Goal: Task Accomplishment & Management: Manage account settings

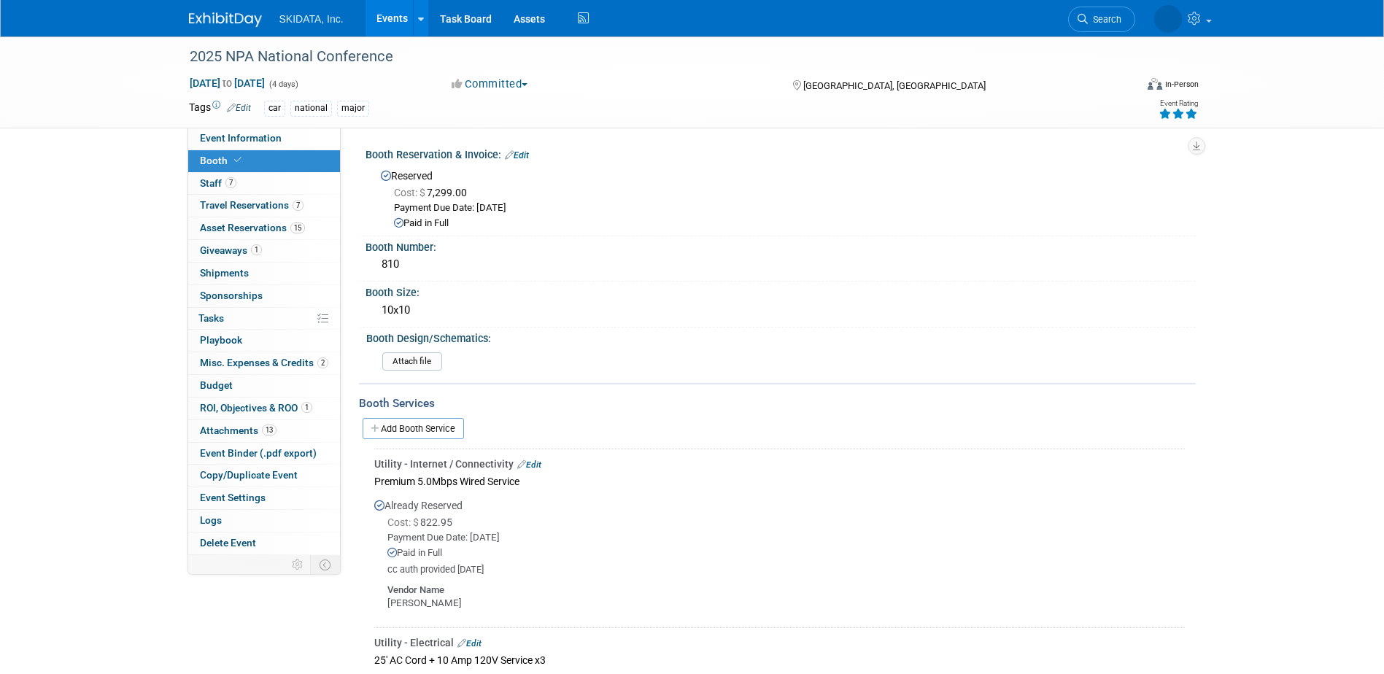
click at [386, 25] on link "Events" at bounding box center [391, 18] width 53 height 36
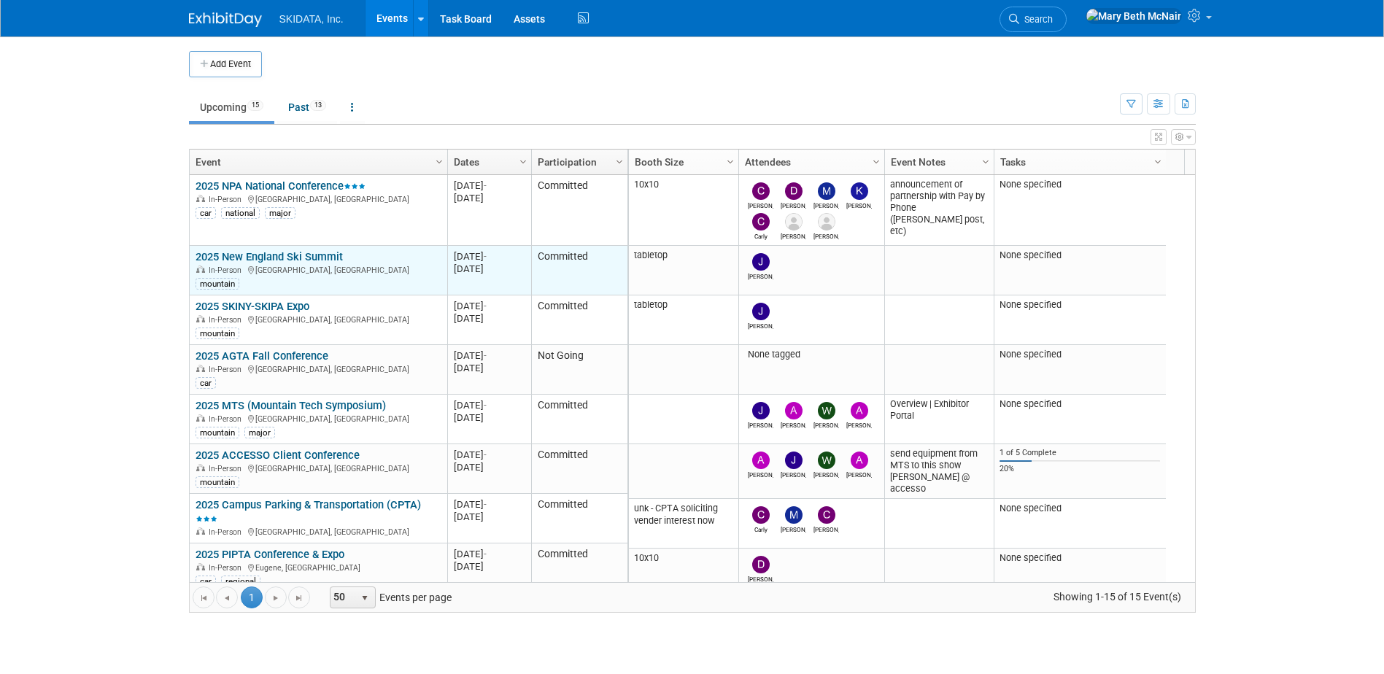
click at [252, 255] on link "2025 New England Ski Summit" at bounding box center [268, 256] width 147 height 13
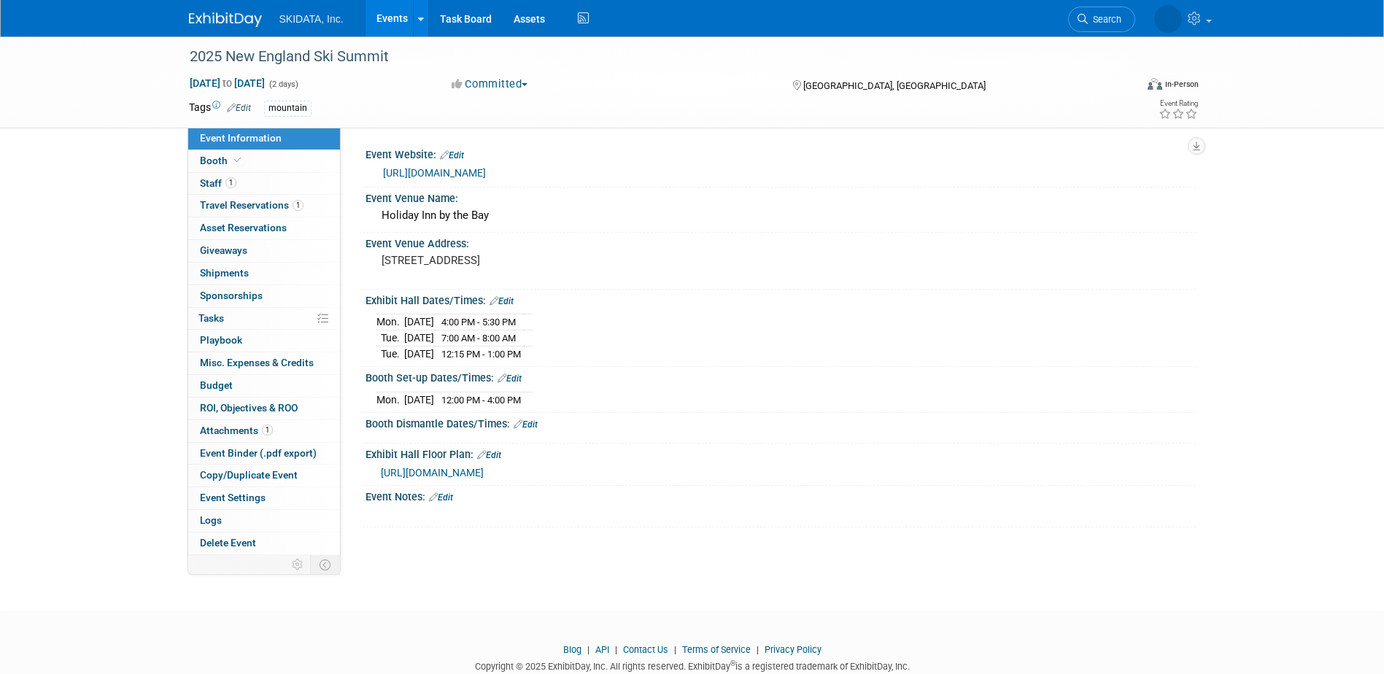
click at [458, 174] on link "[URL][DOMAIN_NAME]" at bounding box center [434, 173] width 103 height 12
click at [216, 163] on span "Booth" at bounding box center [222, 161] width 44 height 12
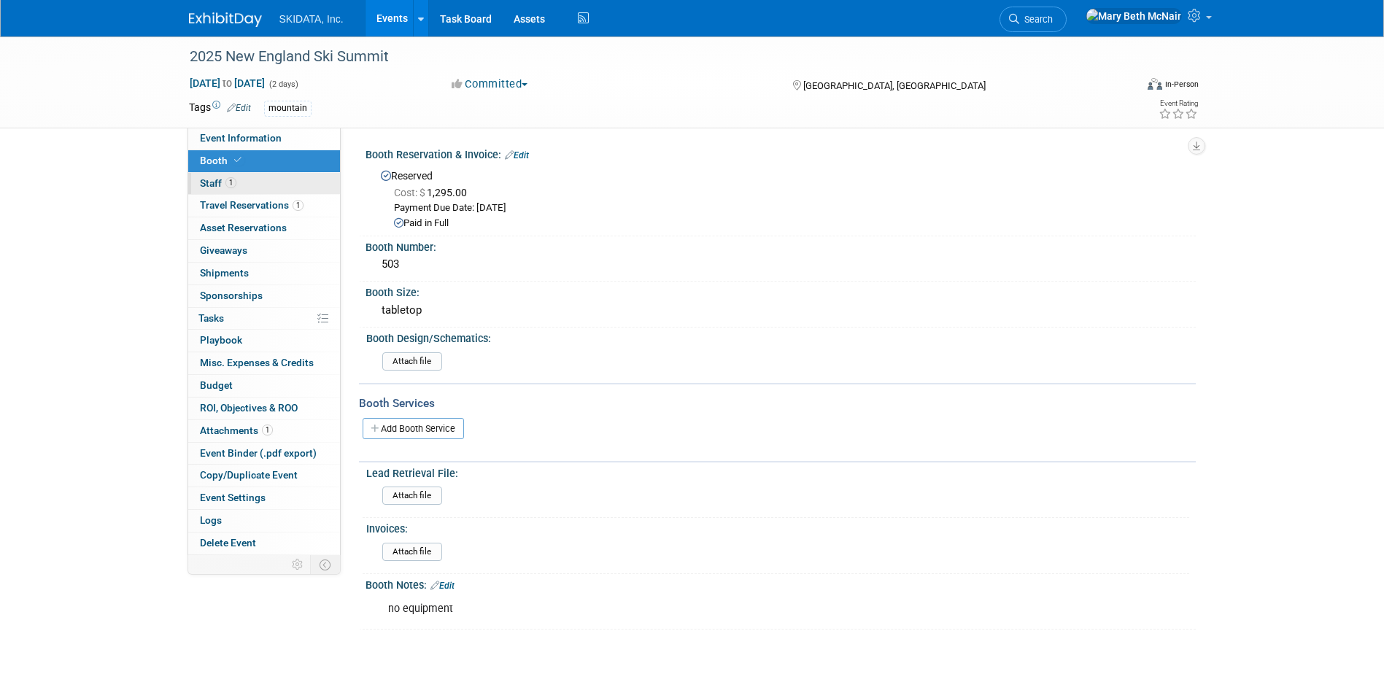
click at [212, 187] on span "Staff 1" at bounding box center [218, 183] width 36 height 12
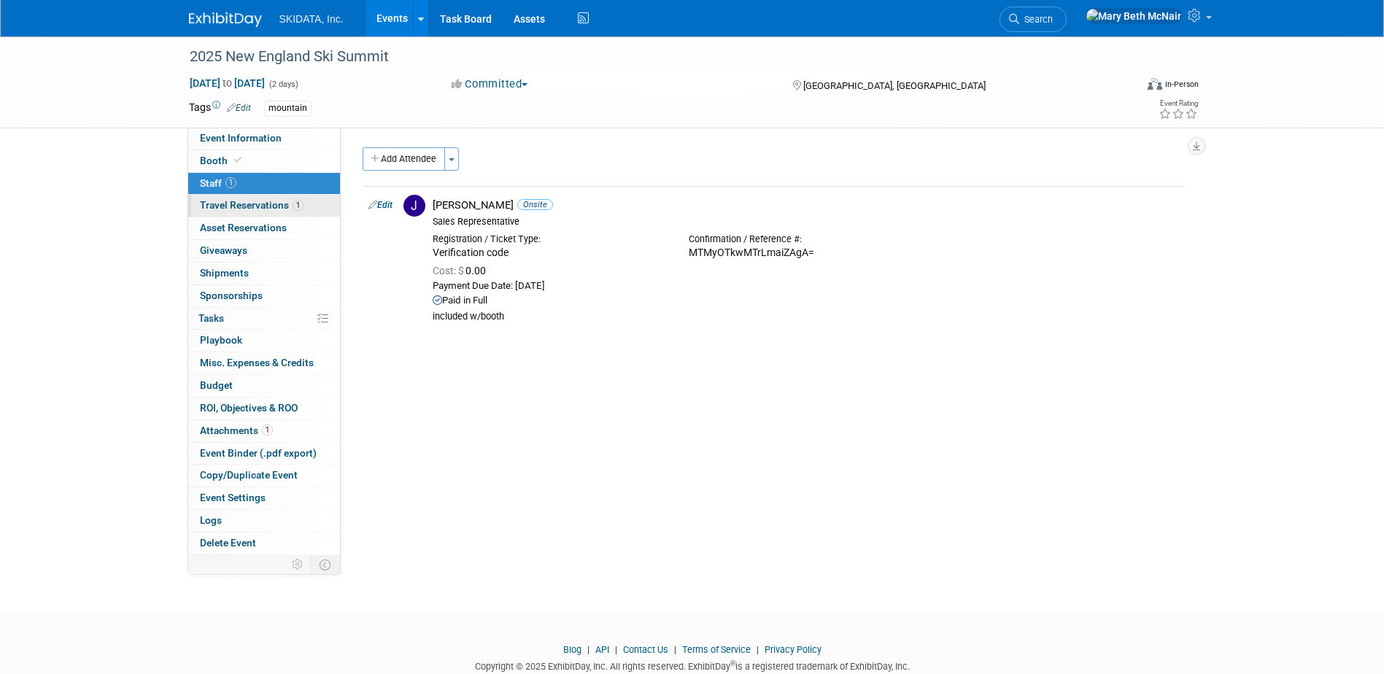
click at [255, 203] on span "Travel Reservations 1" at bounding box center [252, 205] width 104 height 12
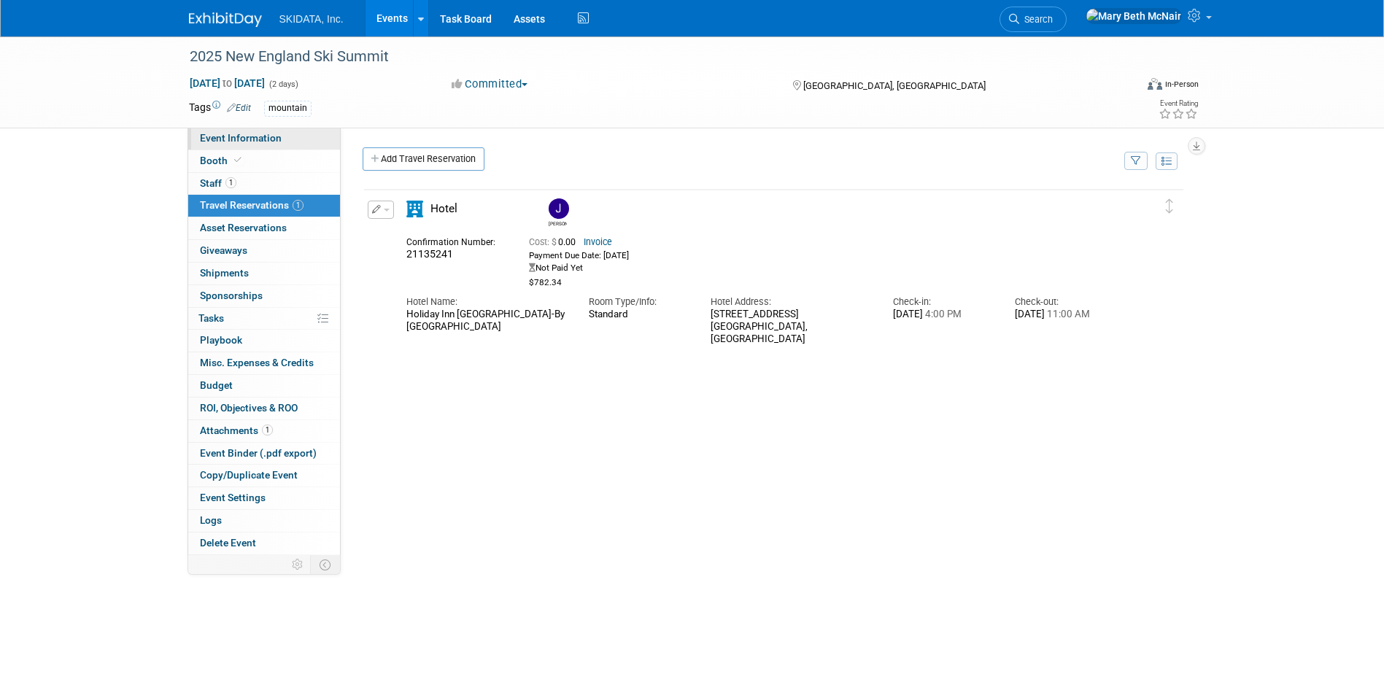
click at [217, 142] on span "Event Information" at bounding box center [241, 138] width 82 height 12
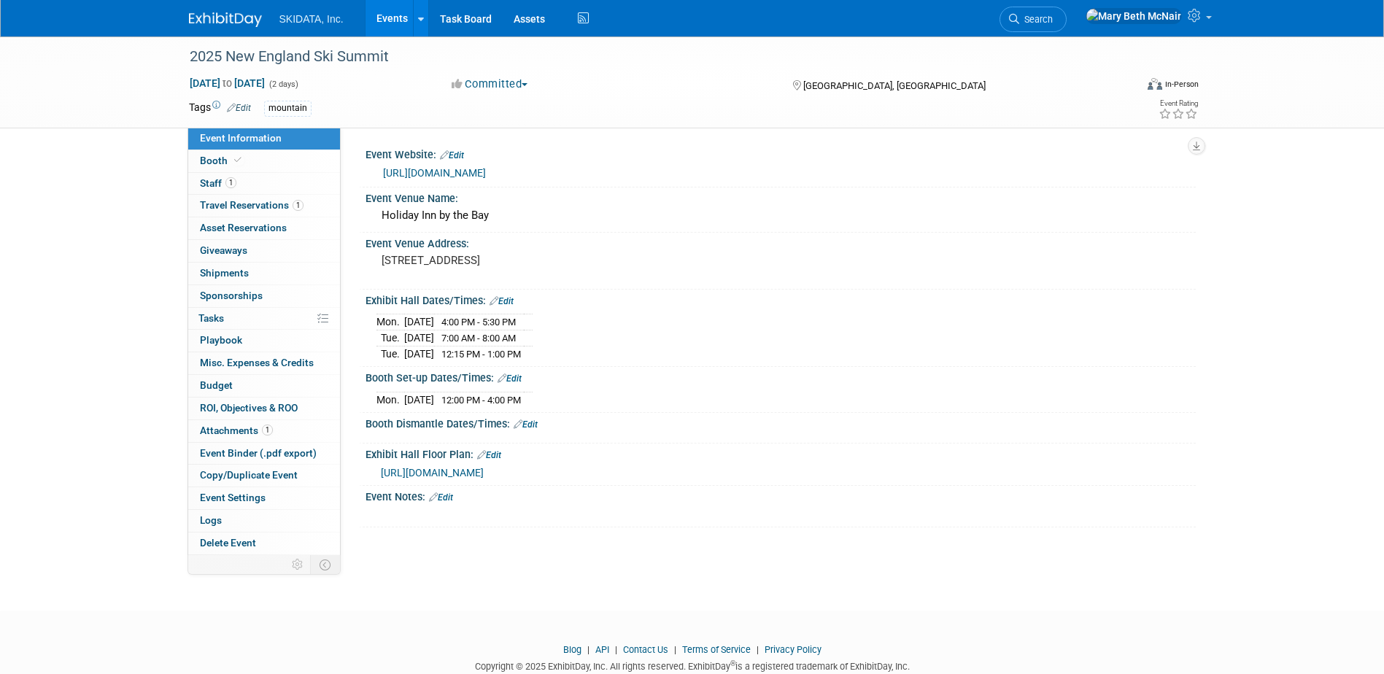
click at [396, 18] on link "Events" at bounding box center [391, 18] width 53 height 36
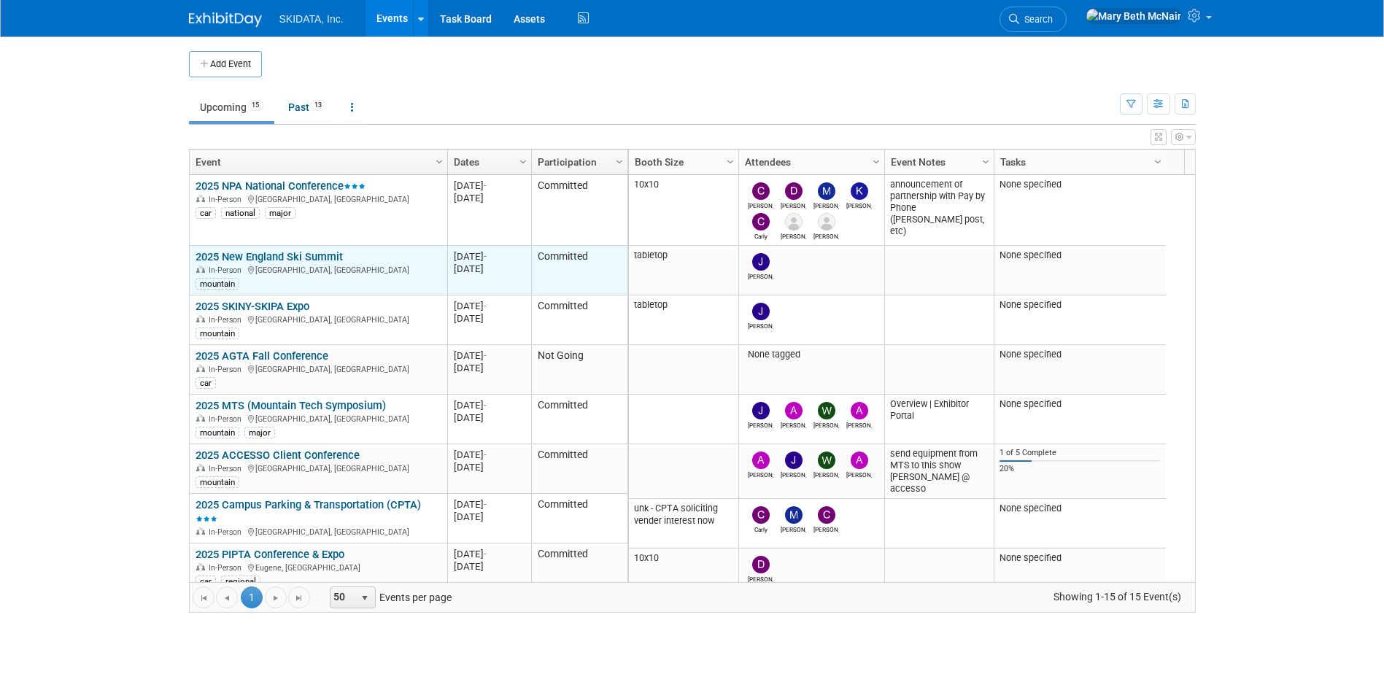
click at [293, 255] on link "2025 New England Ski Summit" at bounding box center [268, 256] width 147 height 13
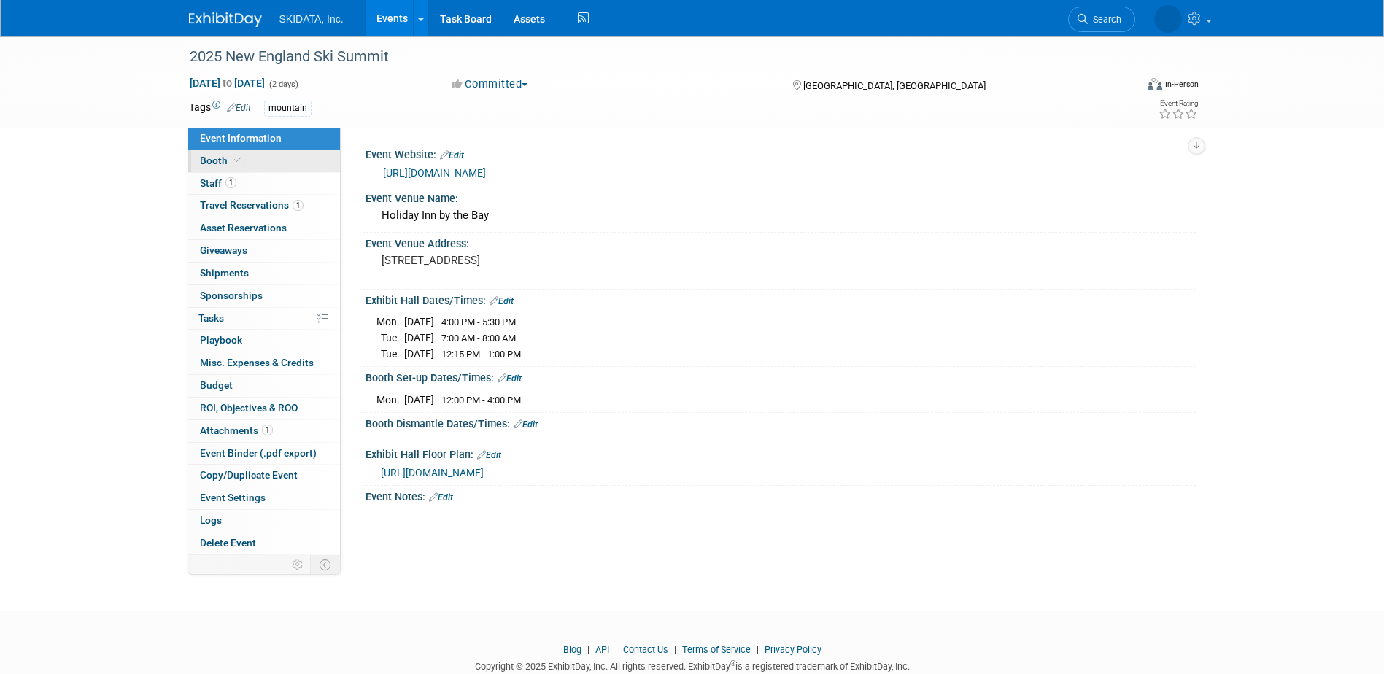
click at [222, 163] on span "Booth" at bounding box center [222, 161] width 44 height 12
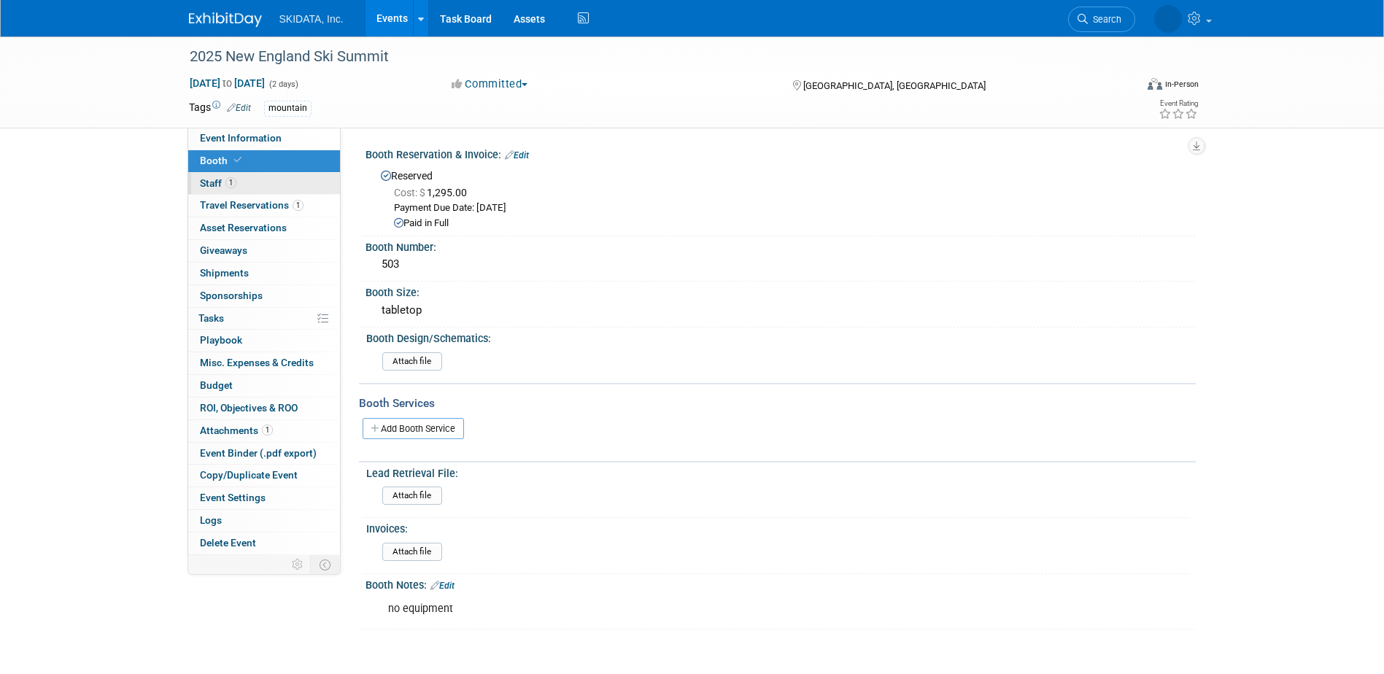
click at [217, 179] on span "Staff 1" at bounding box center [218, 183] width 36 height 12
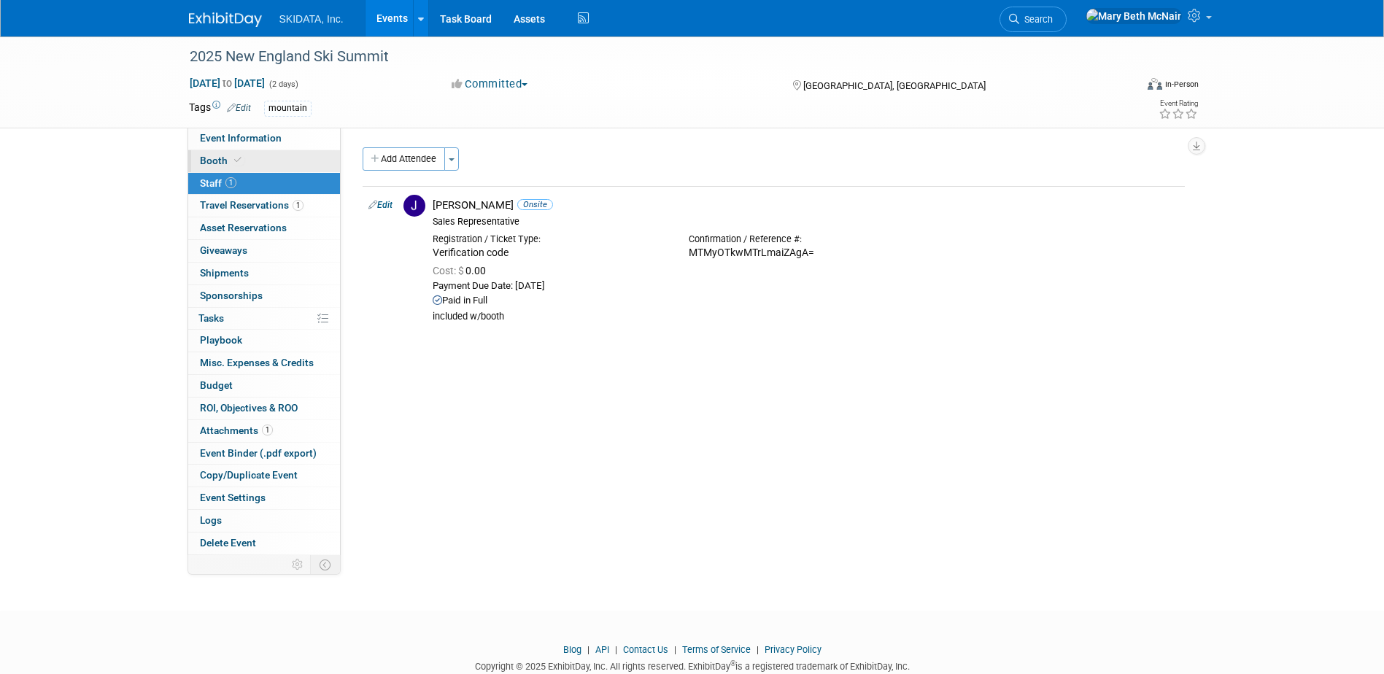
click at [212, 155] on span "Booth" at bounding box center [222, 161] width 44 height 12
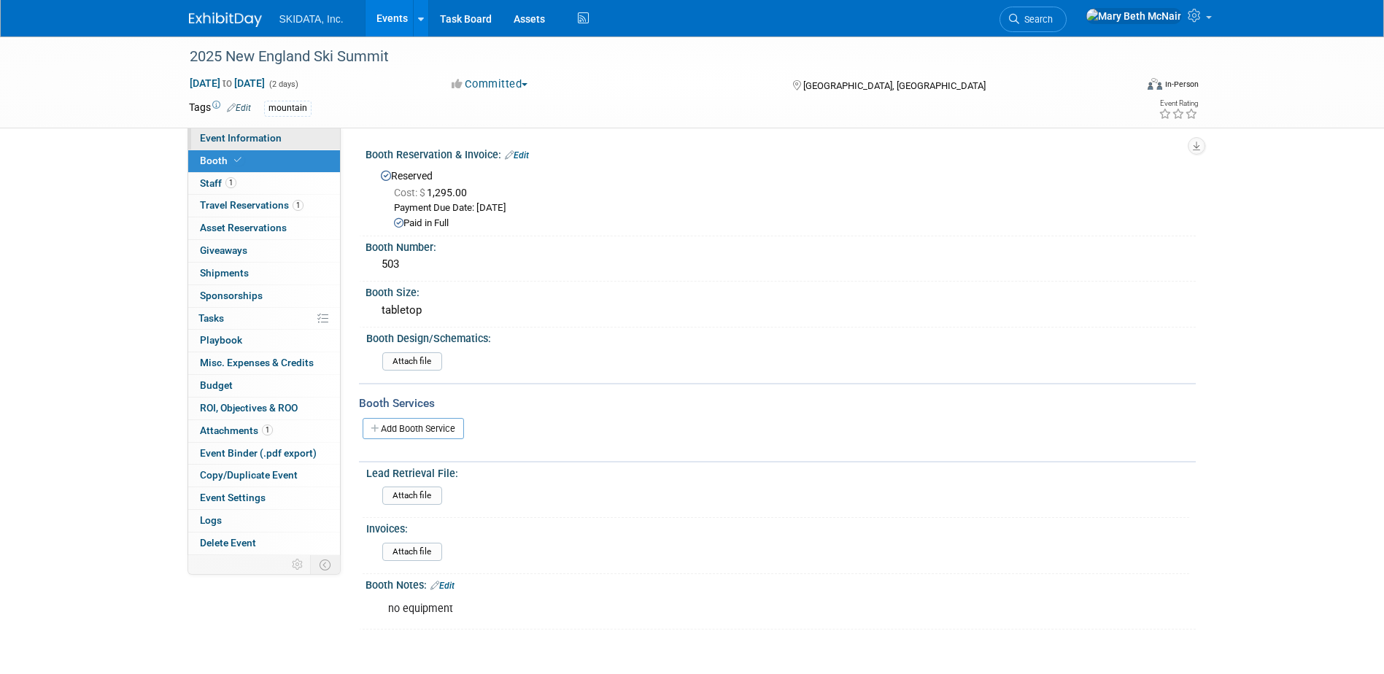
click at [215, 139] on span "Event Information" at bounding box center [241, 138] width 82 height 12
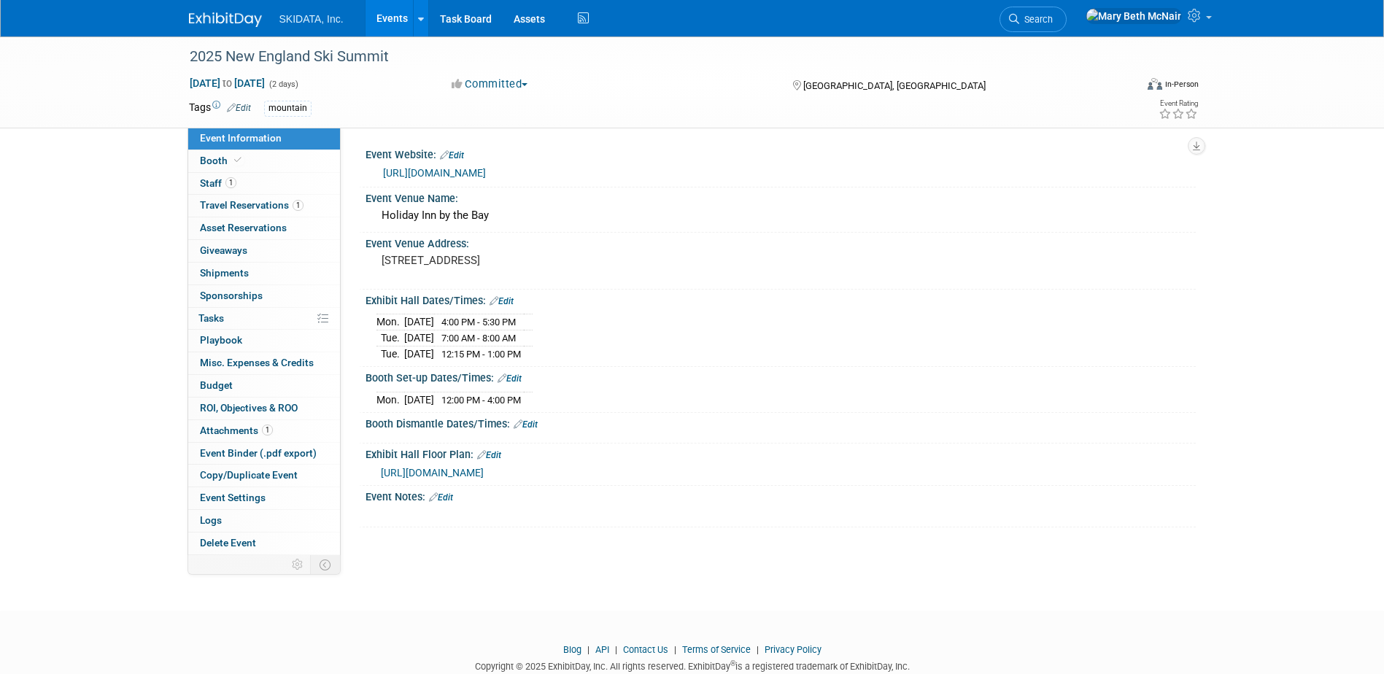
click at [419, 171] on link "[URL][DOMAIN_NAME]" at bounding box center [434, 173] width 103 height 12
click at [209, 158] on span "Booth" at bounding box center [222, 161] width 44 height 12
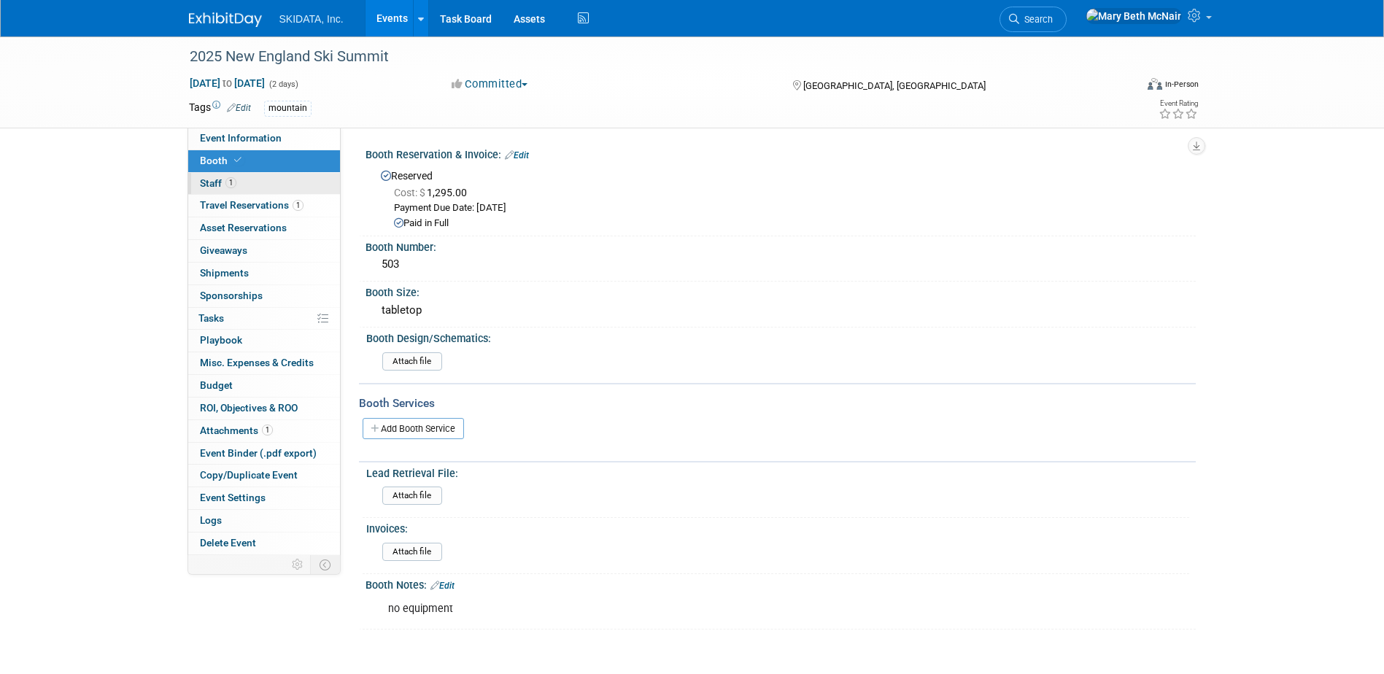
click at [212, 182] on span "Staff 1" at bounding box center [218, 183] width 36 height 12
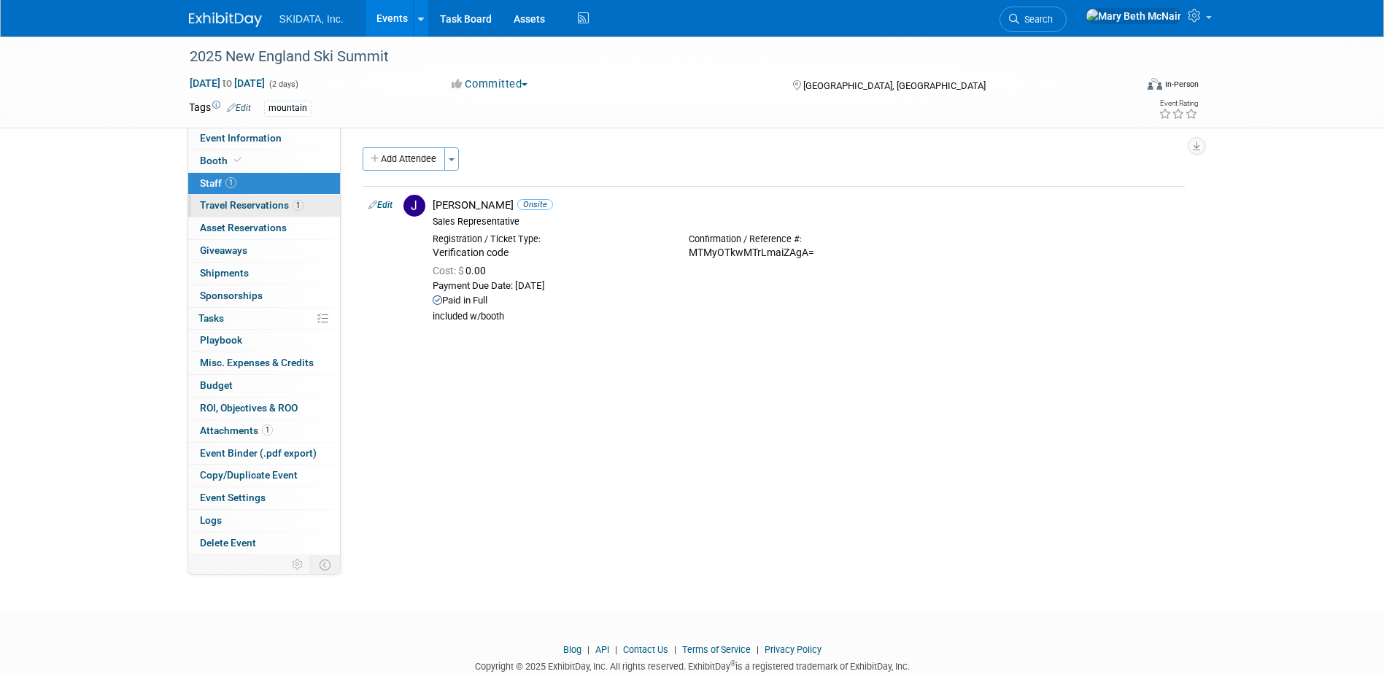
click at [216, 202] on span "Travel Reservations 1" at bounding box center [252, 205] width 104 height 12
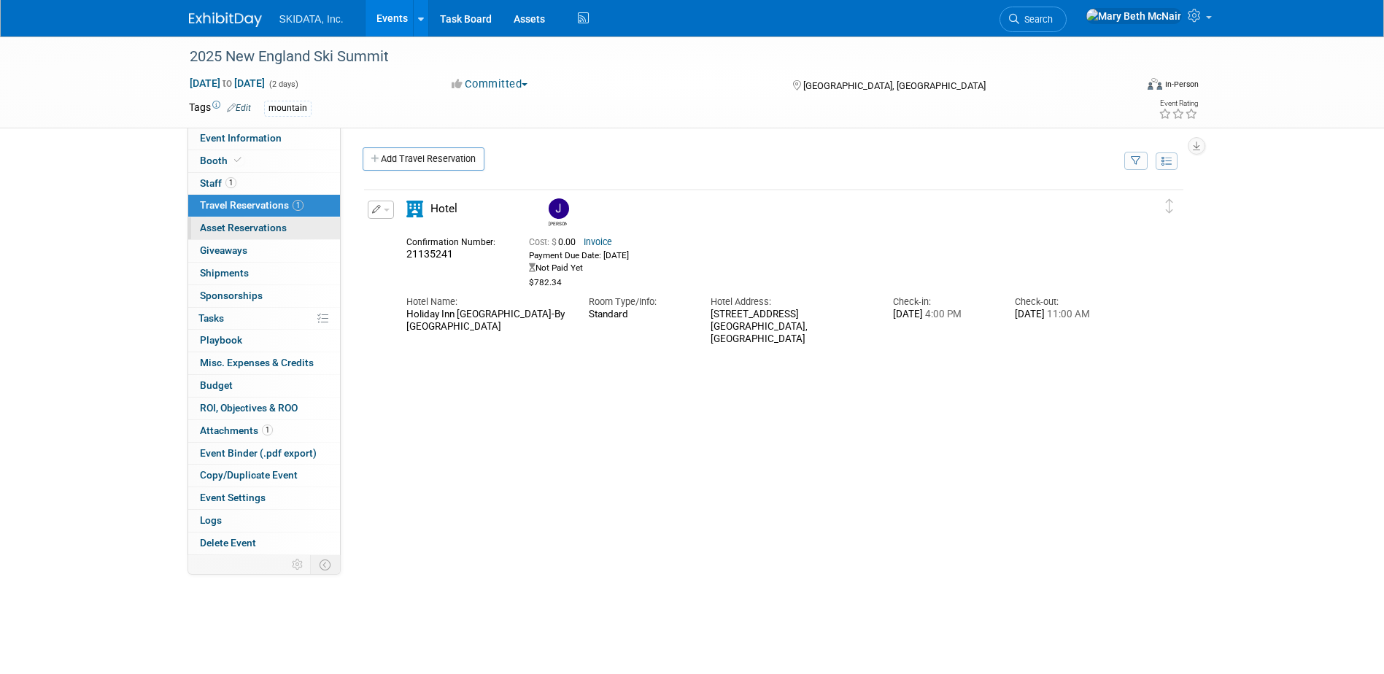
click at [217, 225] on span "Asset Reservations 0" at bounding box center [243, 228] width 87 height 12
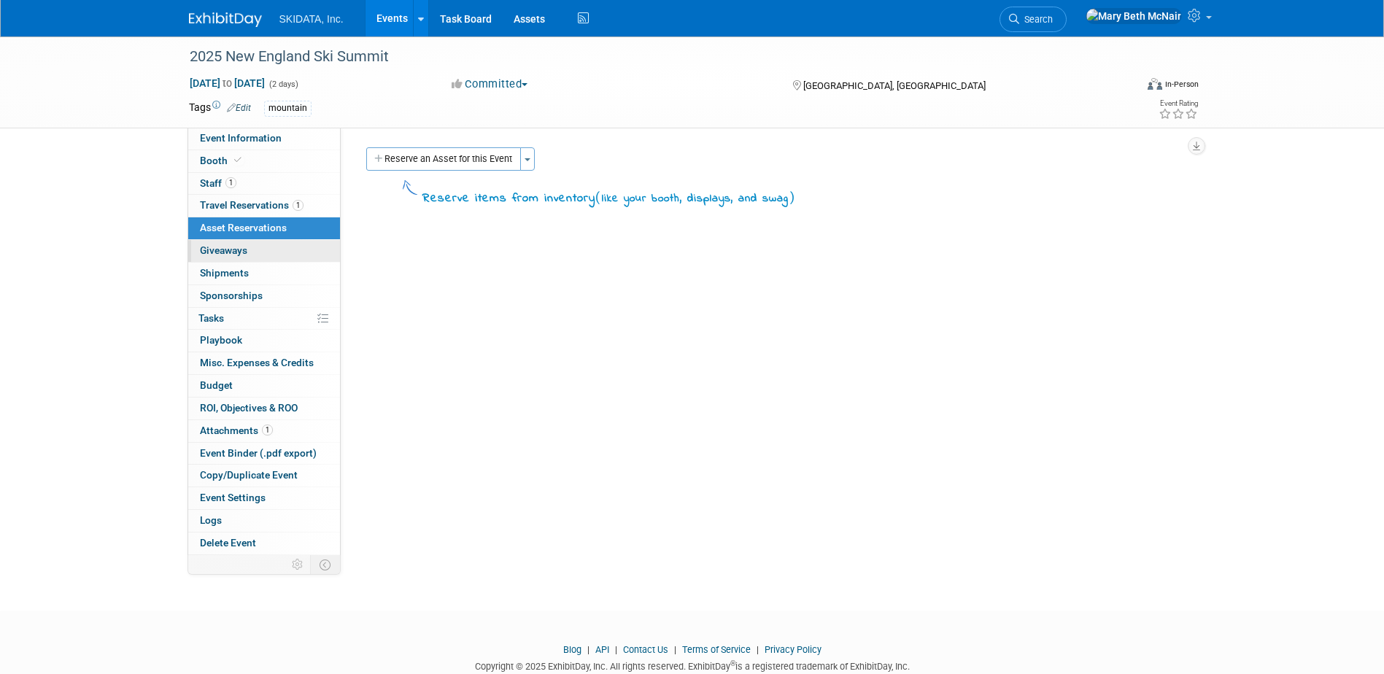
click at [217, 253] on span "Giveaways 0" at bounding box center [223, 250] width 47 height 12
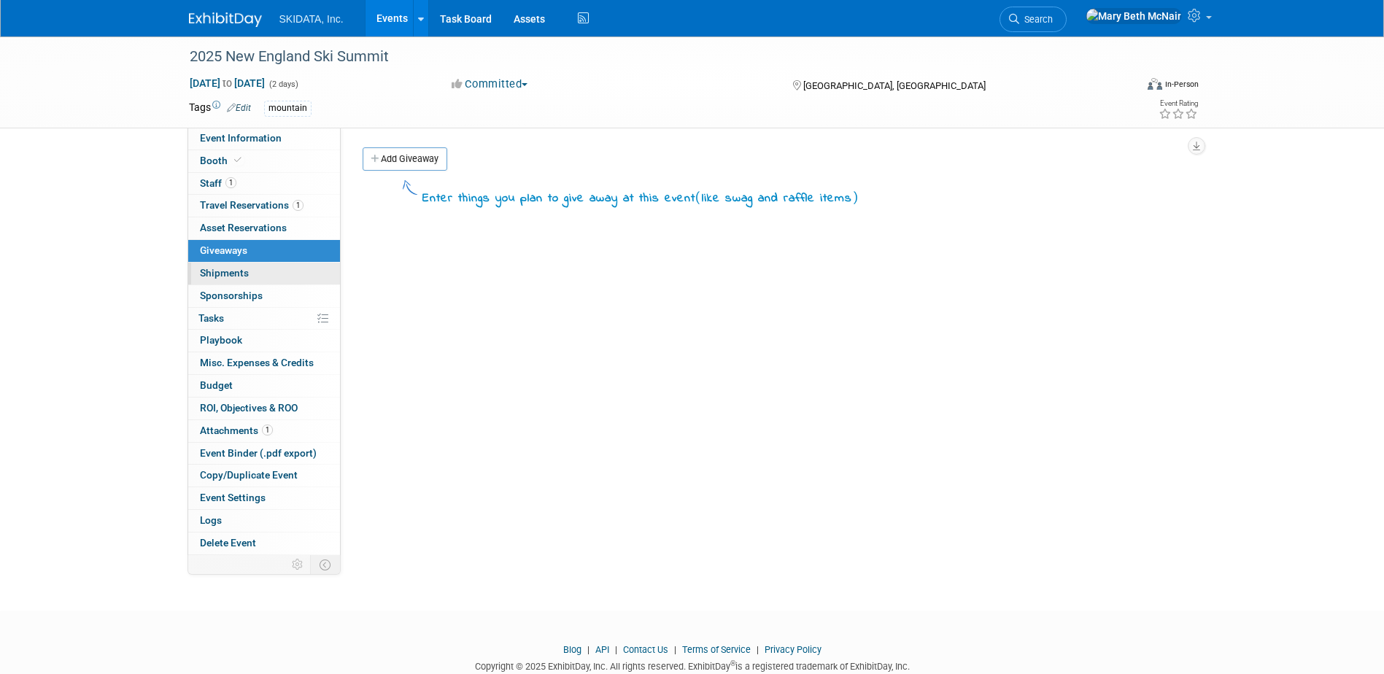
click at [225, 269] on span "Shipments 0" at bounding box center [224, 273] width 49 height 12
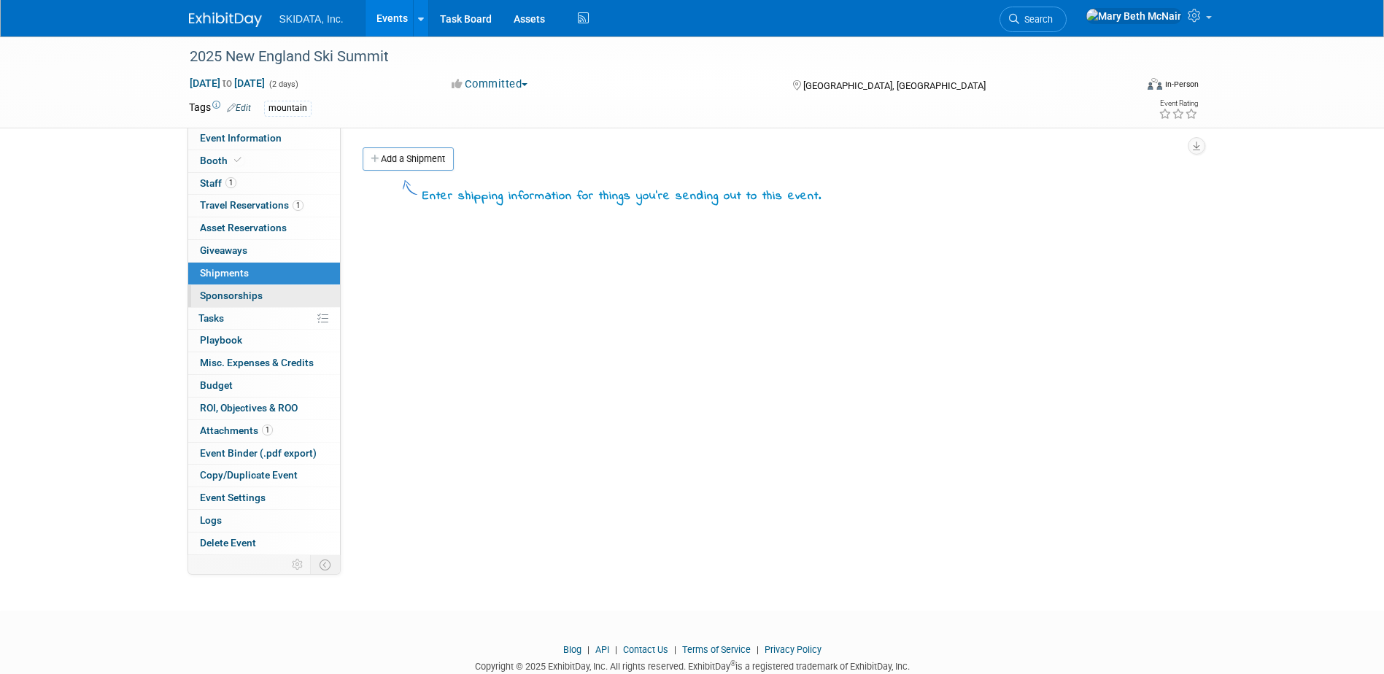
click at [225, 292] on span "Sponsorships 0" at bounding box center [231, 296] width 63 height 12
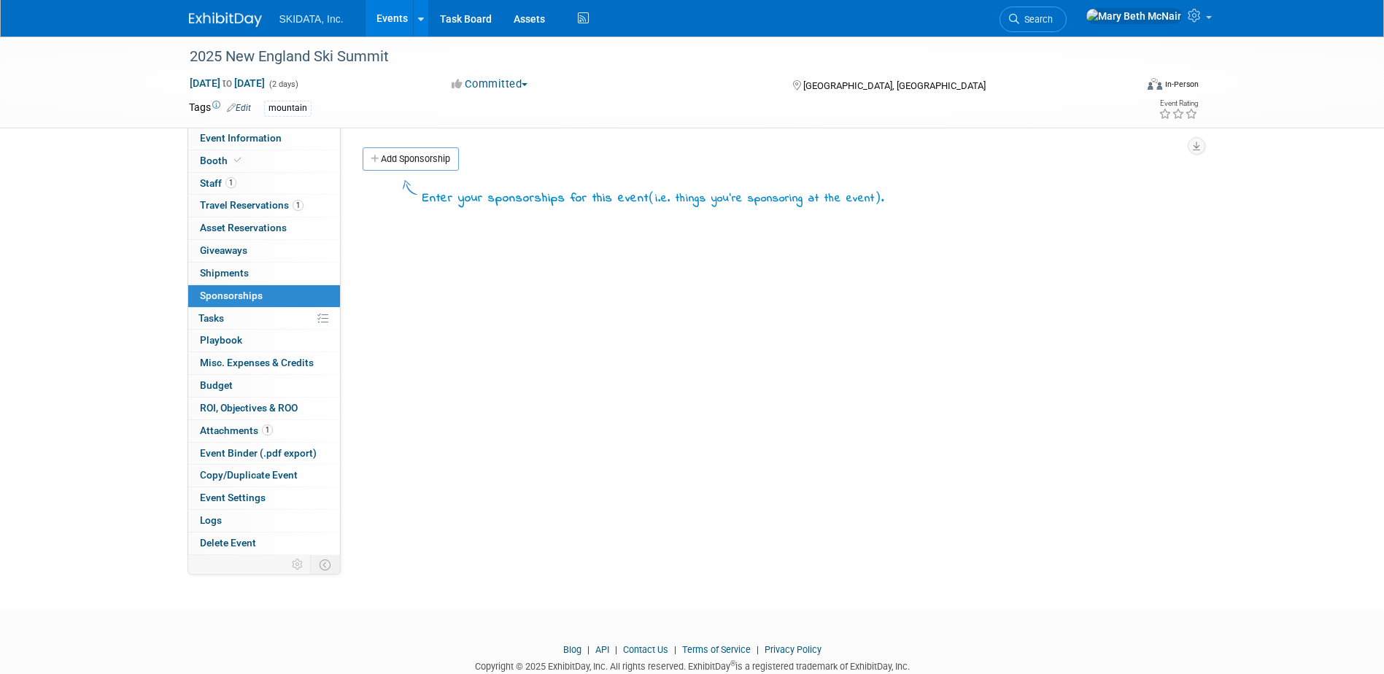
click at [219, 321] on span "Tasks 0%" at bounding box center [211, 318] width 26 height 12
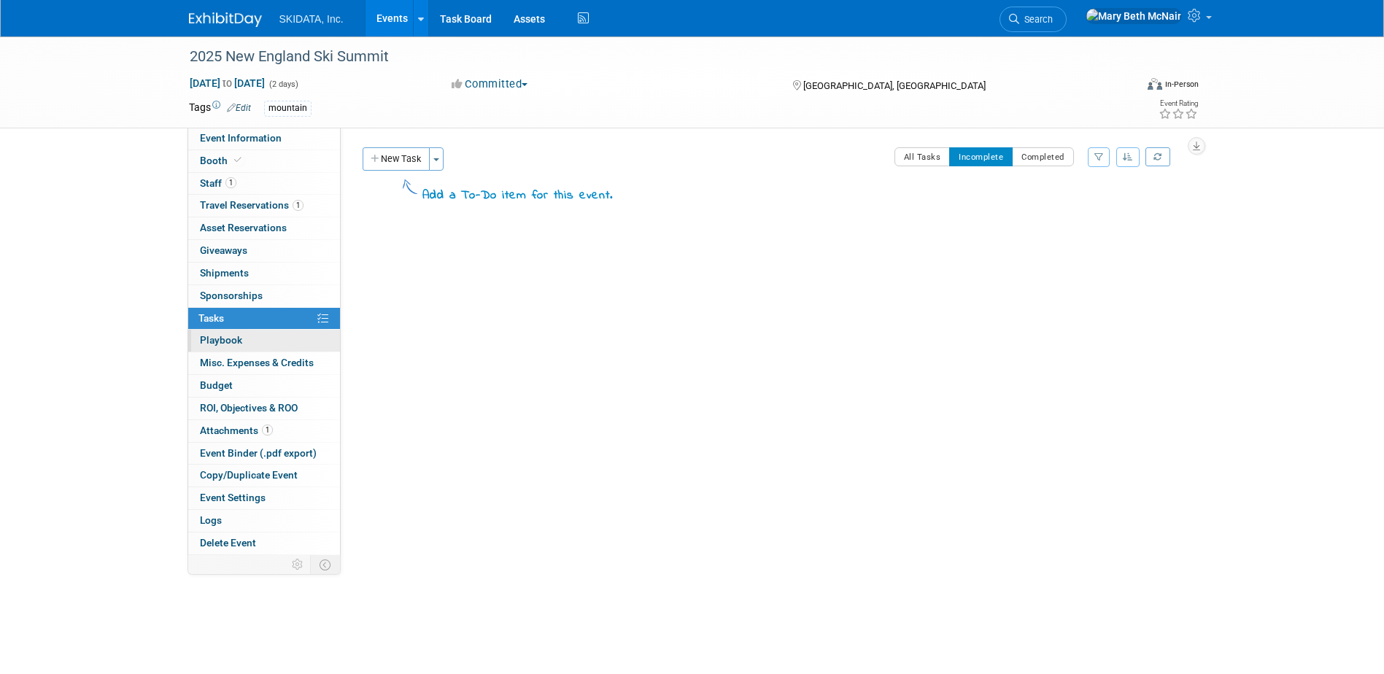
click at [224, 344] on span "Playbook 0" at bounding box center [221, 340] width 42 height 12
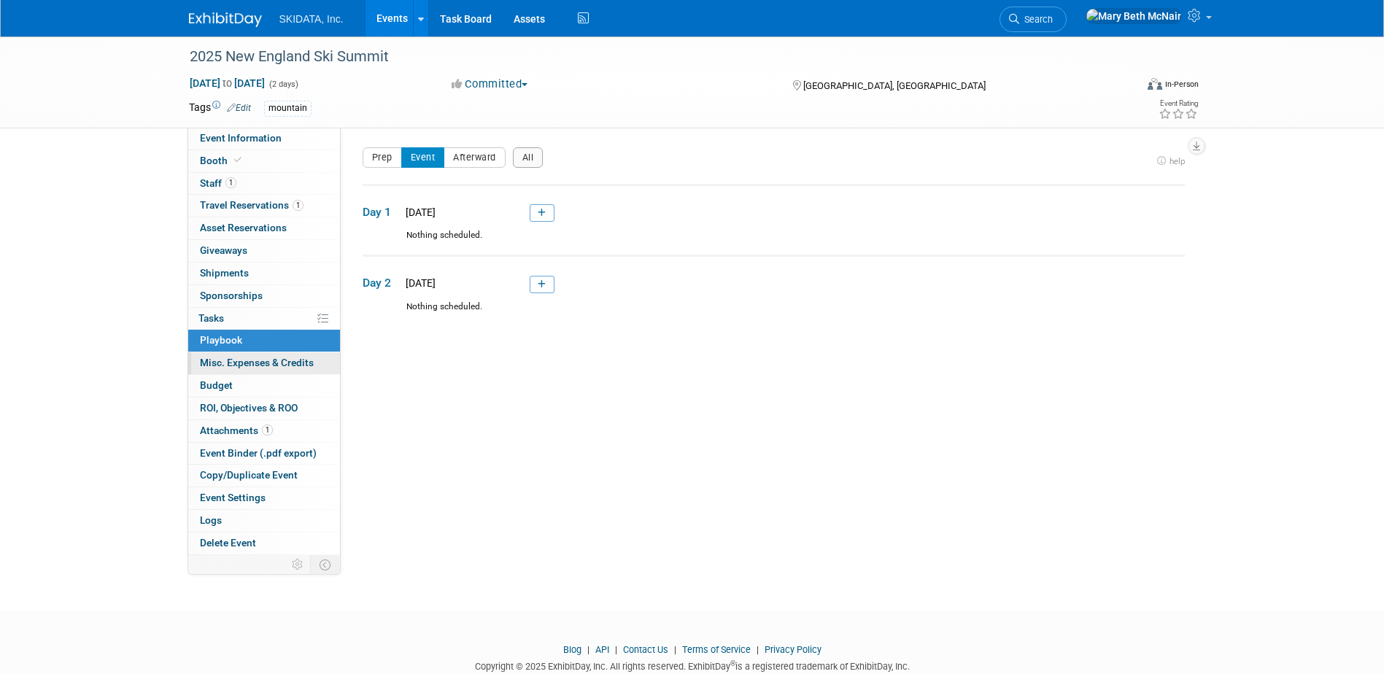
click at [231, 366] on span "Misc. Expenses & Credits 0" at bounding box center [257, 363] width 114 height 12
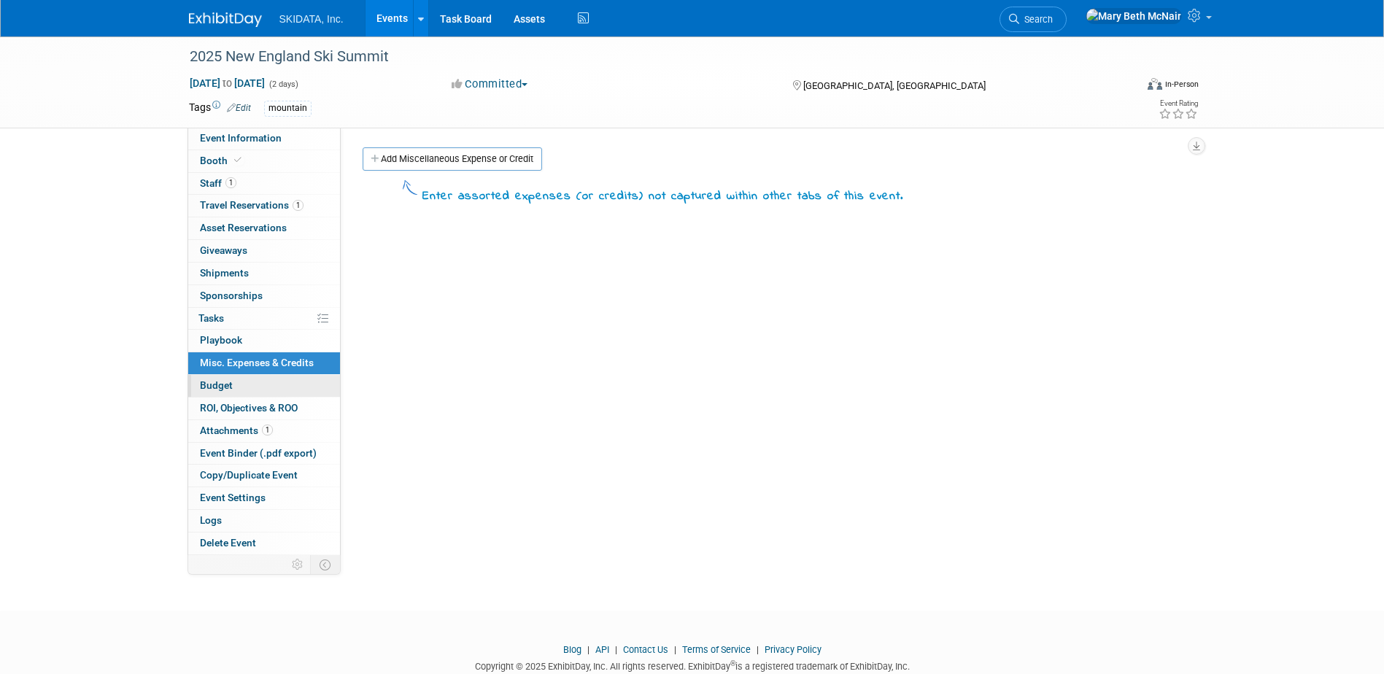
click at [230, 387] on span "Budget" at bounding box center [216, 385] width 33 height 12
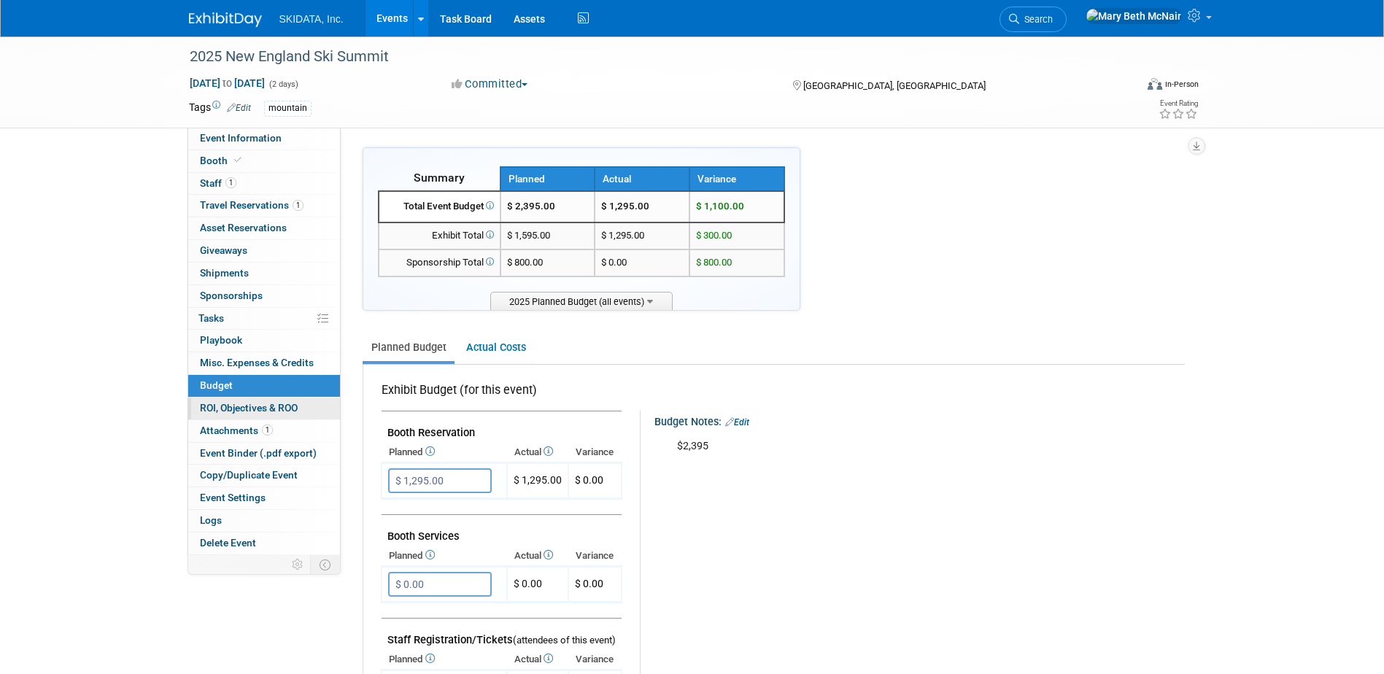
click at [233, 411] on span "ROI, Objectives & ROO 0" at bounding box center [249, 408] width 98 height 12
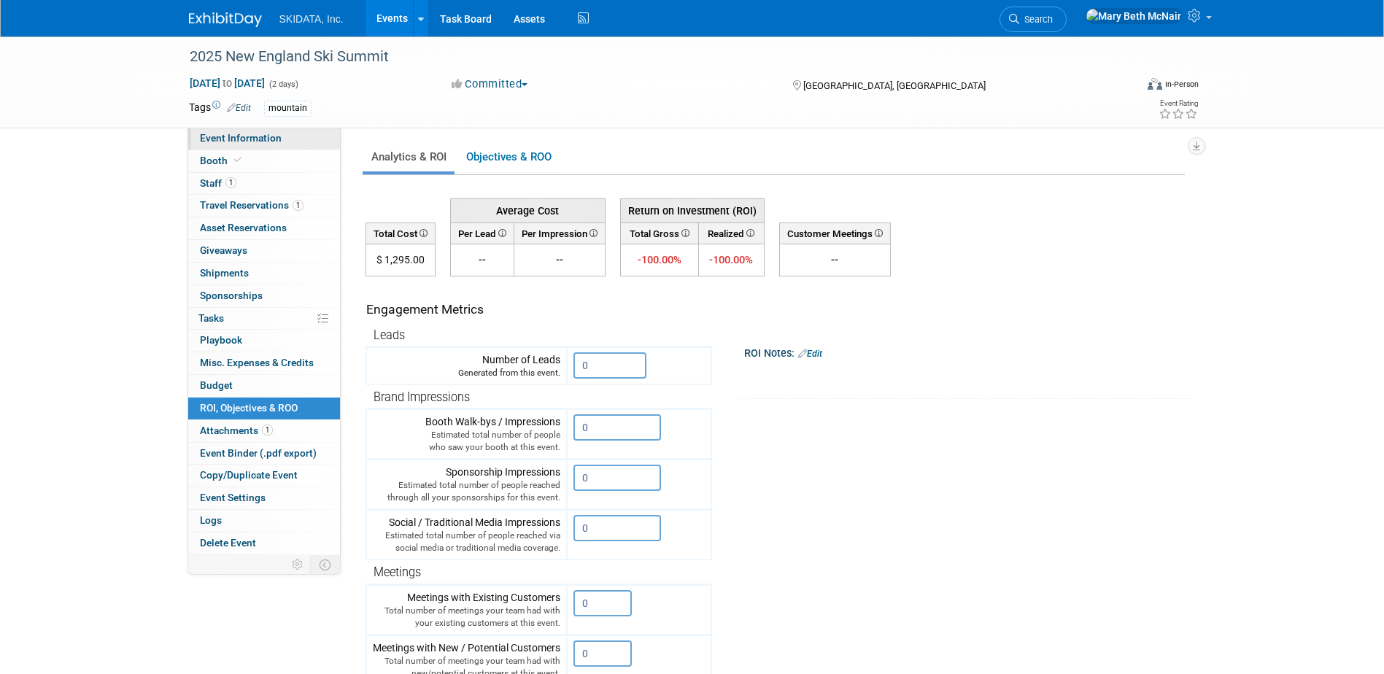
click at [225, 142] on span "Event Information" at bounding box center [241, 138] width 82 height 12
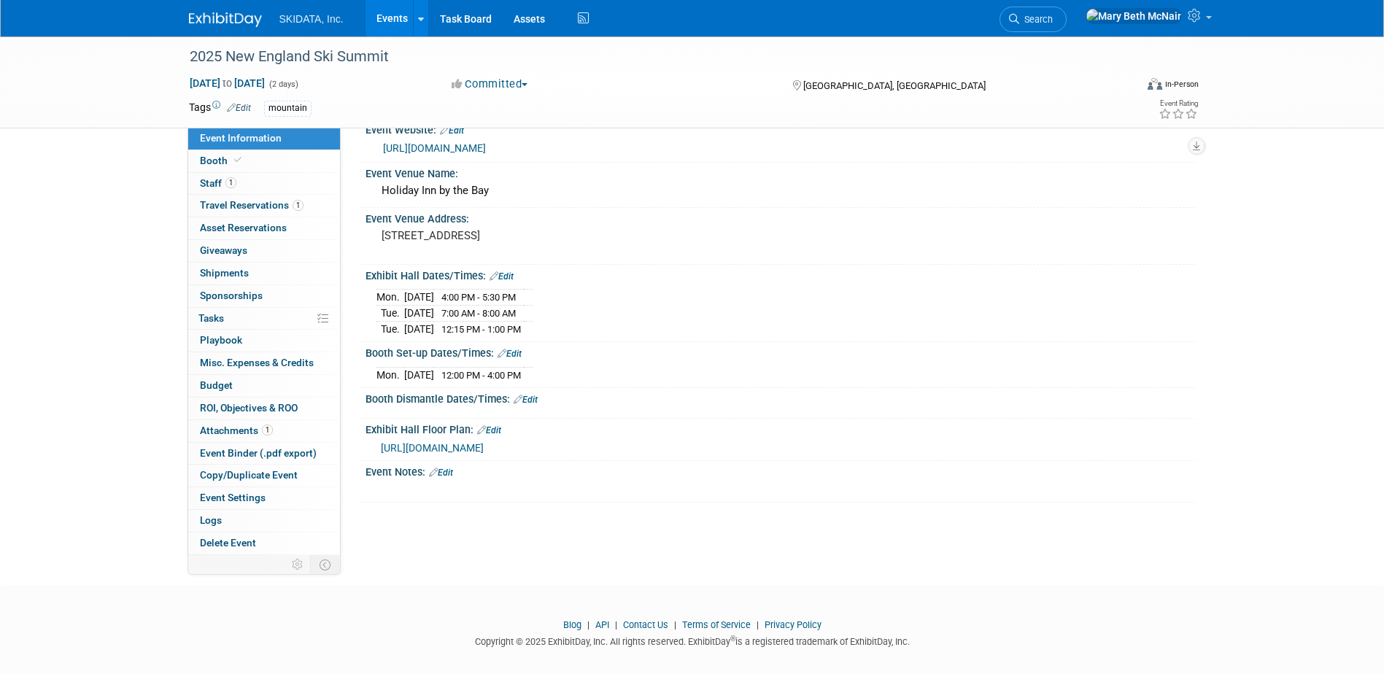
scroll to position [39, 0]
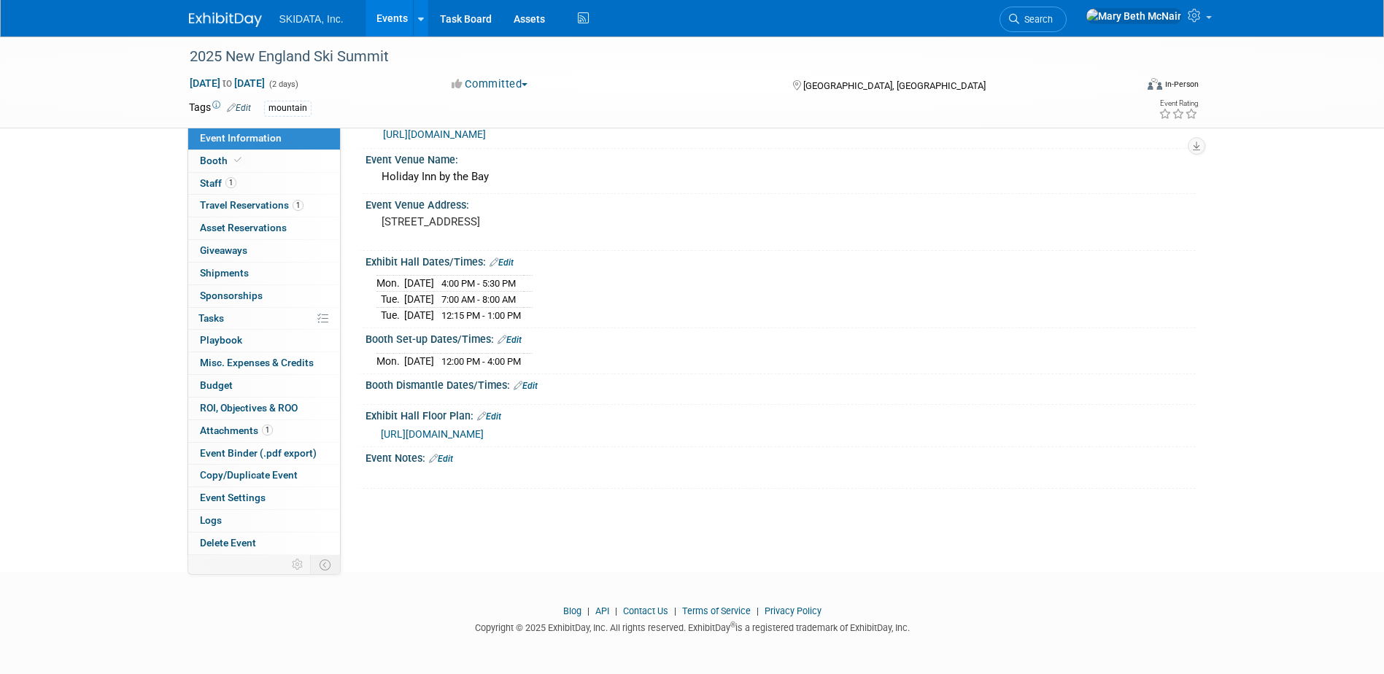
click at [452, 454] on link "Edit" at bounding box center [441, 459] width 24 height 10
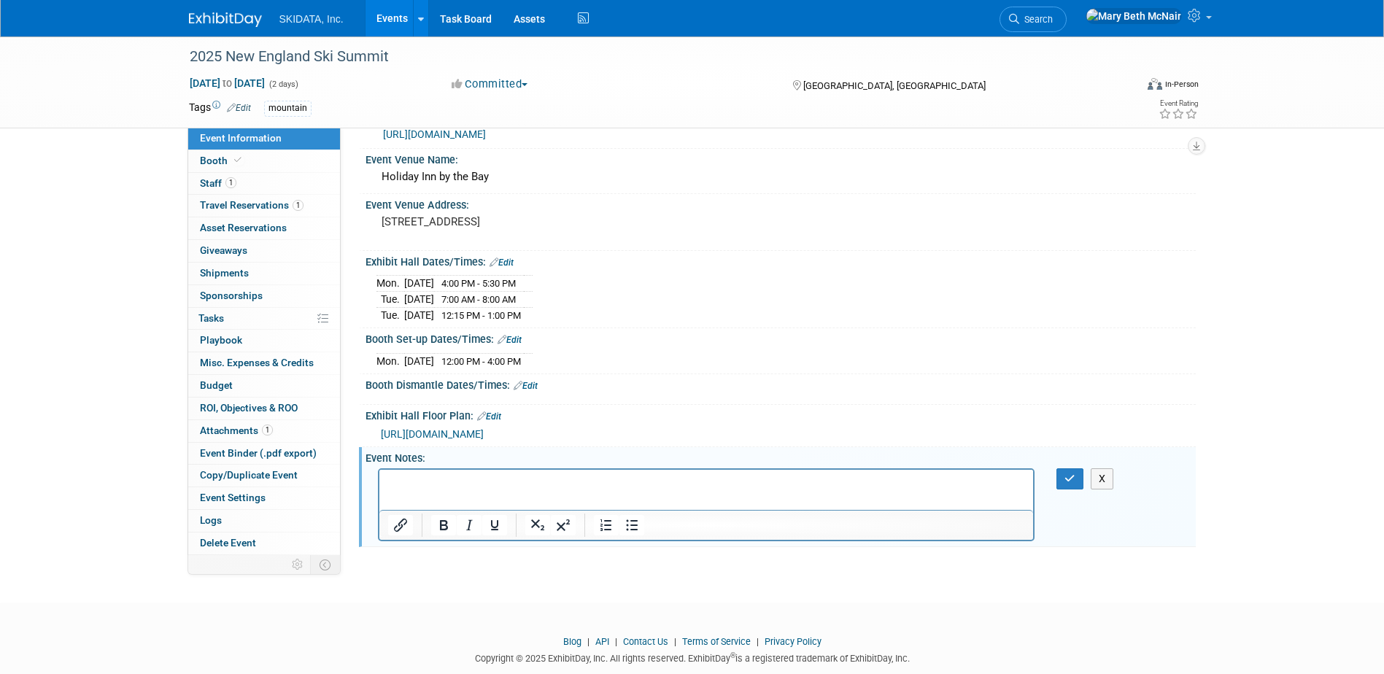
scroll to position [0, 0]
click at [1070, 484] on button "button" at bounding box center [1069, 478] width 27 height 21
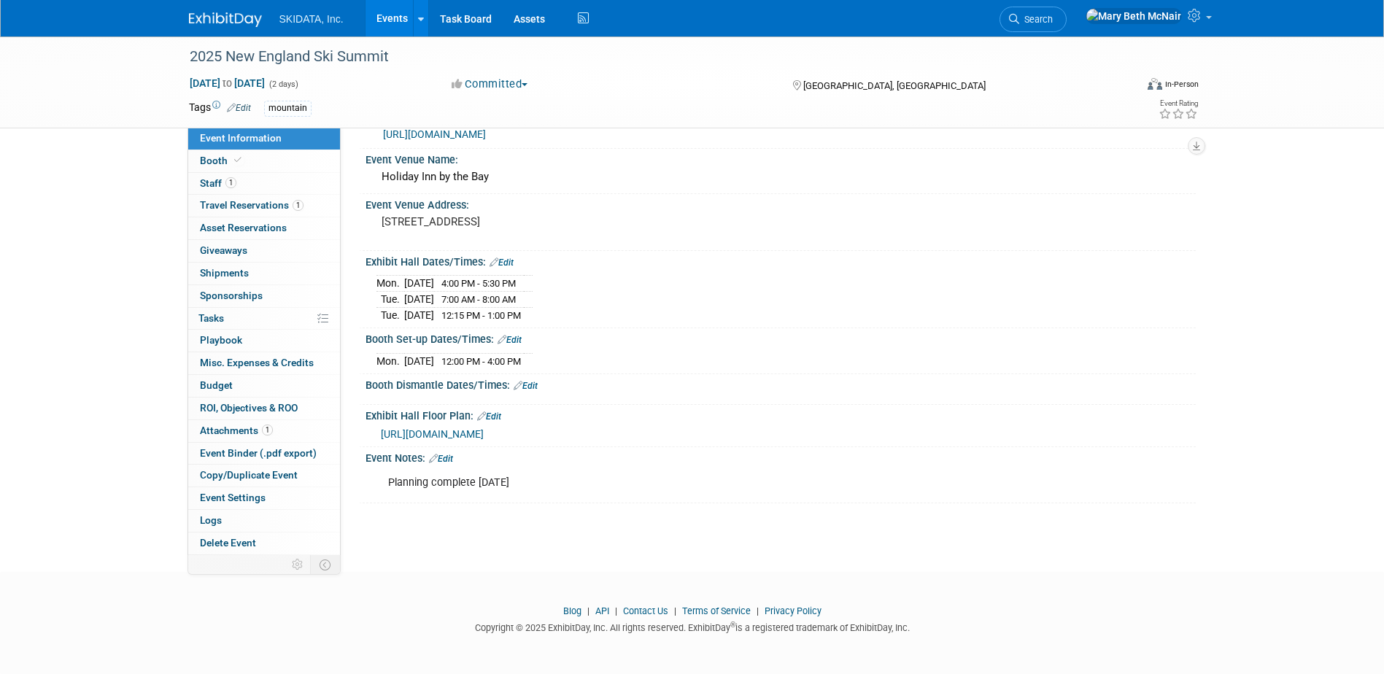
click at [387, 9] on link "Events" at bounding box center [391, 18] width 53 height 36
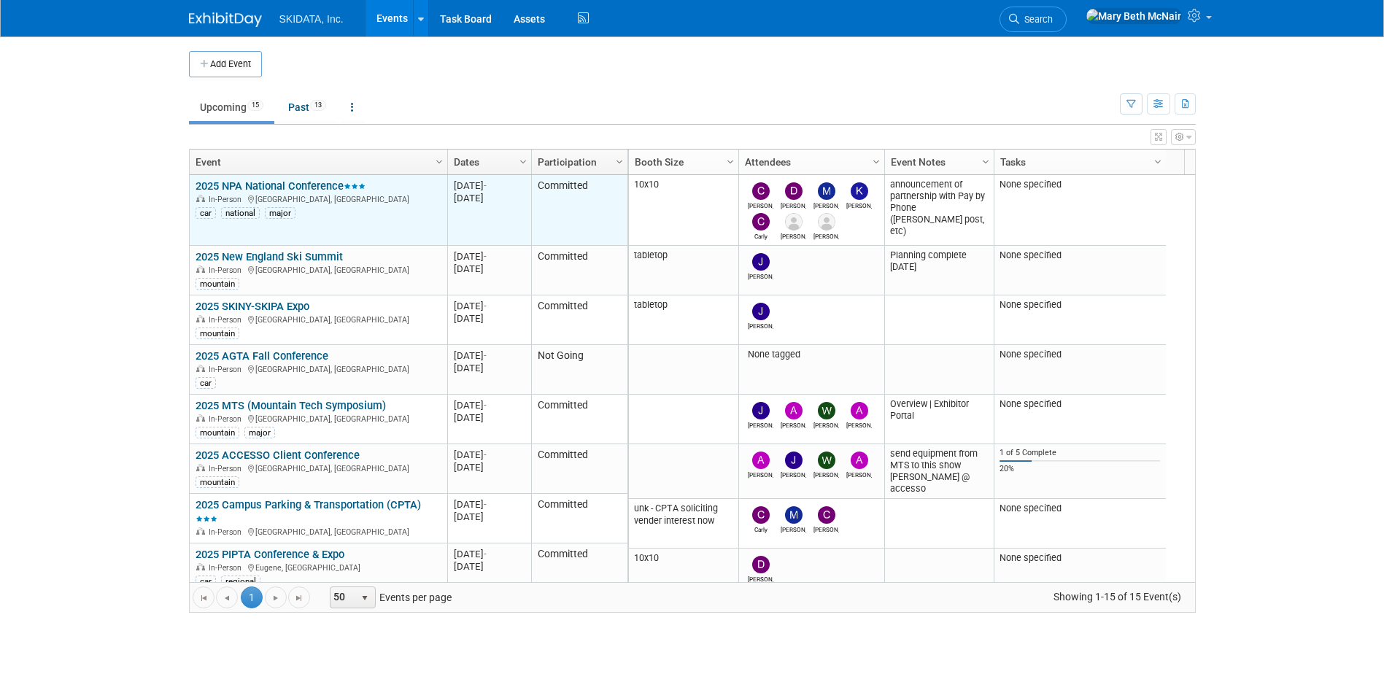
click at [314, 185] on link "2025 NPA National Conference" at bounding box center [280, 185] width 170 height 13
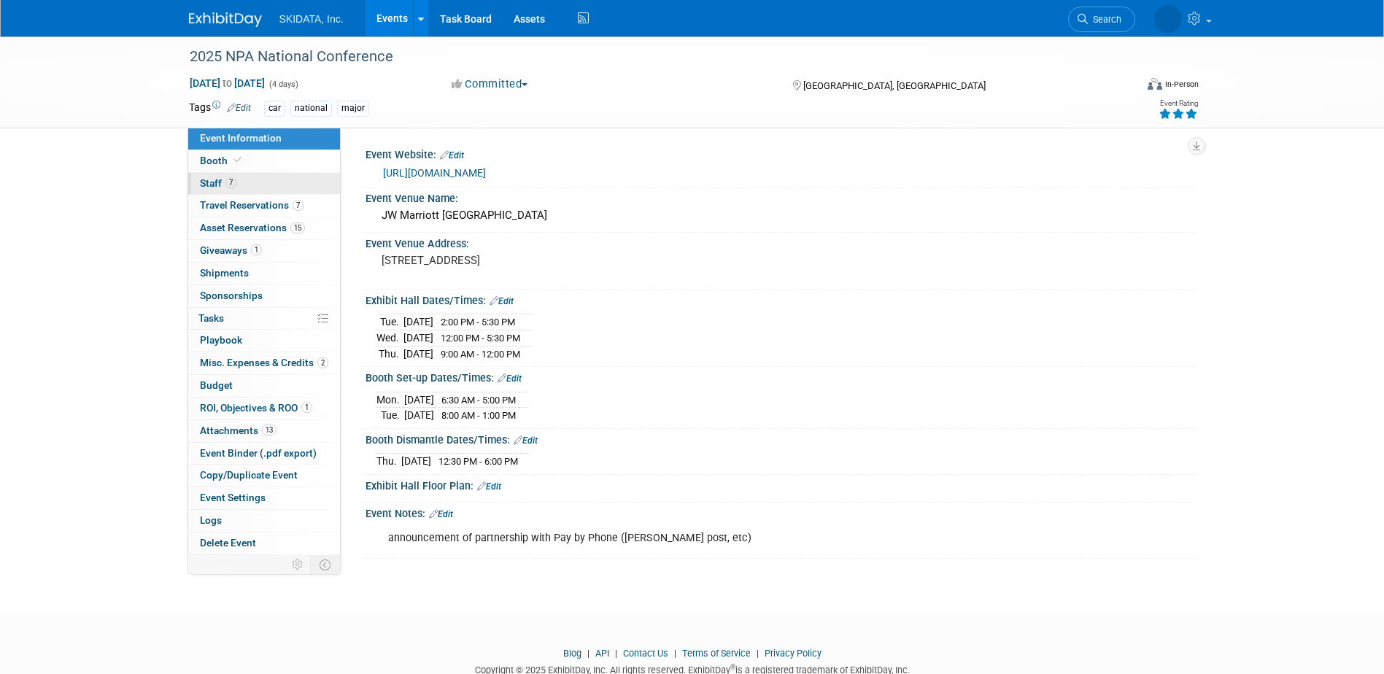
click at [217, 179] on span "Staff 7" at bounding box center [218, 183] width 36 height 12
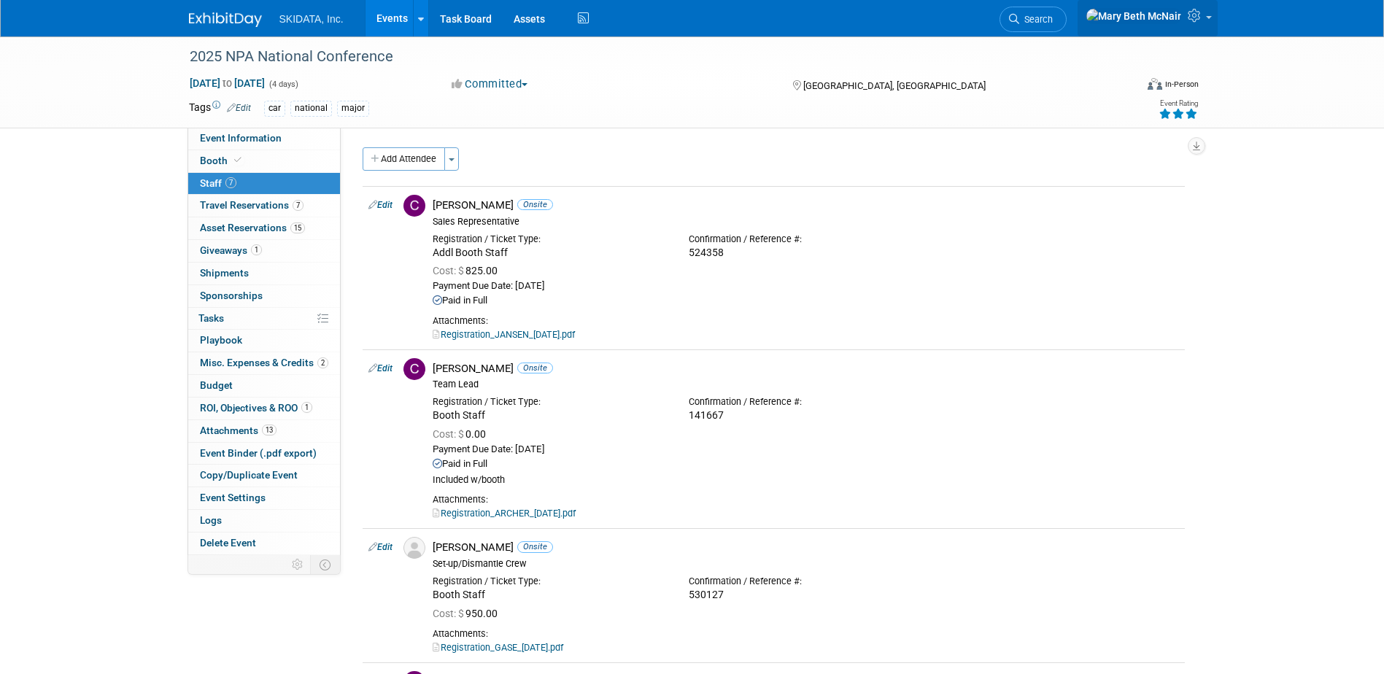
click at [1207, 25] on link at bounding box center [1147, 18] width 140 height 36
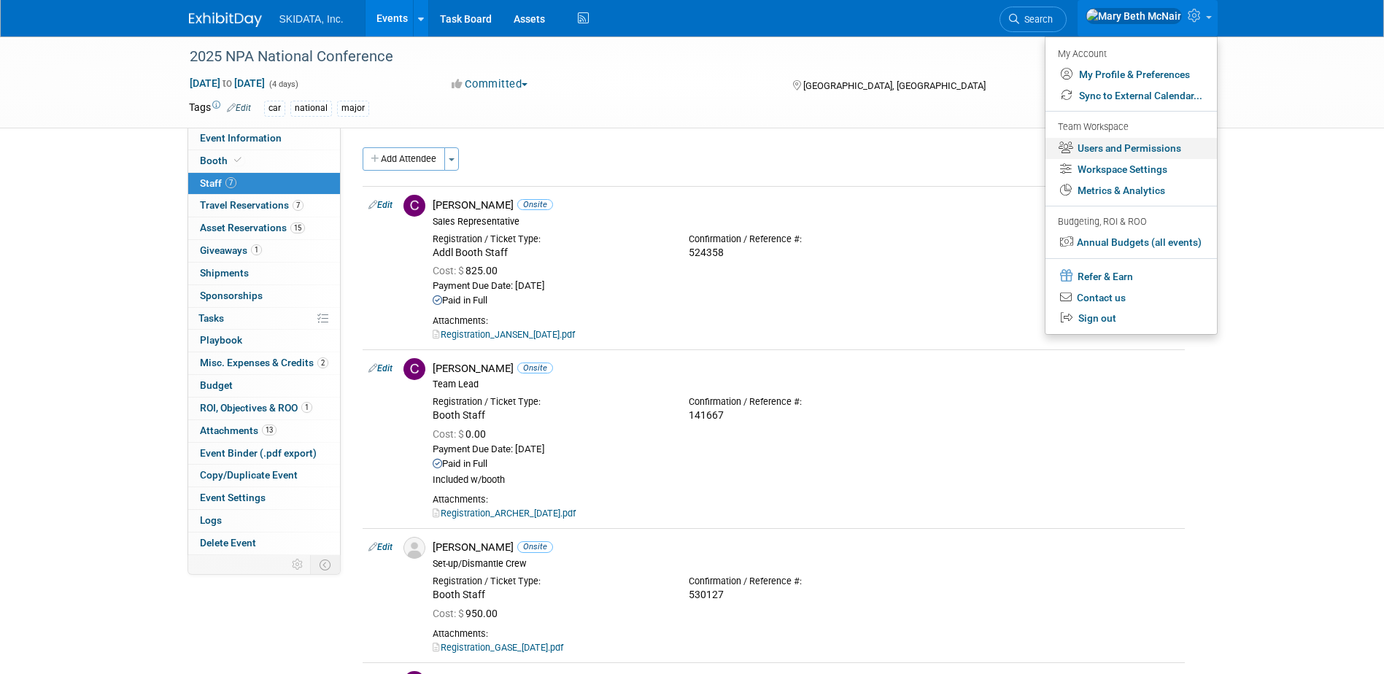
click at [1134, 145] on link "Users and Permissions" at bounding box center [1130, 148] width 171 height 21
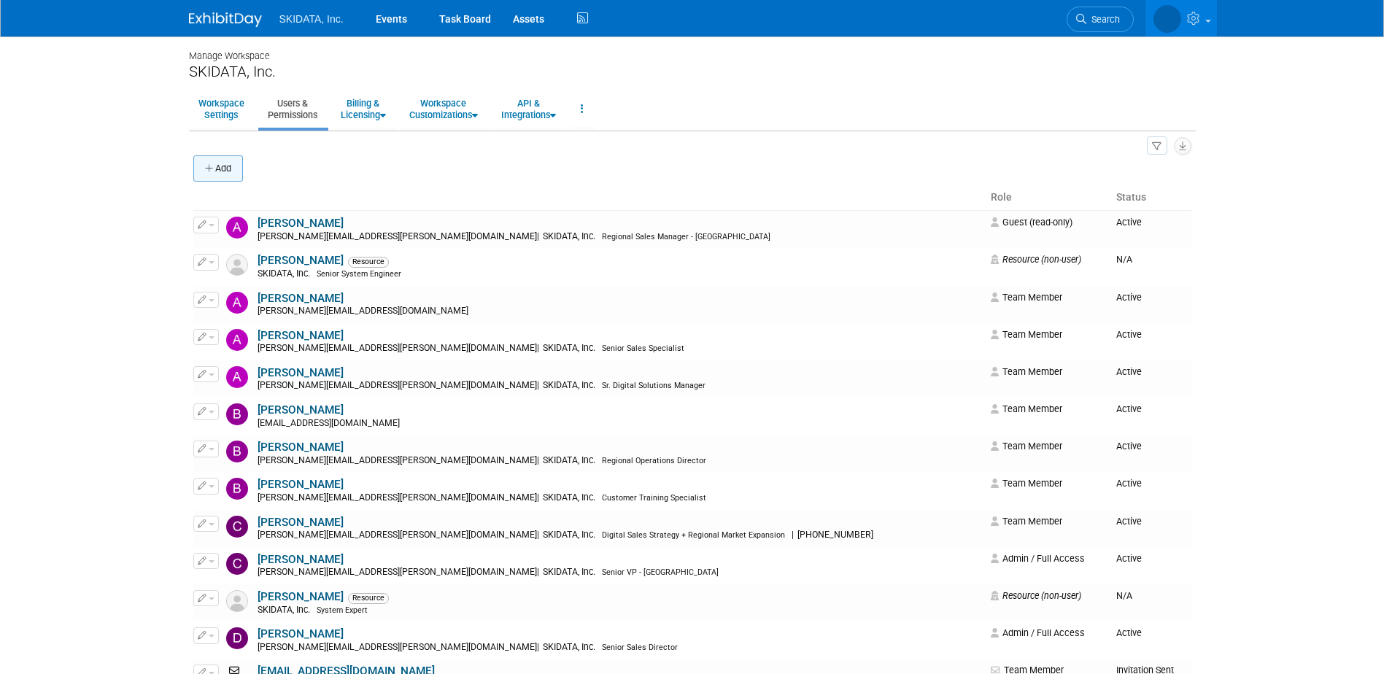
click at [214, 168] on icon "button" at bounding box center [210, 168] width 10 height 9
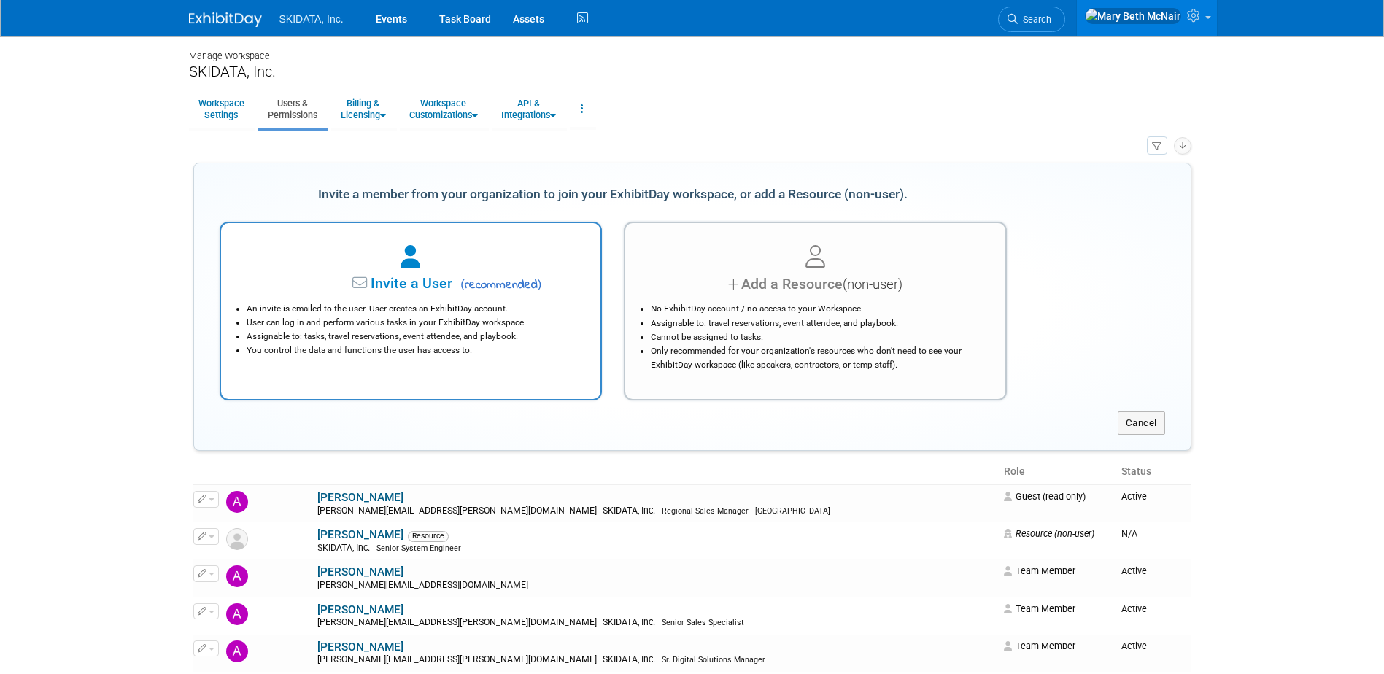
click at [400, 287] on span "Invite a User" at bounding box center [365, 283] width 173 height 17
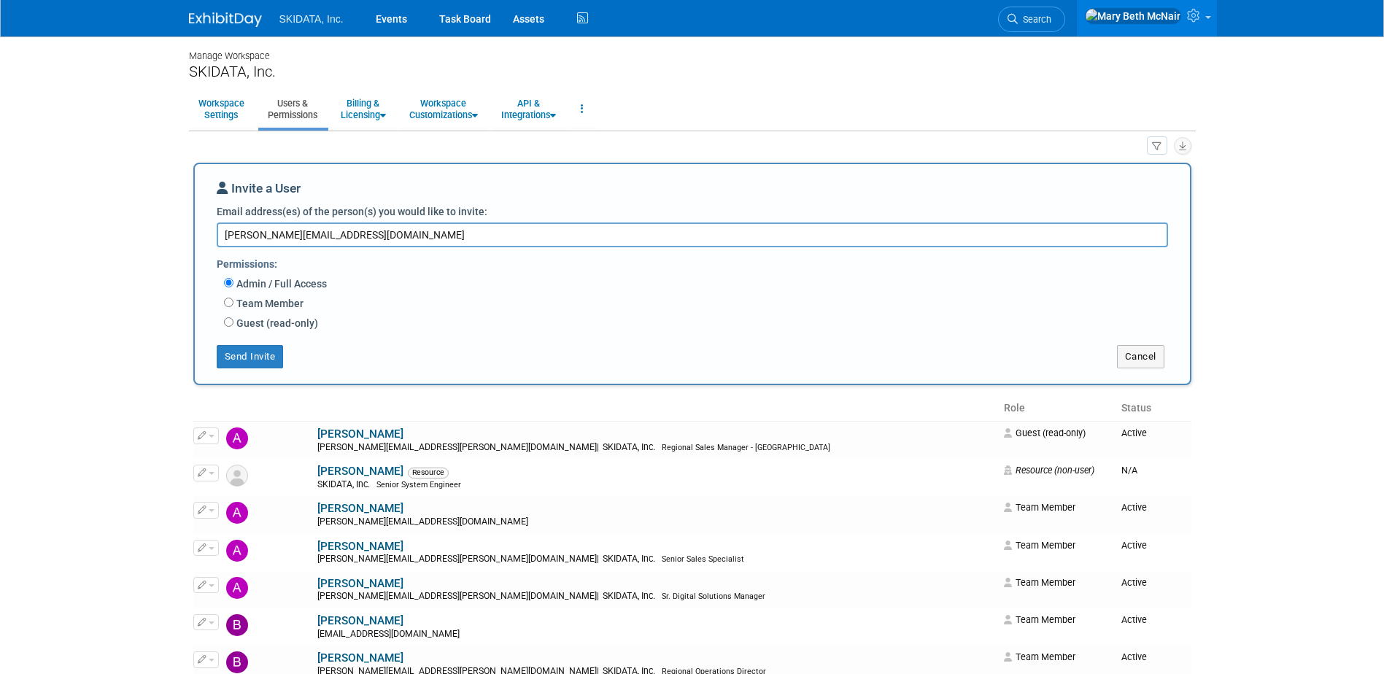
drag, startPoint x: 349, startPoint y: 236, endPoint x: 174, endPoint y: 252, distance: 176.5
click at [174, 252] on body "SKIDATA, Inc. Events Task Board Assets Activity Feed" at bounding box center [692, 337] width 1384 height 674
type textarea "[EMAIL_ADDRESS][DOMAIN_NAME]"
click at [236, 363] on button "Send Invite" at bounding box center [250, 356] width 67 height 23
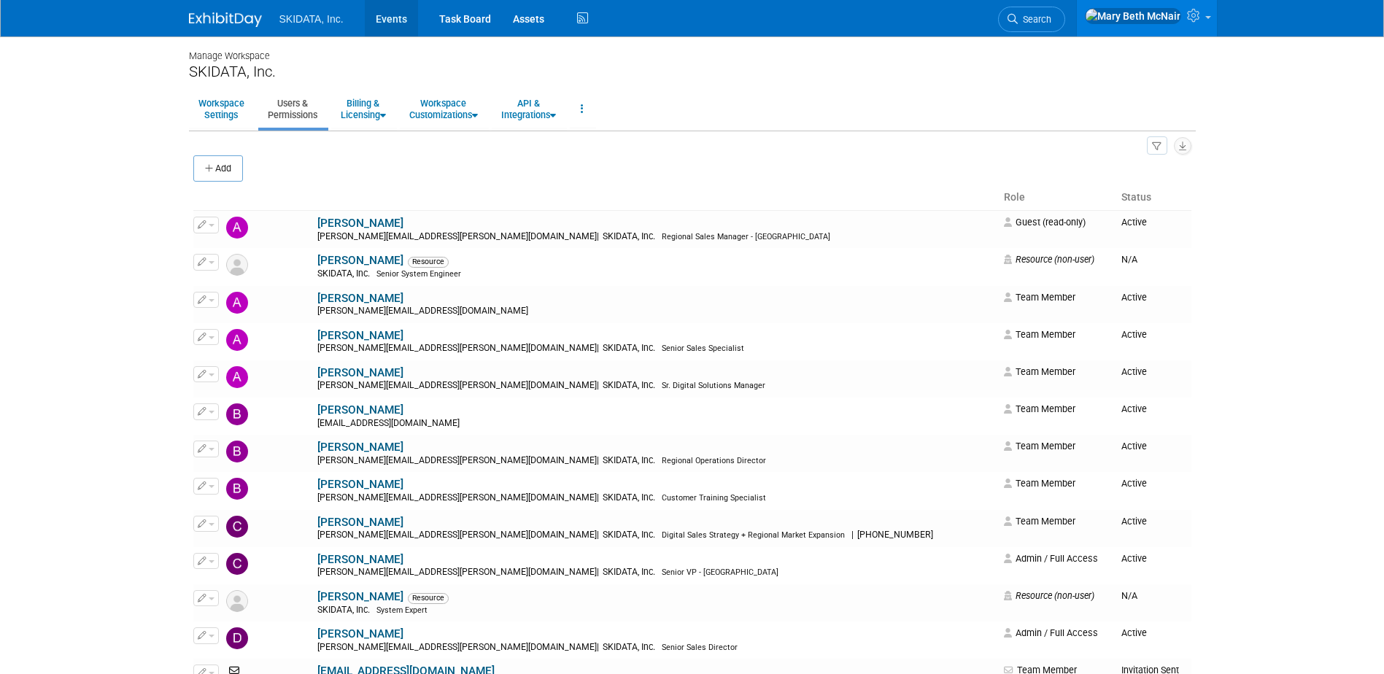
click at [405, 20] on link "Events" at bounding box center [391, 18] width 53 height 36
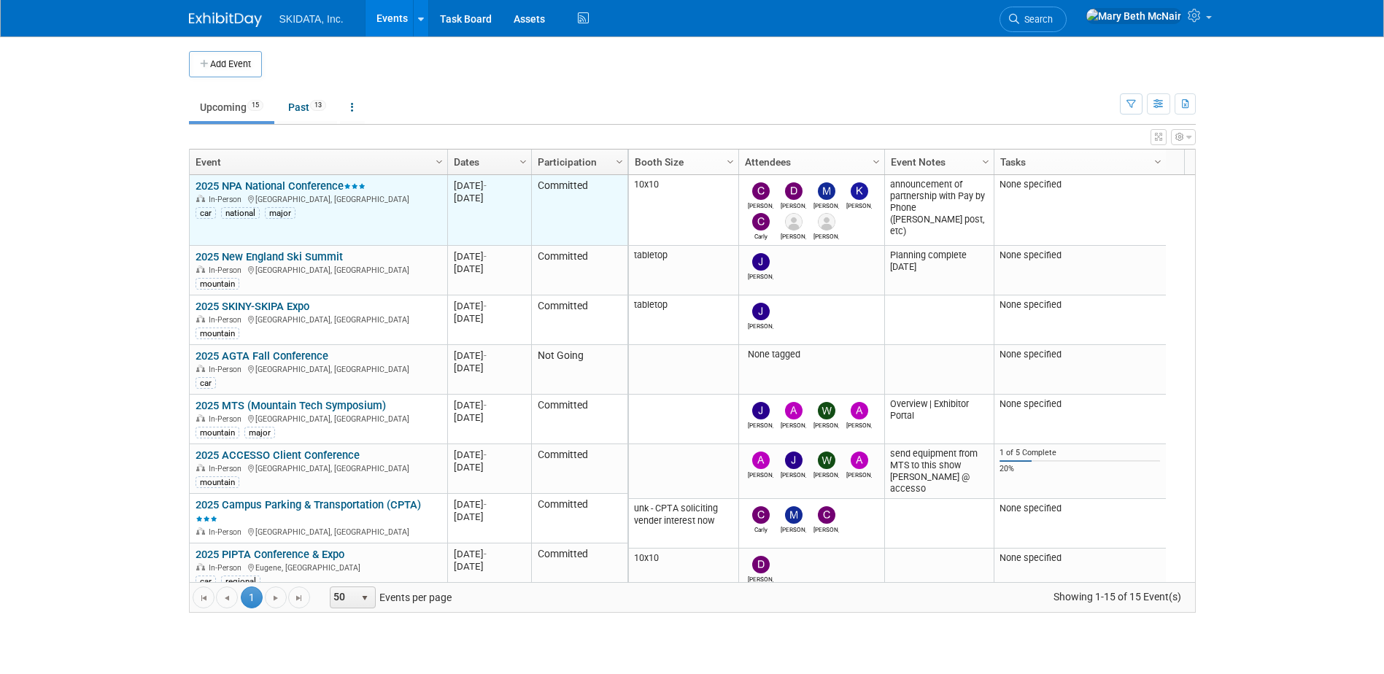
click at [274, 183] on link "2025 NPA National Conference" at bounding box center [280, 185] width 170 height 13
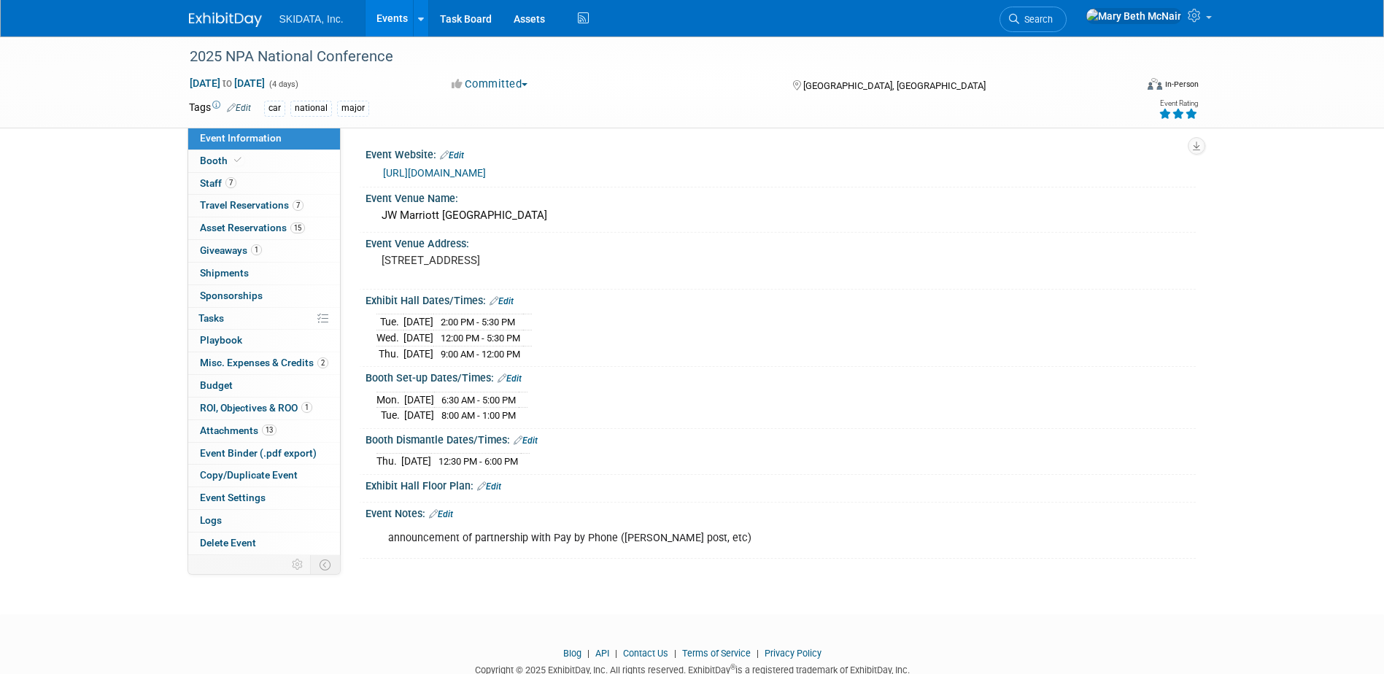
click at [486, 171] on link "[URL][DOMAIN_NAME]" at bounding box center [434, 173] width 103 height 12
click at [223, 209] on span "Travel Reservations 7" at bounding box center [252, 205] width 104 height 12
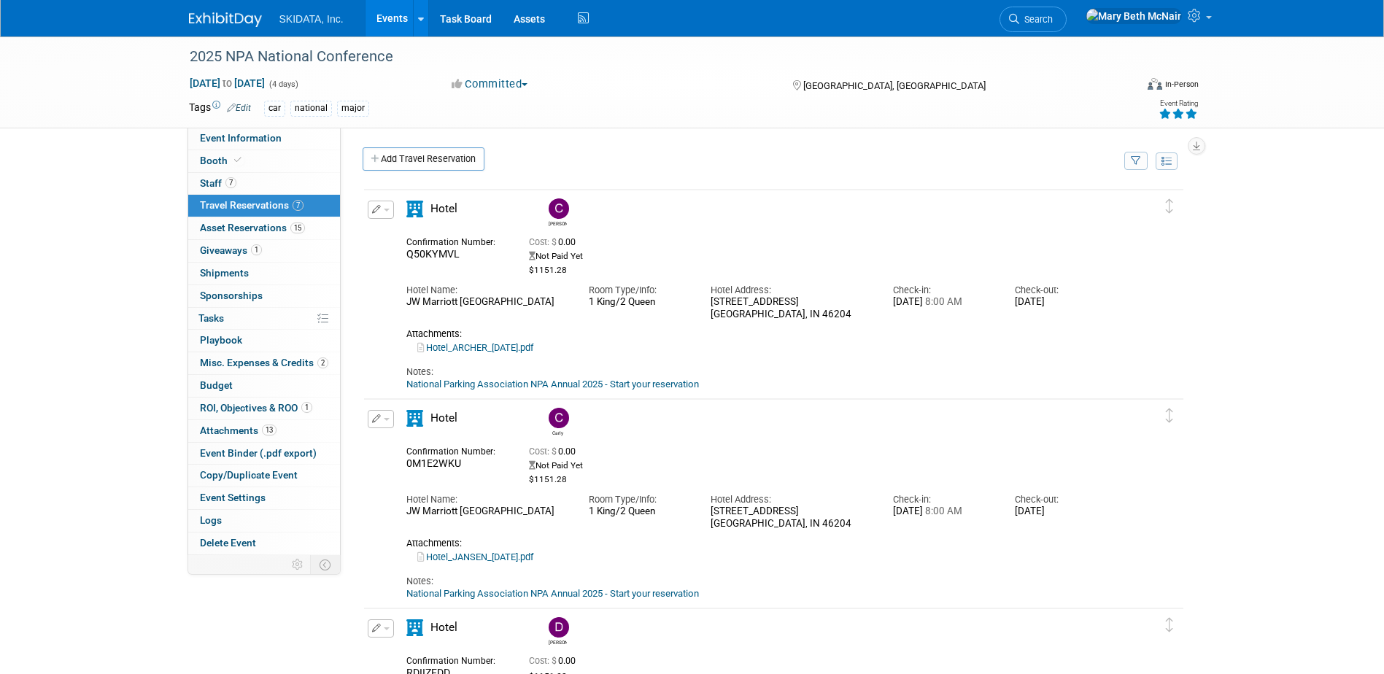
click at [486, 390] on link "National Parking Association NPA Annual 2025 - Start your reservation" at bounding box center [552, 384] width 293 height 11
click at [603, 270] on div "$1151.28" at bounding box center [792, 270] width 526 height 11
drag, startPoint x: 460, startPoint y: 256, endPoint x: 404, endPoint y: 260, distance: 56.3
click at [404, 260] on div "Confirmation Number: Q50KYMVL" at bounding box center [456, 247] width 123 height 28
copy span "Q50KYMVL"
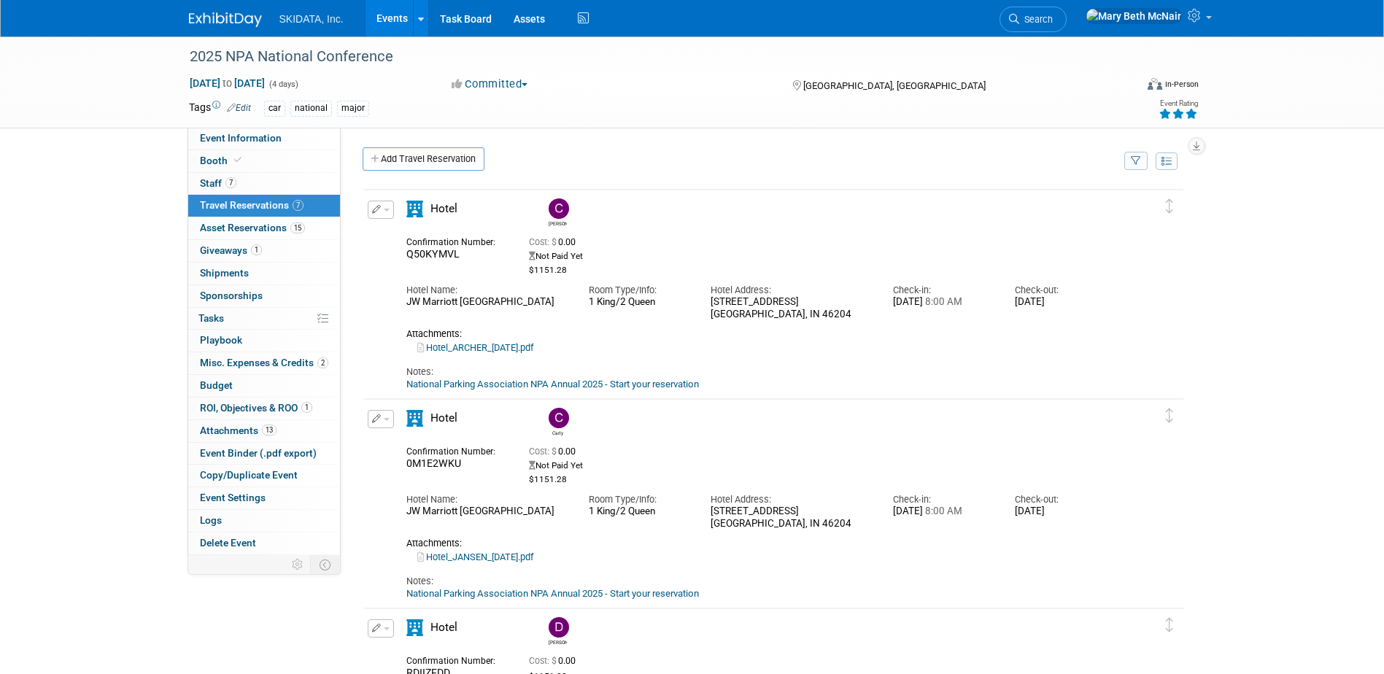
click at [677, 390] on link "National Parking Association NPA Annual 2025 - Start your reservation" at bounding box center [552, 384] width 293 height 11
click at [384, 419] on span "button" at bounding box center [387, 419] width 6 height 3
click at [400, 445] on button "Edit Reservation" at bounding box center [429, 444] width 123 height 21
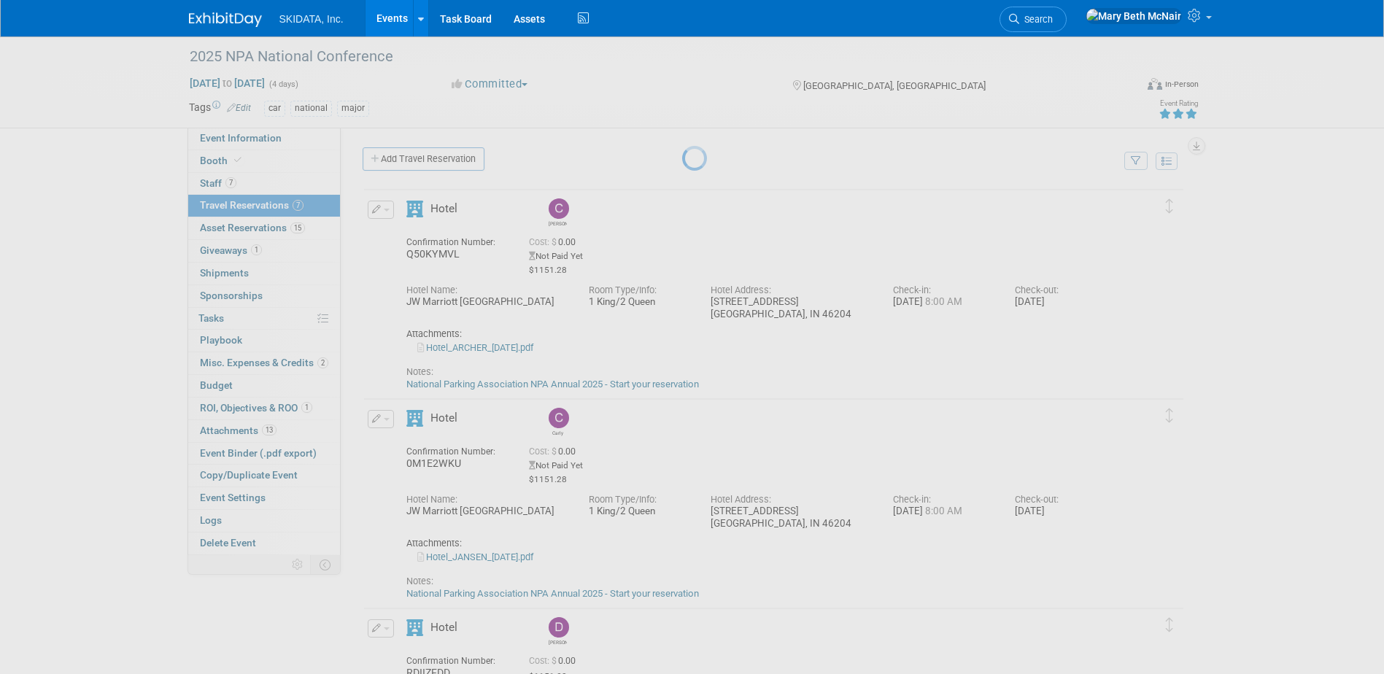
select select "8"
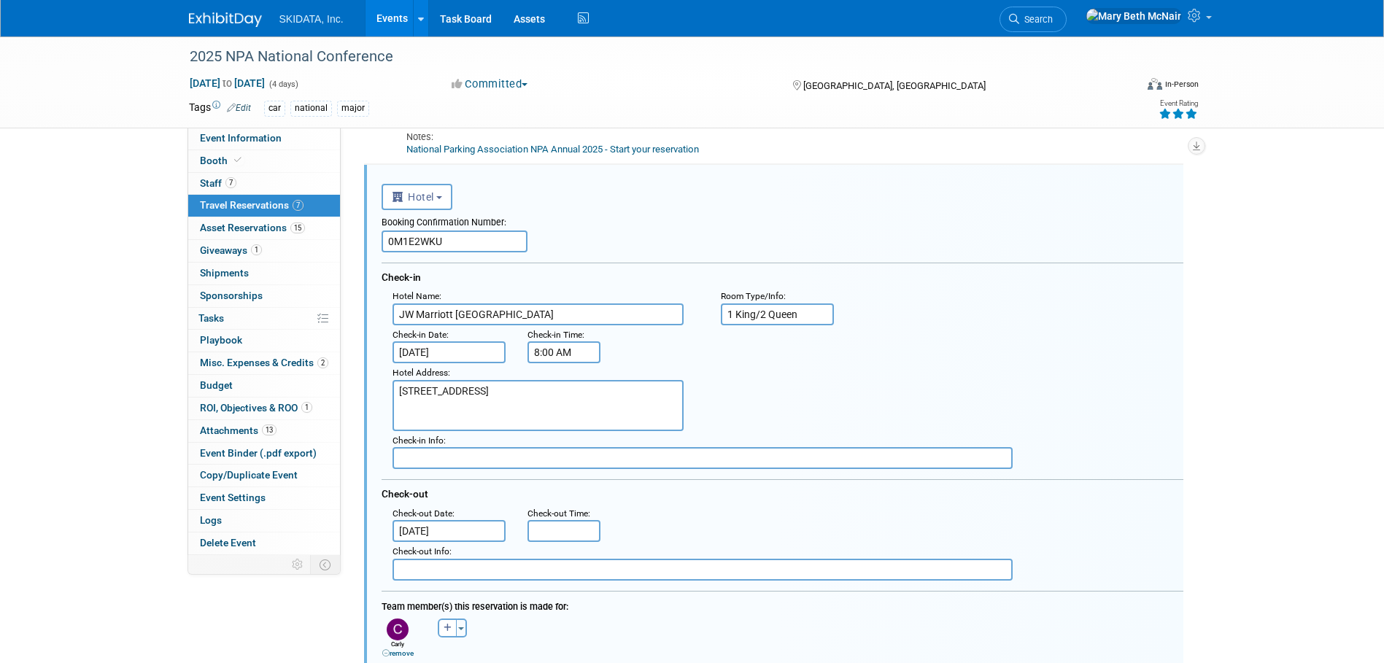
click at [468, 533] on input "[DATE]" at bounding box center [449, 531] width 114 height 22
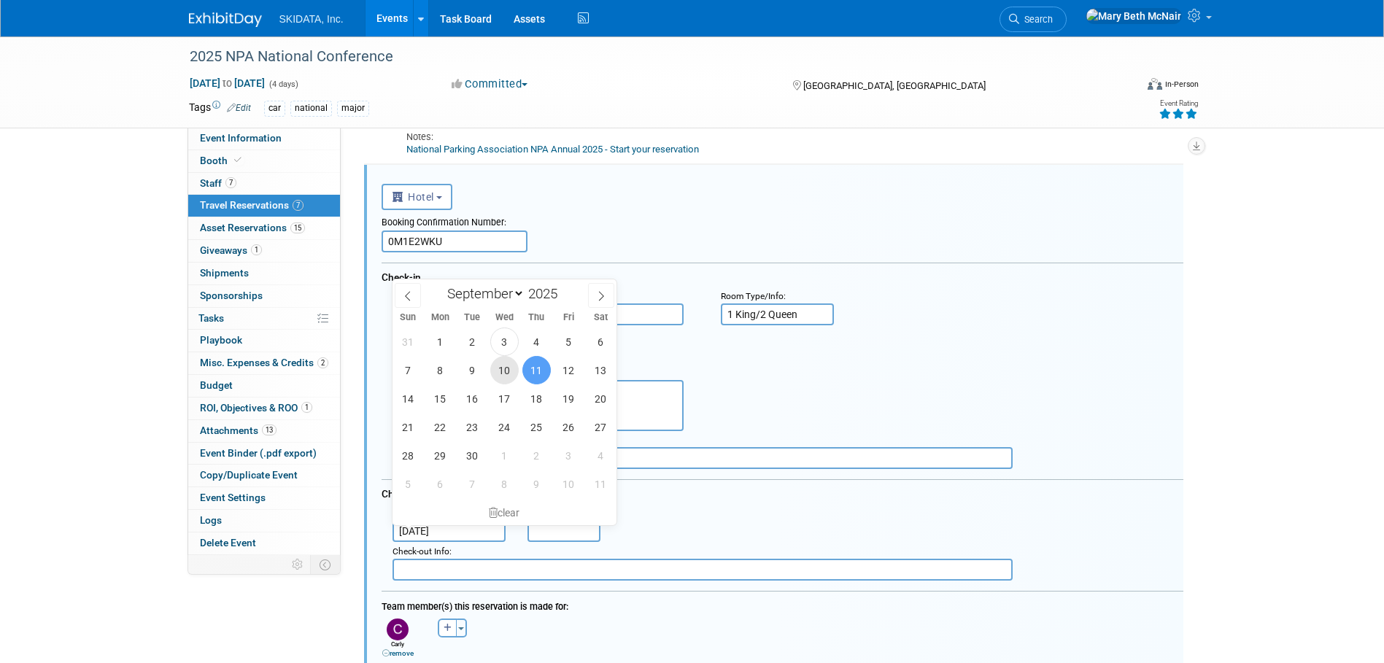
click at [505, 373] on span "10" at bounding box center [504, 370] width 28 height 28
type input "[DATE]"
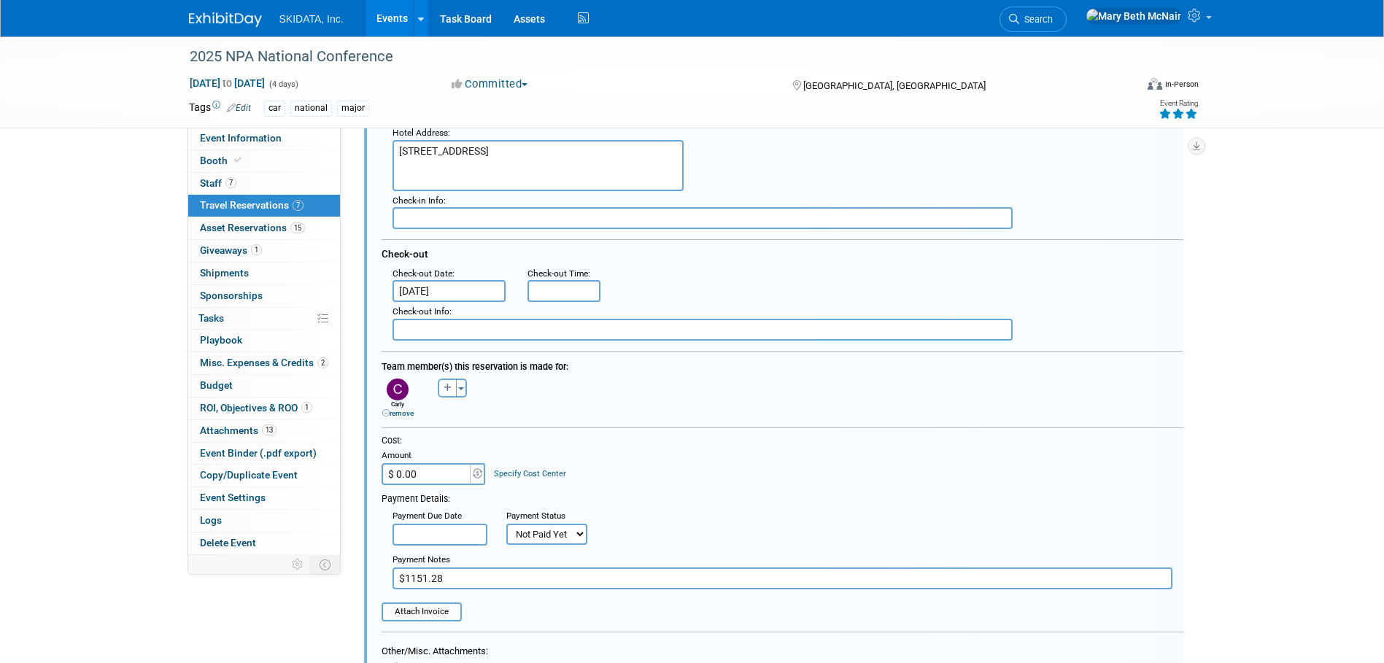
scroll to position [527, 0]
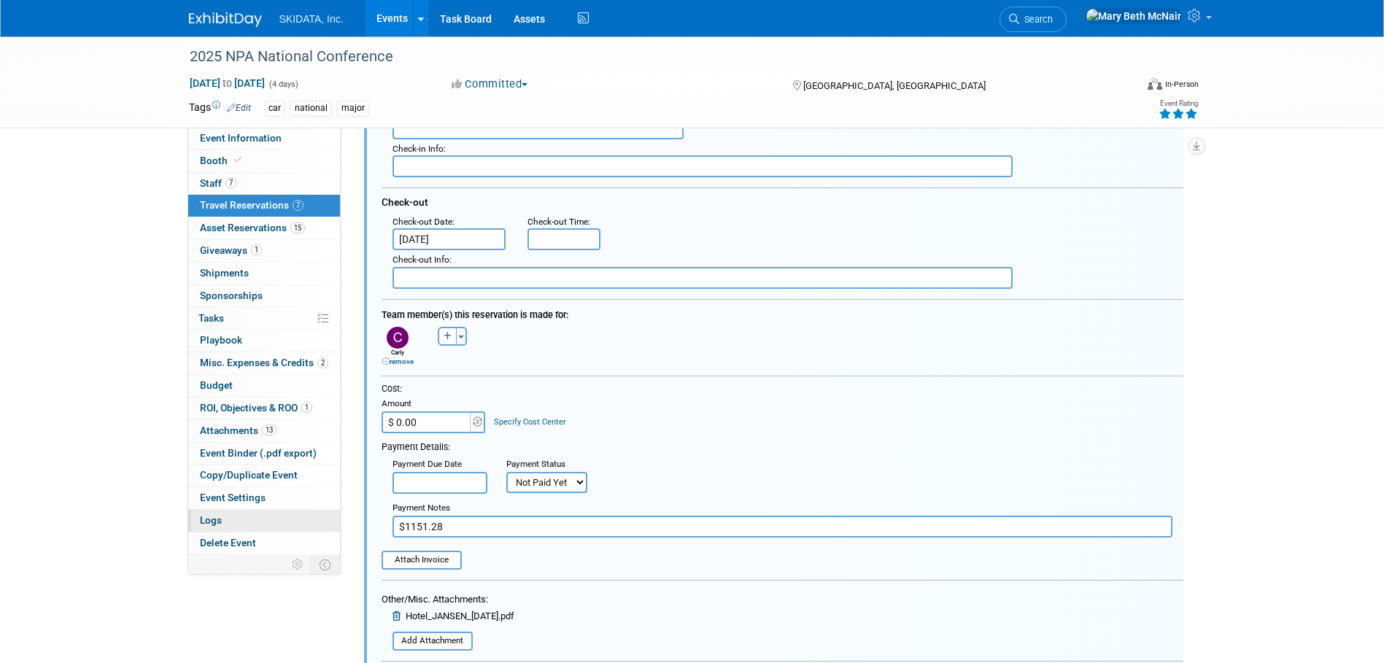
drag, startPoint x: 480, startPoint y: 533, endPoint x: 322, endPoint y: 524, distance: 157.8
click at [465, 521] on input "text" at bounding box center [782, 527] width 780 height 22
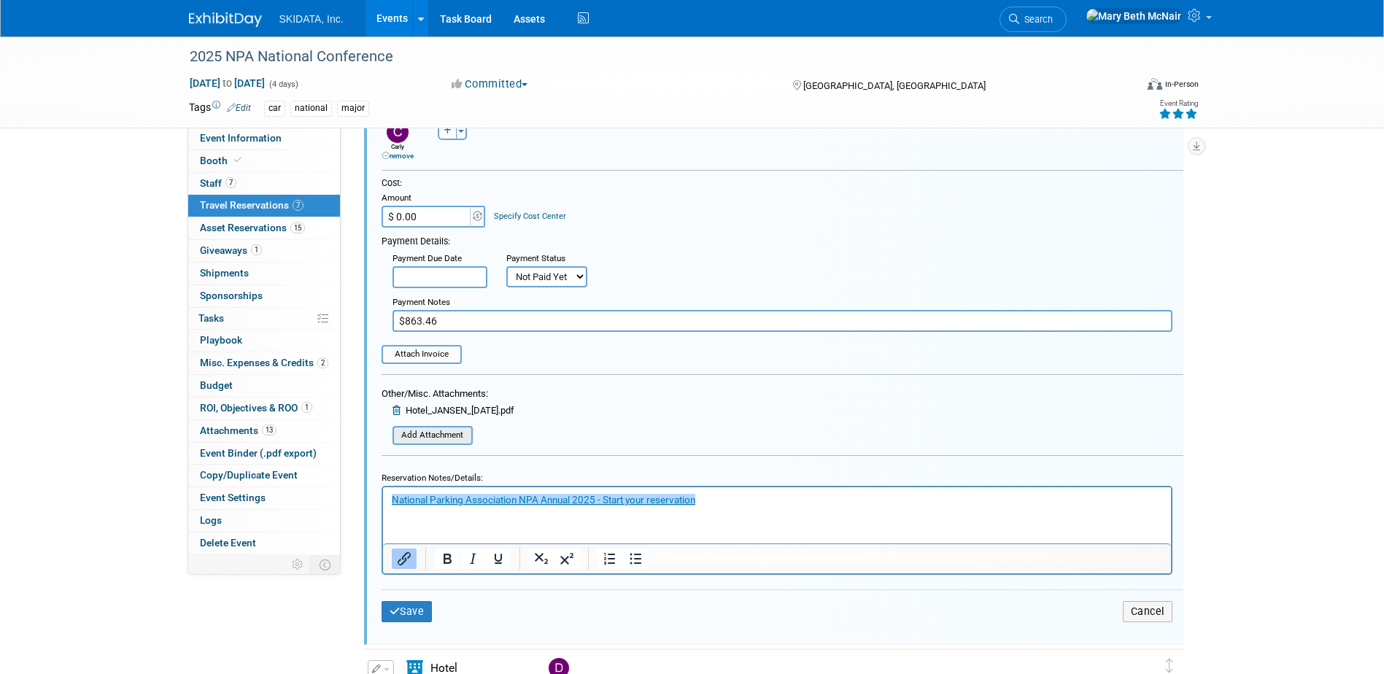
scroll to position [745, 0]
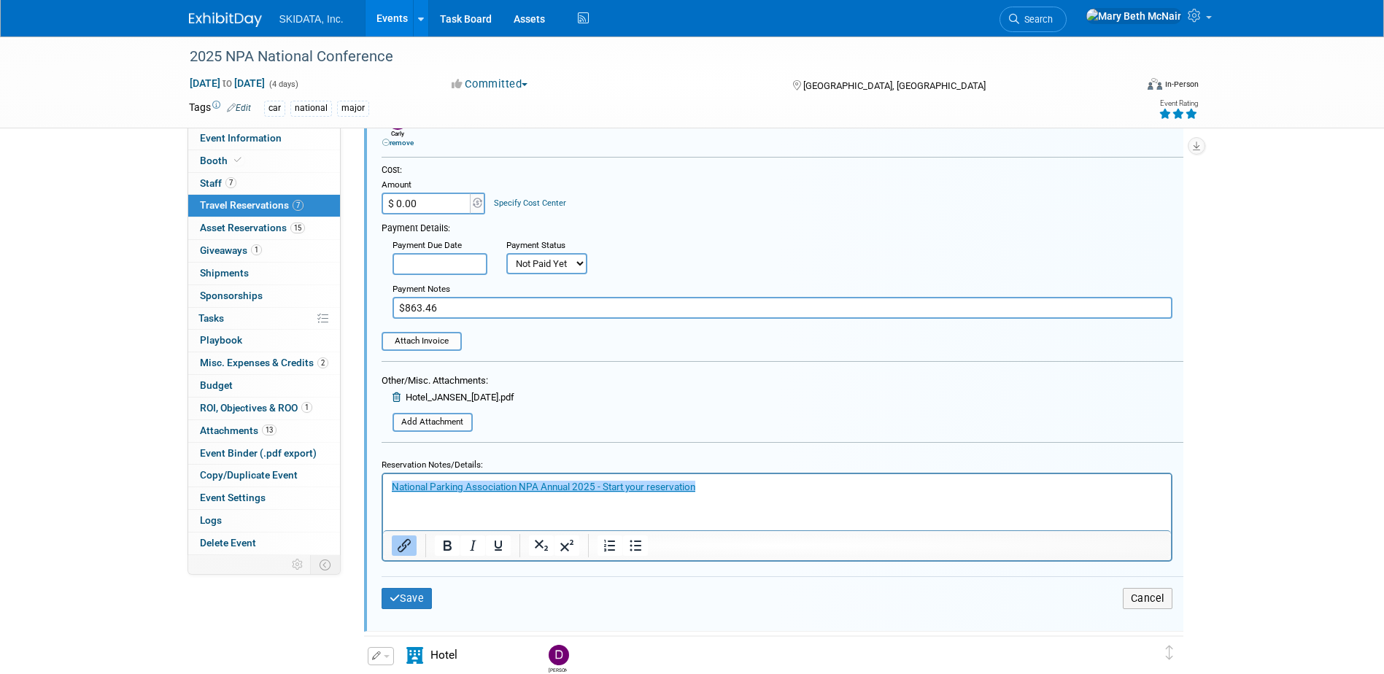
type input "$863.46"
click at [401, 397] on icon at bounding box center [397, 396] width 11 height 9
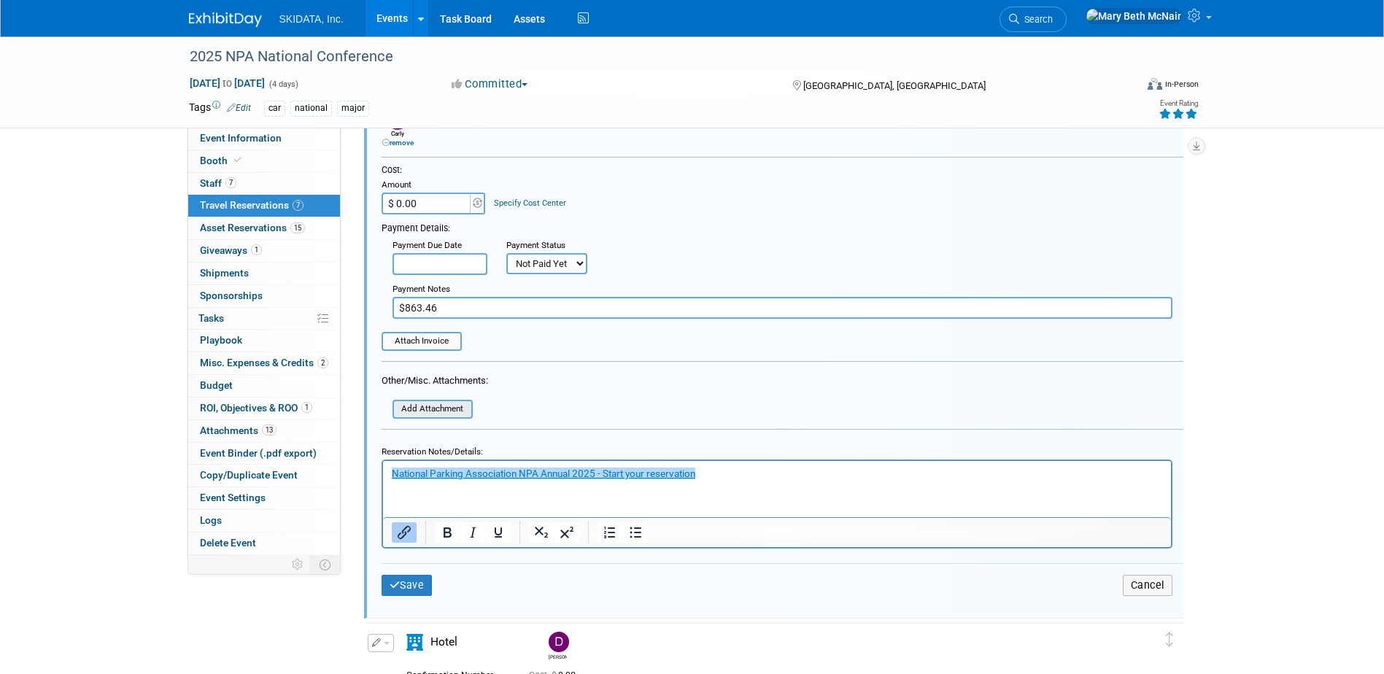
click at [417, 409] on input "file" at bounding box center [385, 409] width 174 height 16
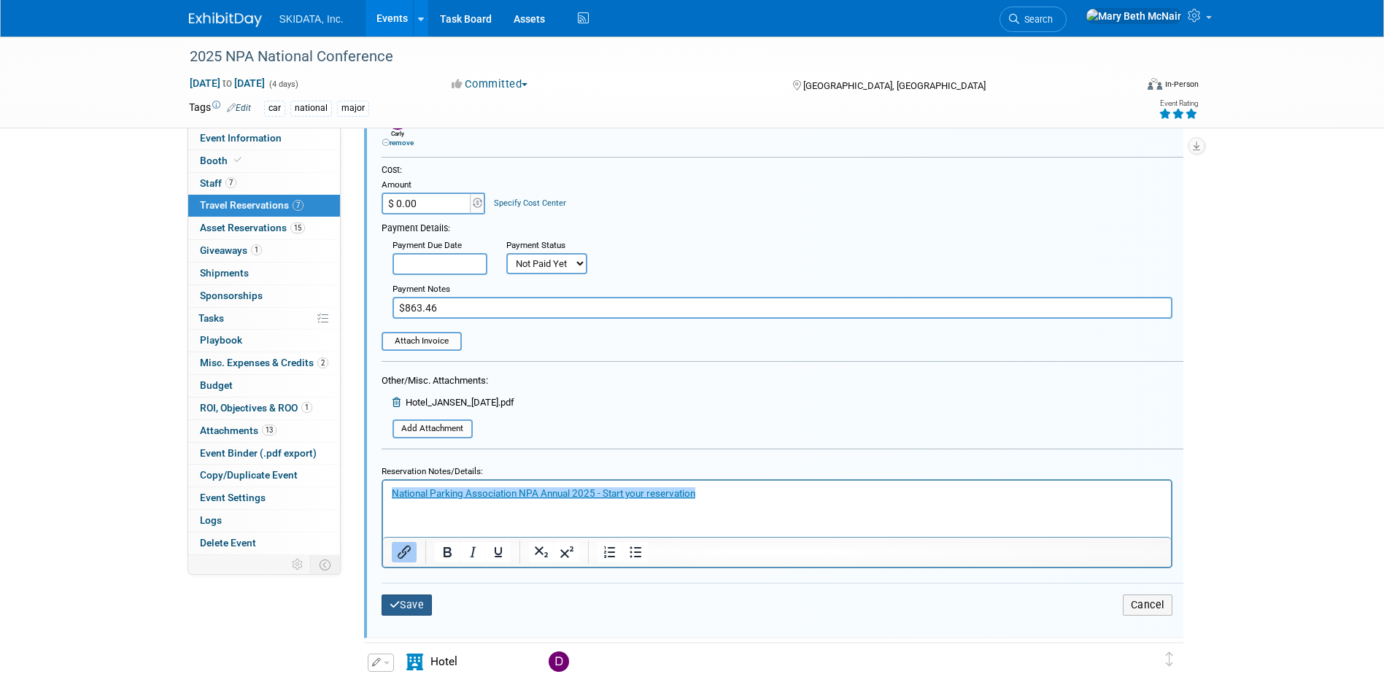
click at [423, 603] on button "Save" at bounding box center [406, 604] width 51 height 21
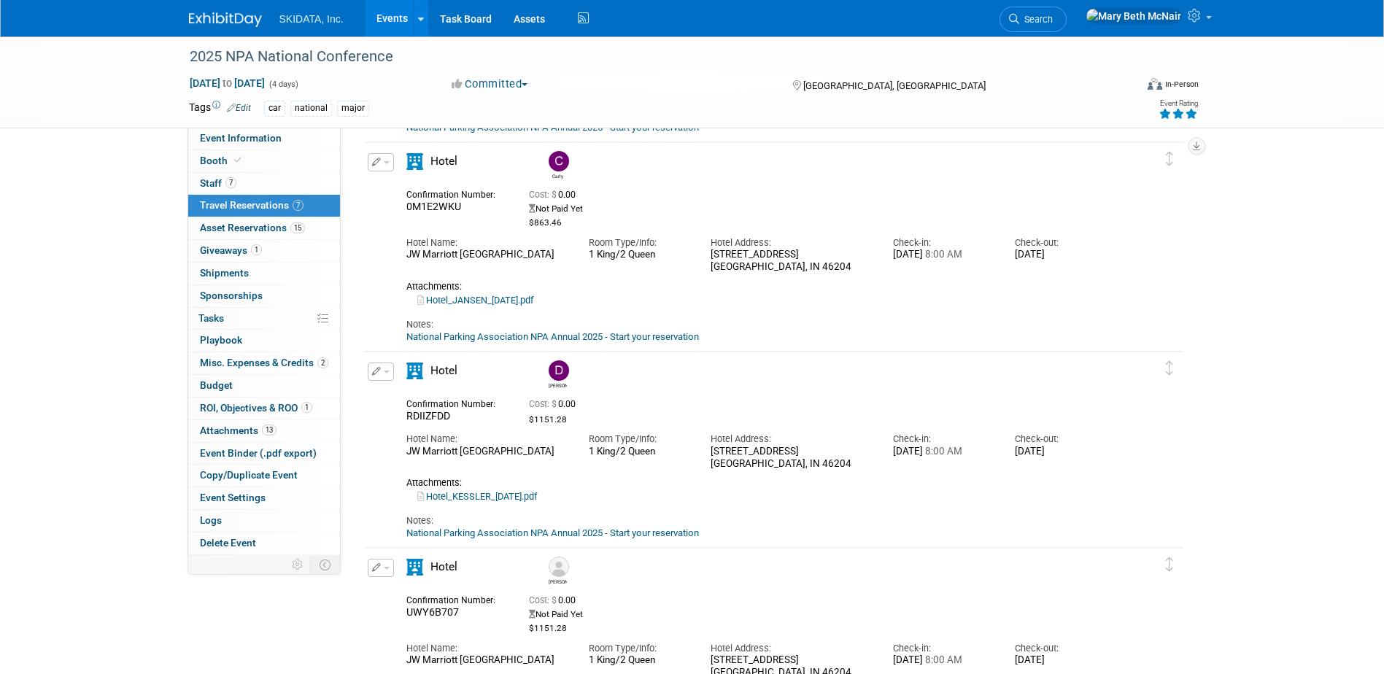
scroll to position [292, 0]
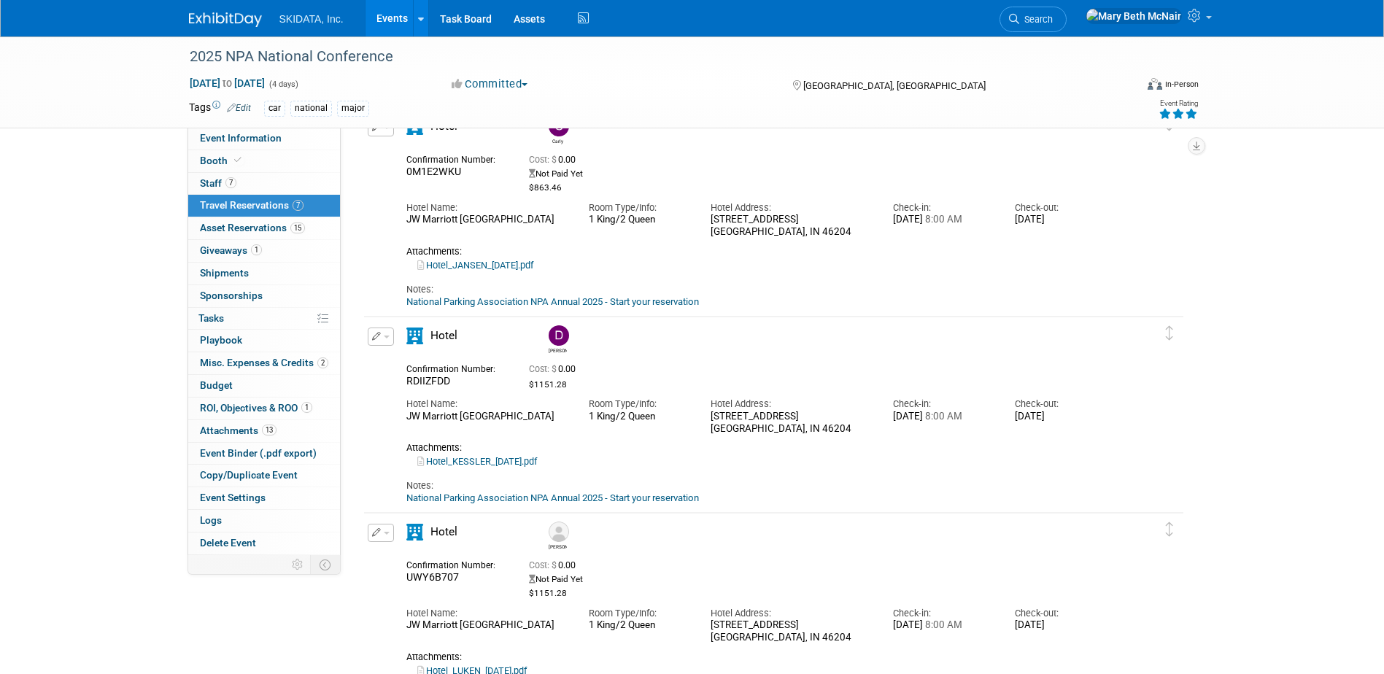
click at [582, 498] on link "National Parking Association NPA Annual 2025 - Start your reservation" at bounding box center [552, 497] width 293 height 11
click at [384, 338] on span "button" at bounding box center [387, 337] width 6 height 3
click at [411, 368] on button "Edit Reservation" at bounding box center [429, 362] width 123 height 21
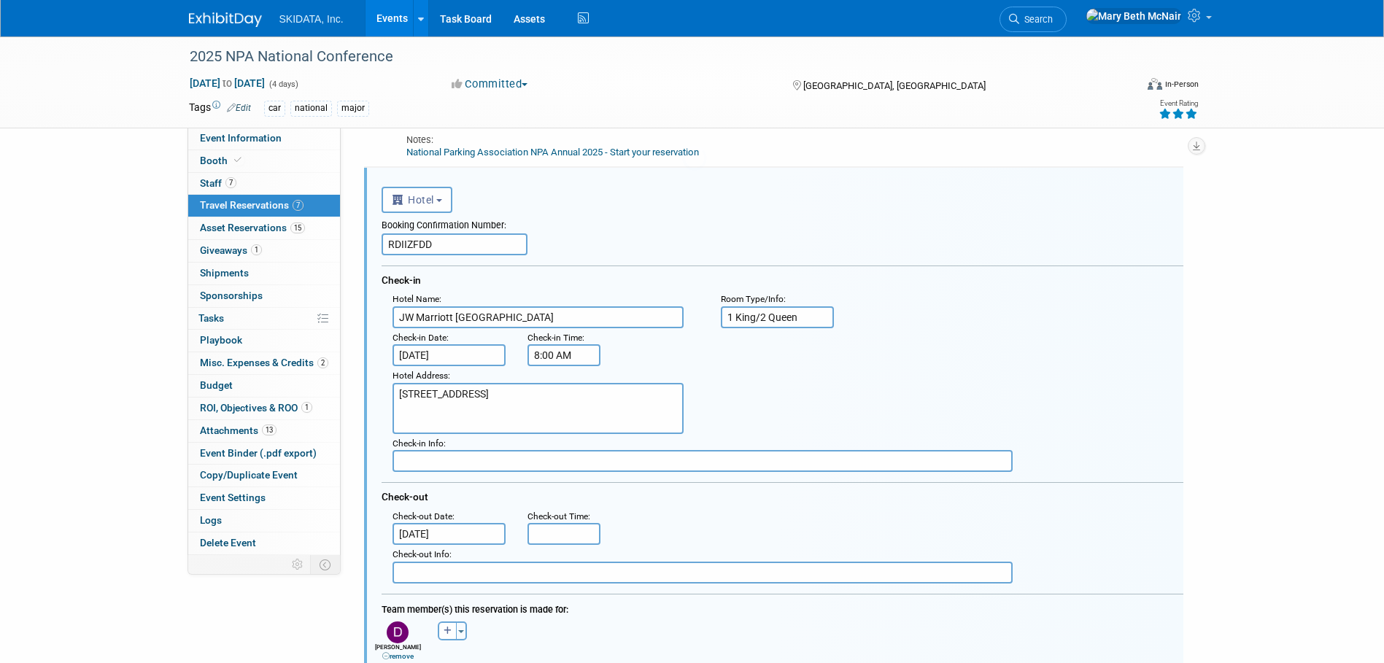
scroll to position [0, 0]
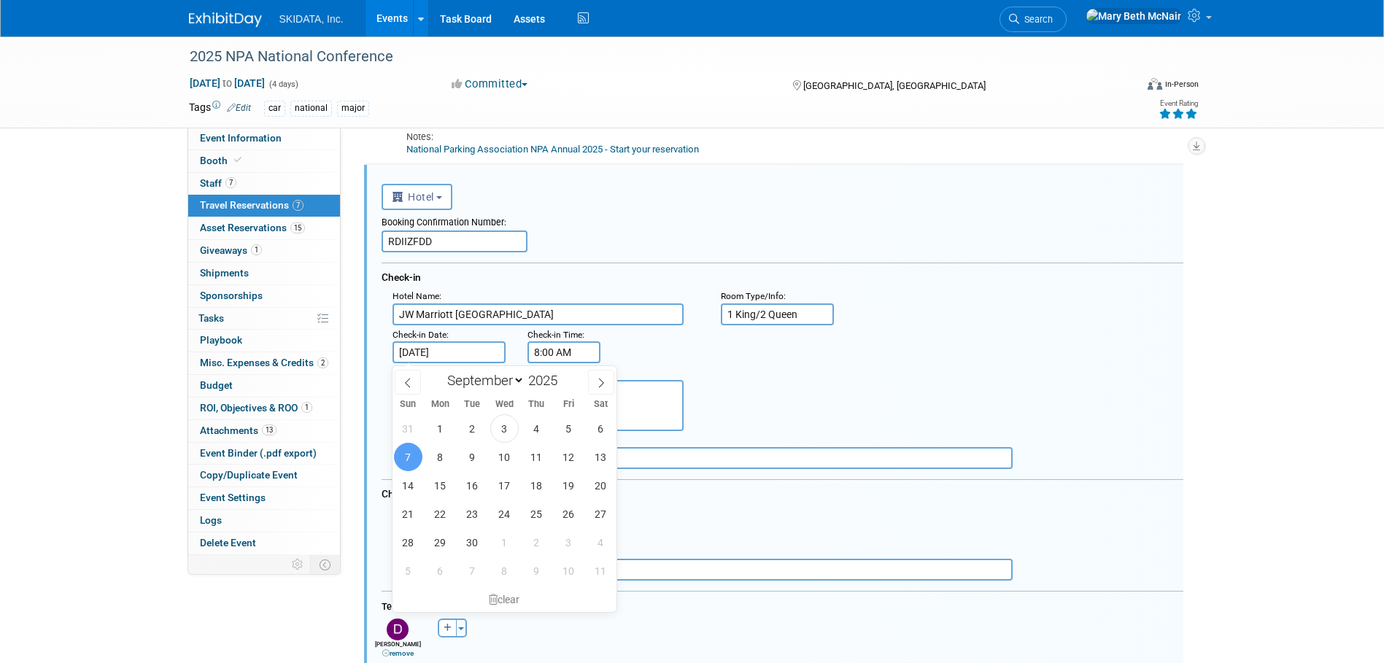
click at [453, 353] on input "[DATE]" at bounding box center [449, 352] width 114 height 22
click at [433, 462] on span "8" at bounding box center [440, 457] width 28 height 28
type input "[DATE]"
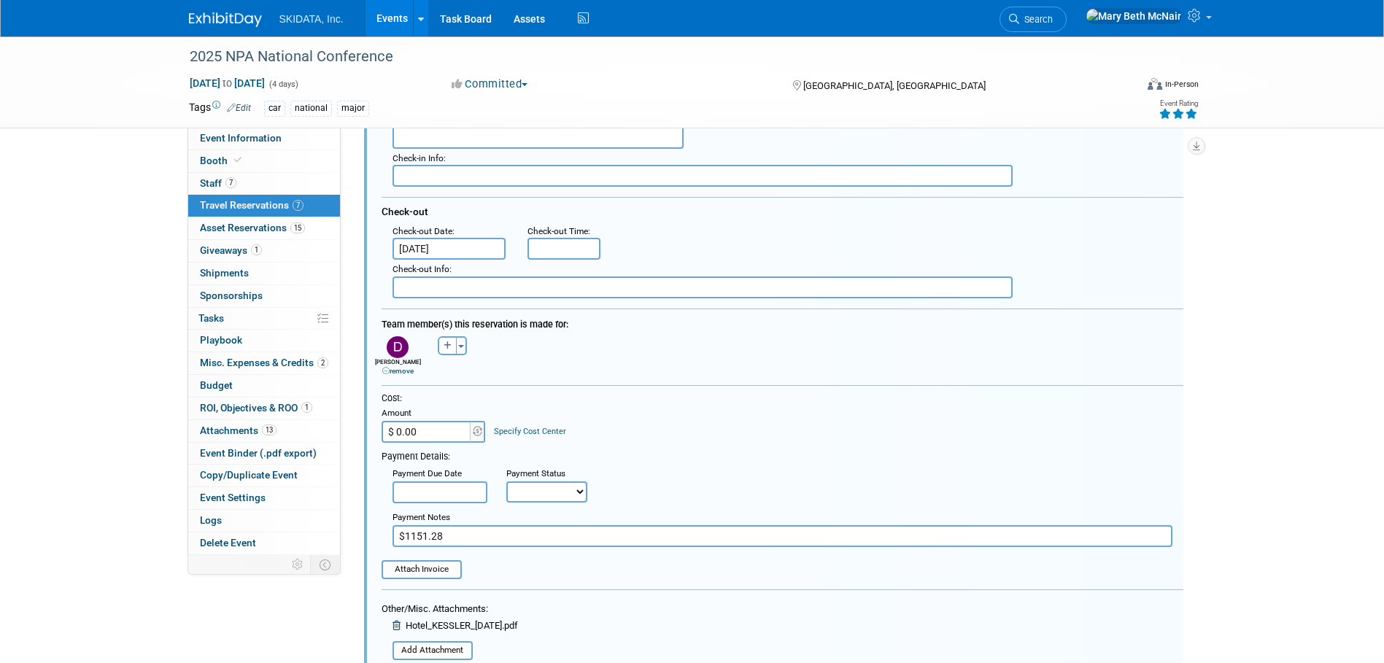
scroll to position [736, 0]
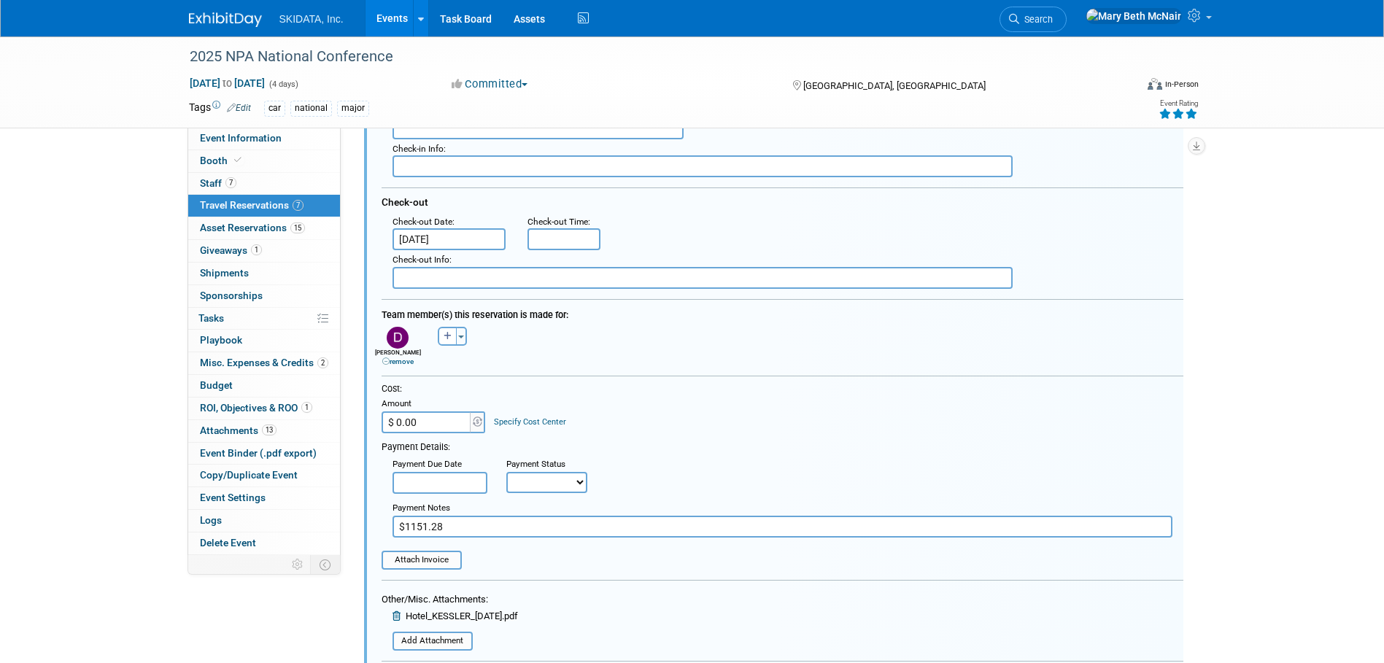
drag, startPoint x: 453, startPoint y: 532, endPoint x: 313, endPoint y: 529, distance: 140.1
click at [330, 529] on div "Event Information Event Info Booth Booth 7 Staff 7 Staff 7 Travel Reservations …" at bounding box center [692, 602] width 1029 height 2605
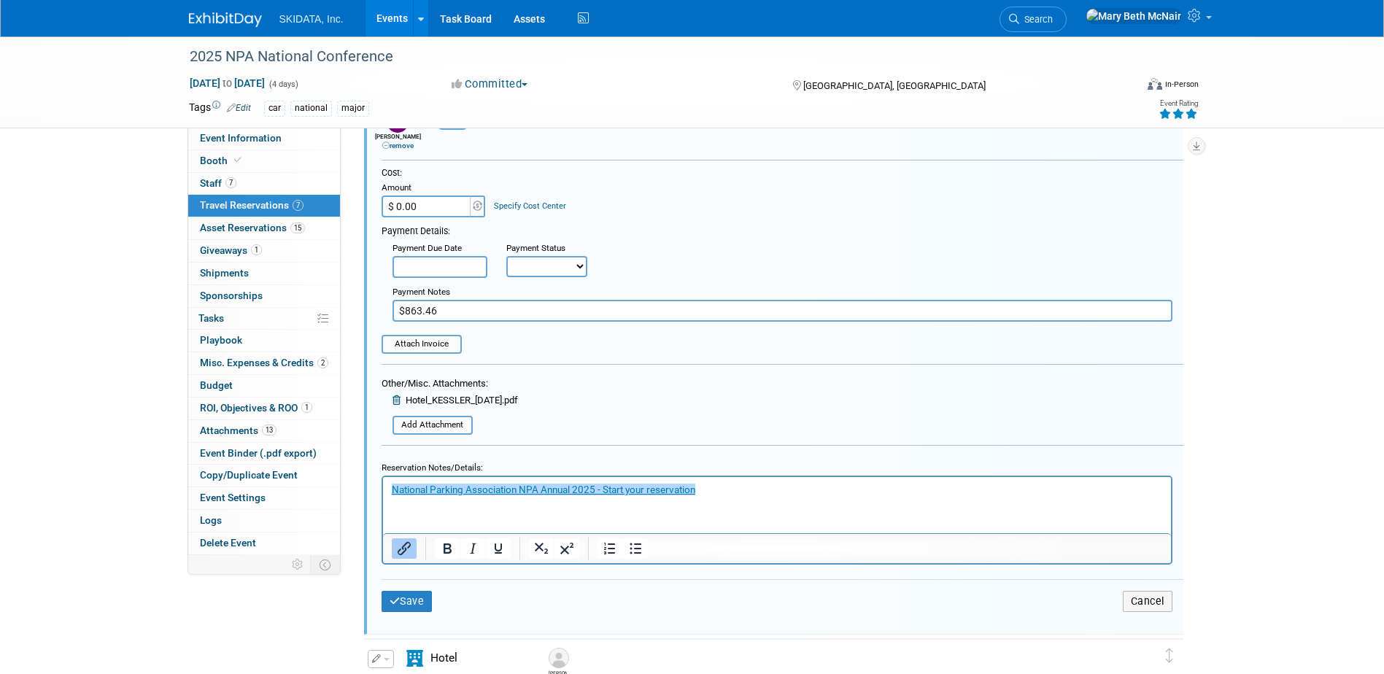
scroll to position [955, 0]
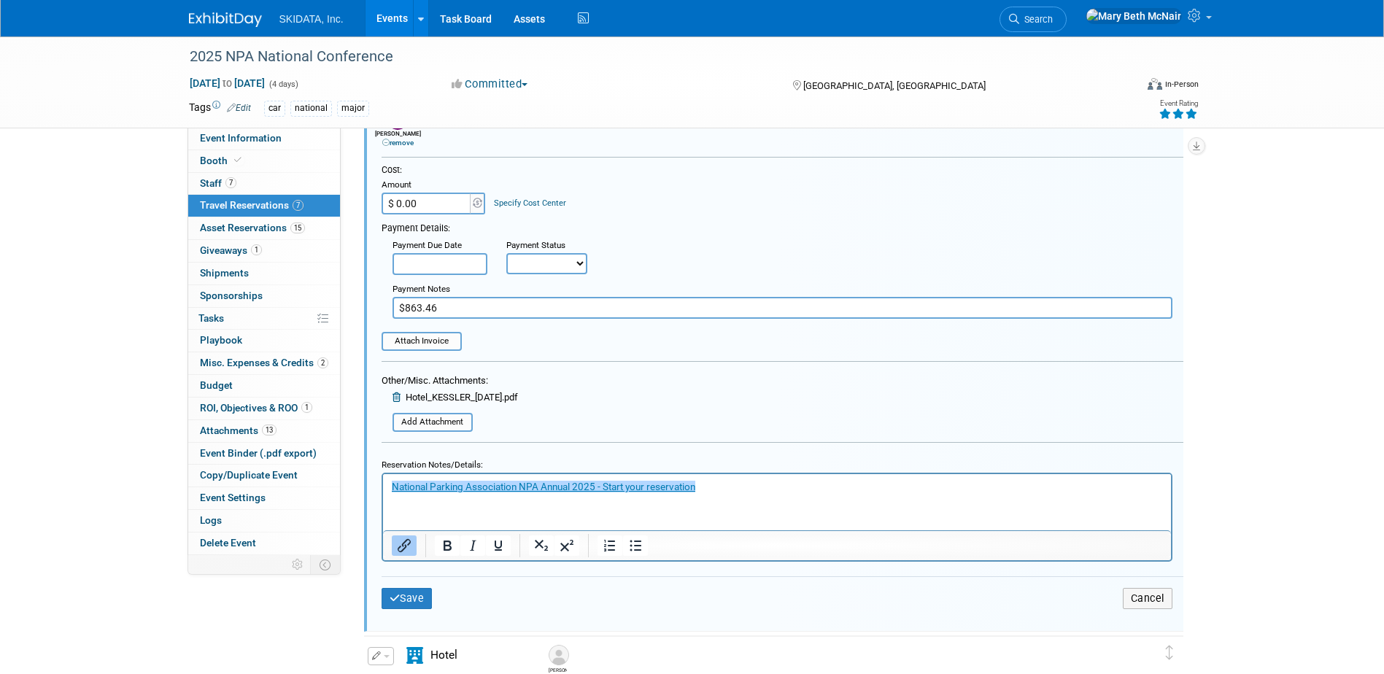
type input "$863.46"
click at [398, 398] on icon at bounding box center [397, 396] width 11 height 9
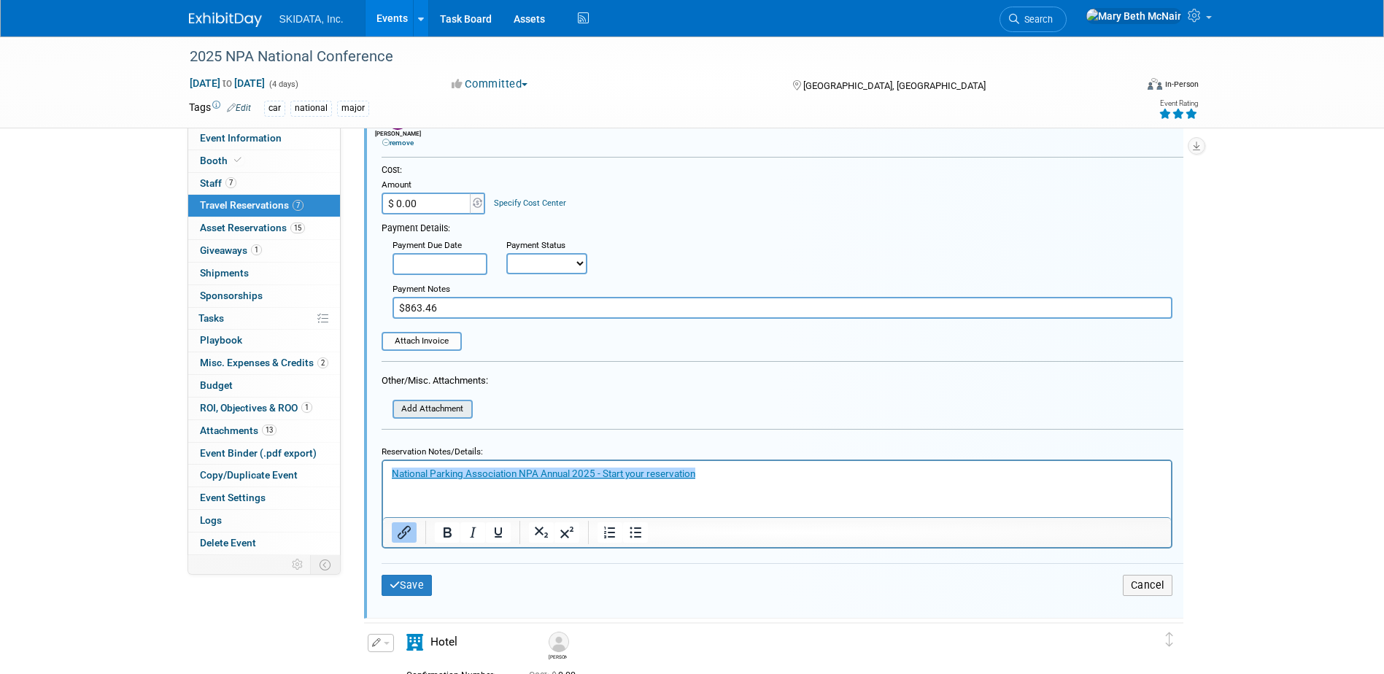
click at [414, 408] on input "file" at bounding box center [385, 409] width 174 height 16
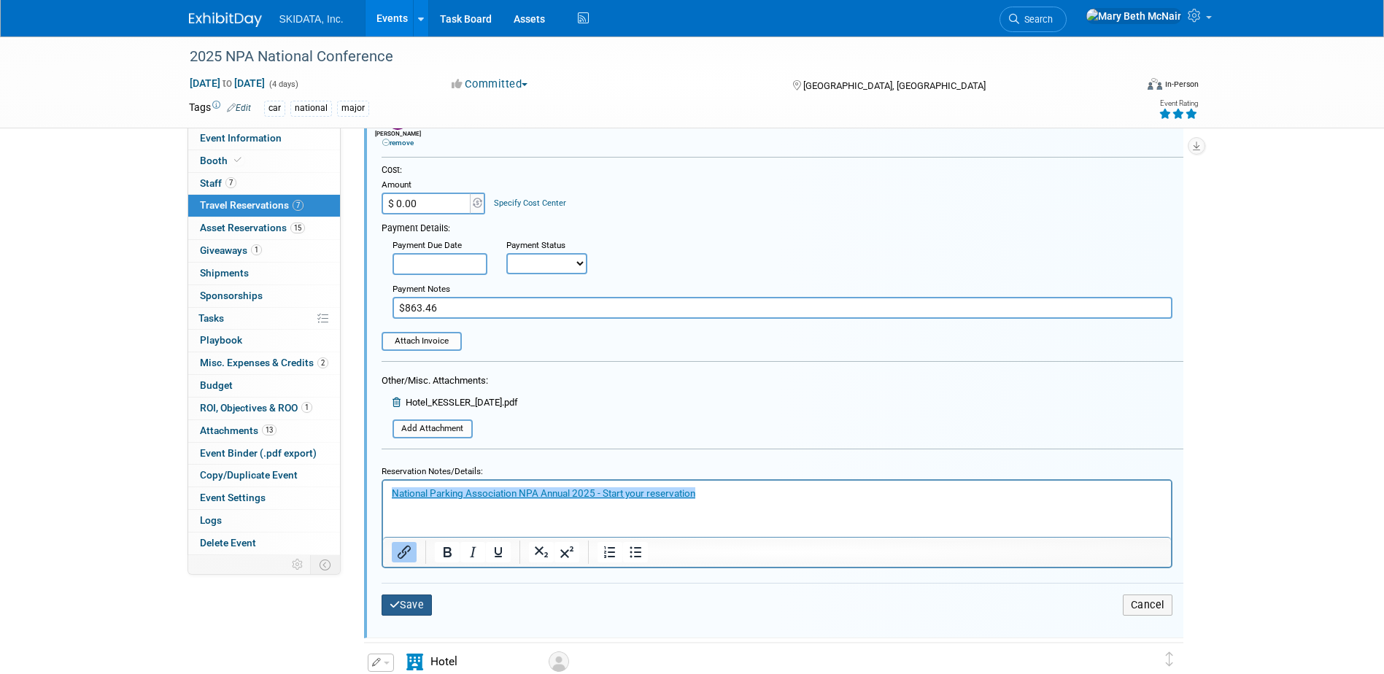
click at [420, 614] on button "Save" at bounding box center [406, 604] width 51 height 21
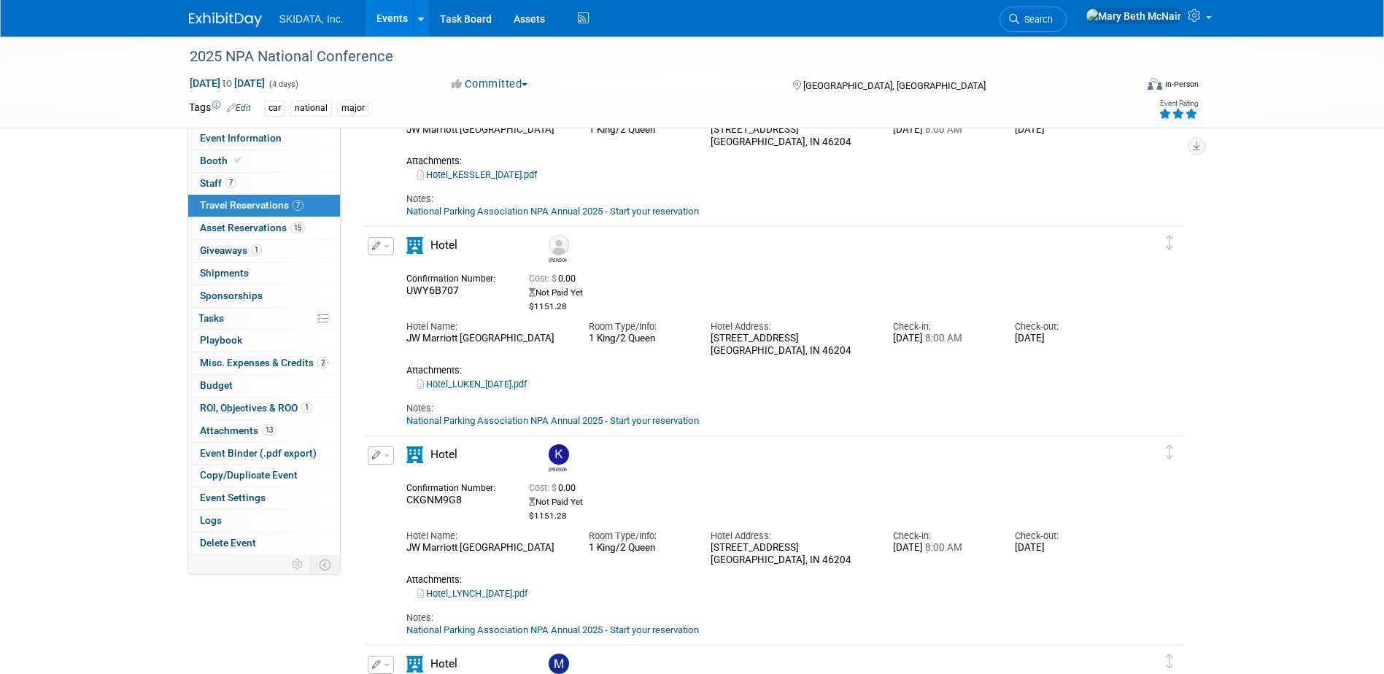
scroll to position [590, 0]
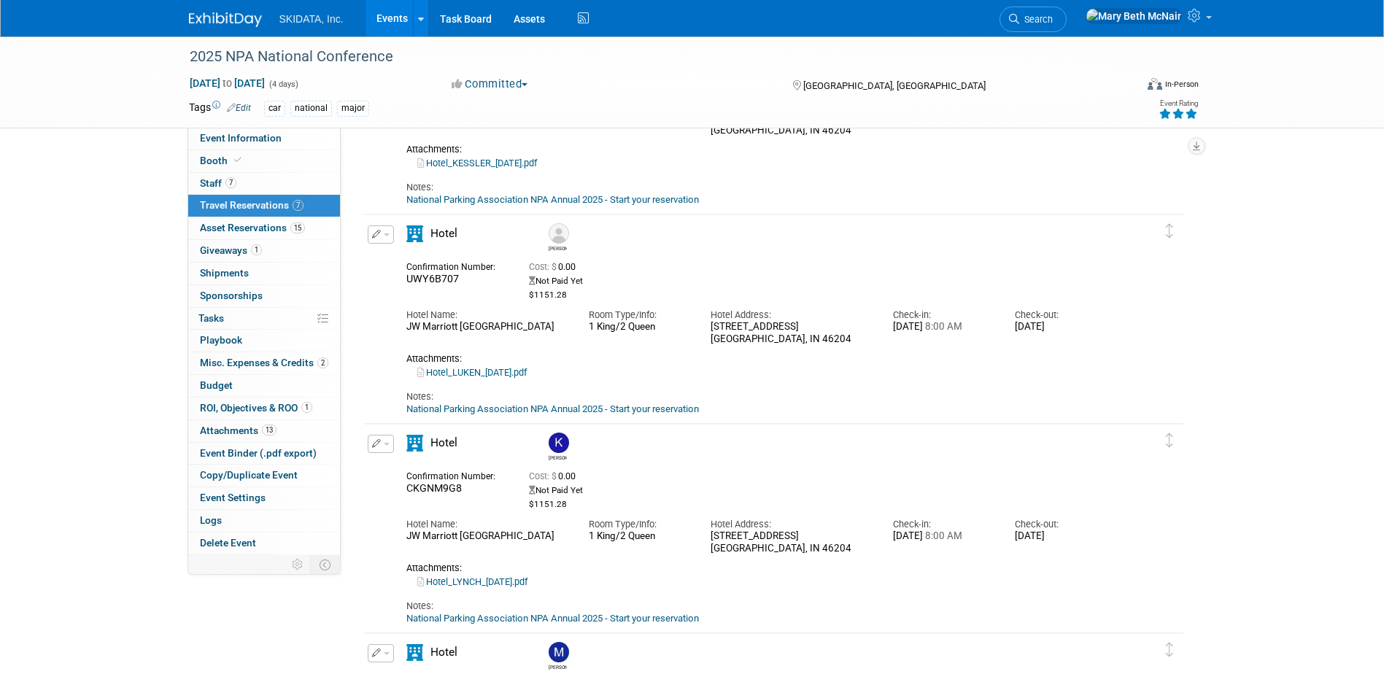
click at [455, 414] on link "National Parking Association NPA Annual 2025 - Start your reservation" at bounding box center [552, 408] width 293 height 11
click at [485, 276] on div "UWY6B707" at bounding box center [456, 279] width 101 height 13
drag, startPoint x: 456, startPoint y: 280, endPoint x: 408, endPoint y: 277, distance: 48.2
click at [408, 277] on span "UWY6B707" at bounding box center [432, 279] width 53 height 12
copy span "UWY6B707"
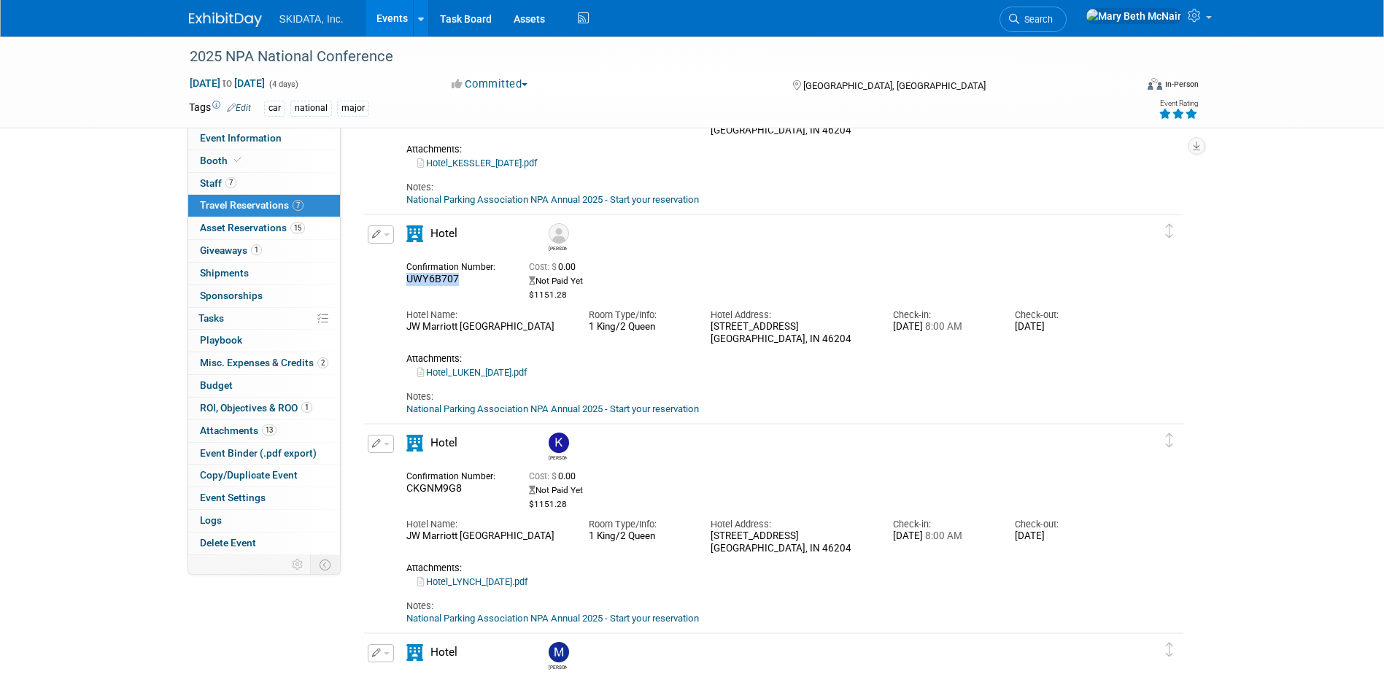
click at [372, 233] on icon "button" at bounding box center [376, 234] width 9 height 9
click at [422, 259] on button "Edit Reservation" at bounding box center [429, 259] width 123 height 21
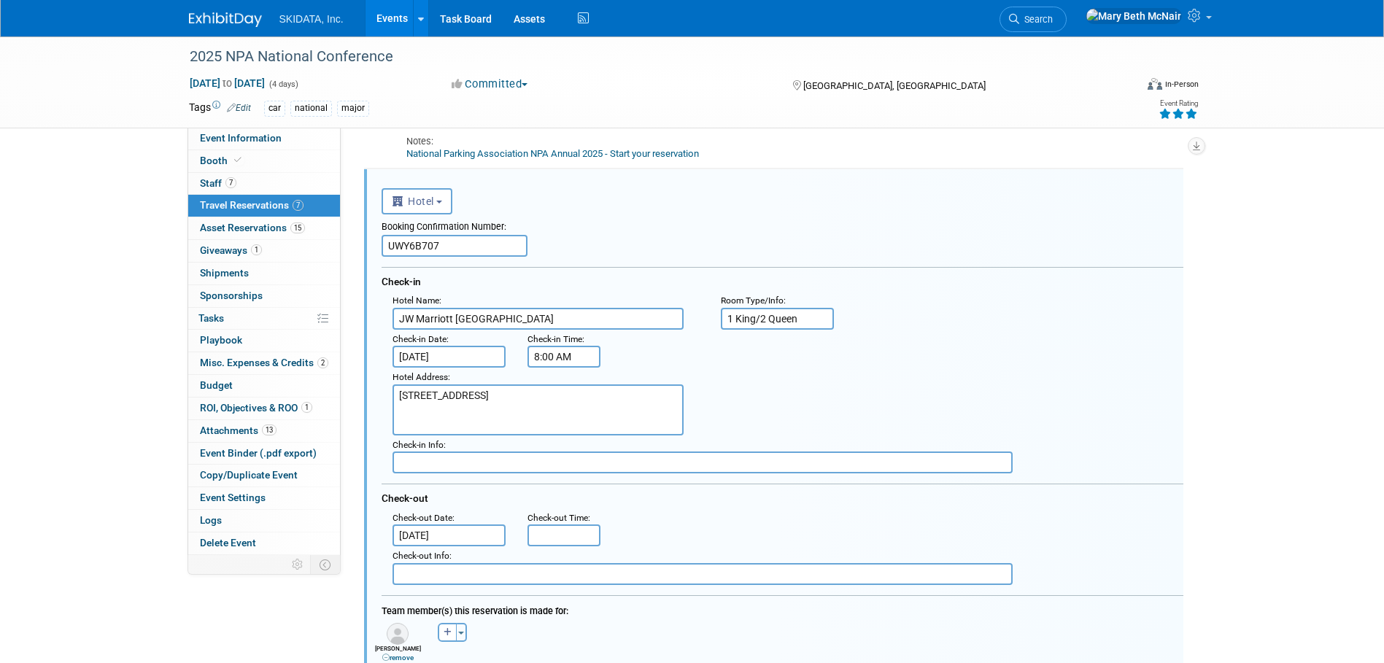
scroll to position [0, 0]
click at [434, 240] on input "UWY6B707" at bounding box center [454, 242] width 146 height 22
type input "UWY6B7O7"
click at [568, 237] on div "Booking Confirmation Number: UWY6B7O7" at bounding box center [782, 231] width 802 height 42
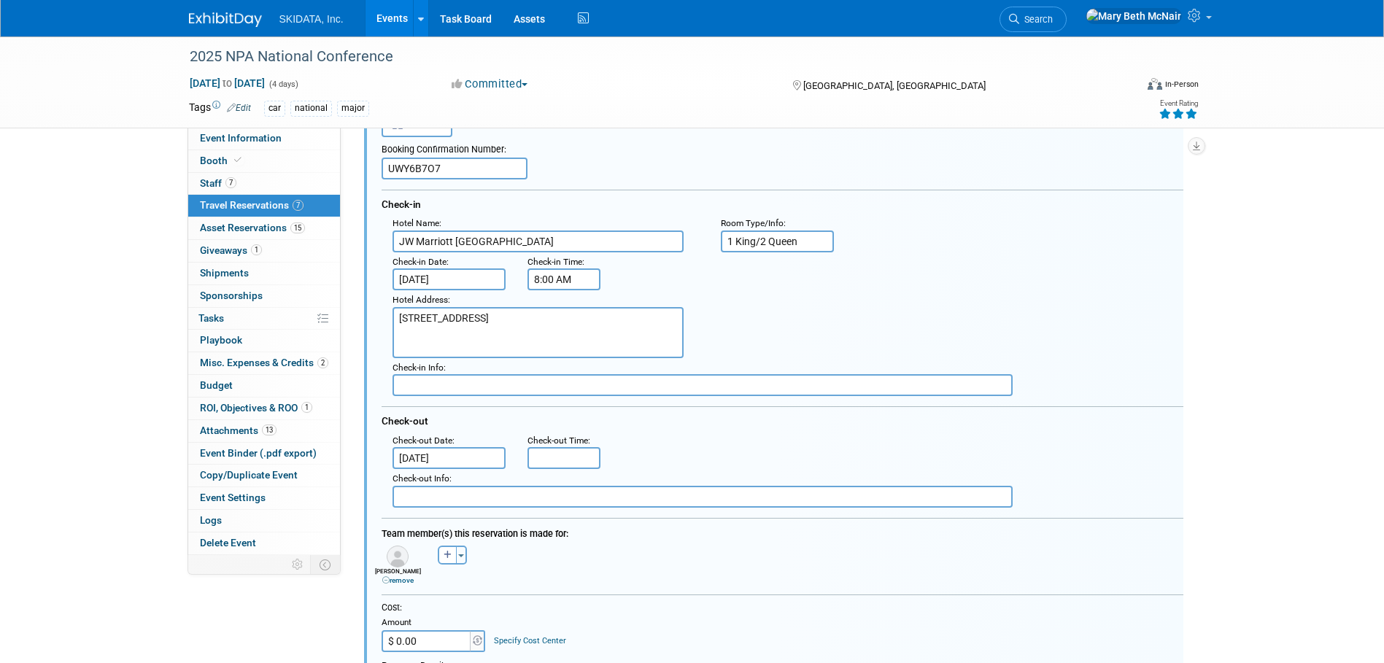
scroll to position [786, 0]
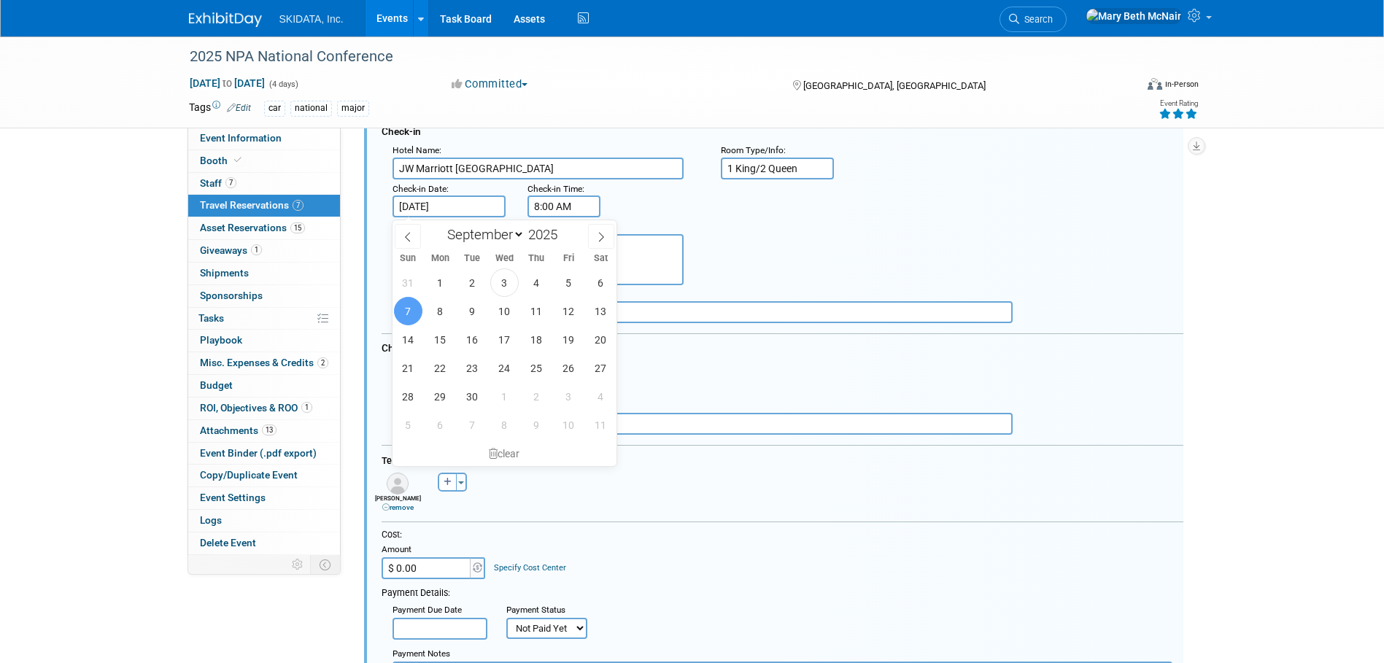
click at [430, 205] on input "[DATE]" at bounding box center [449, 206] width 114 height 22
click at [694, 345] on div "Check-out" at bounding box center [782, 345] width 802 height 24
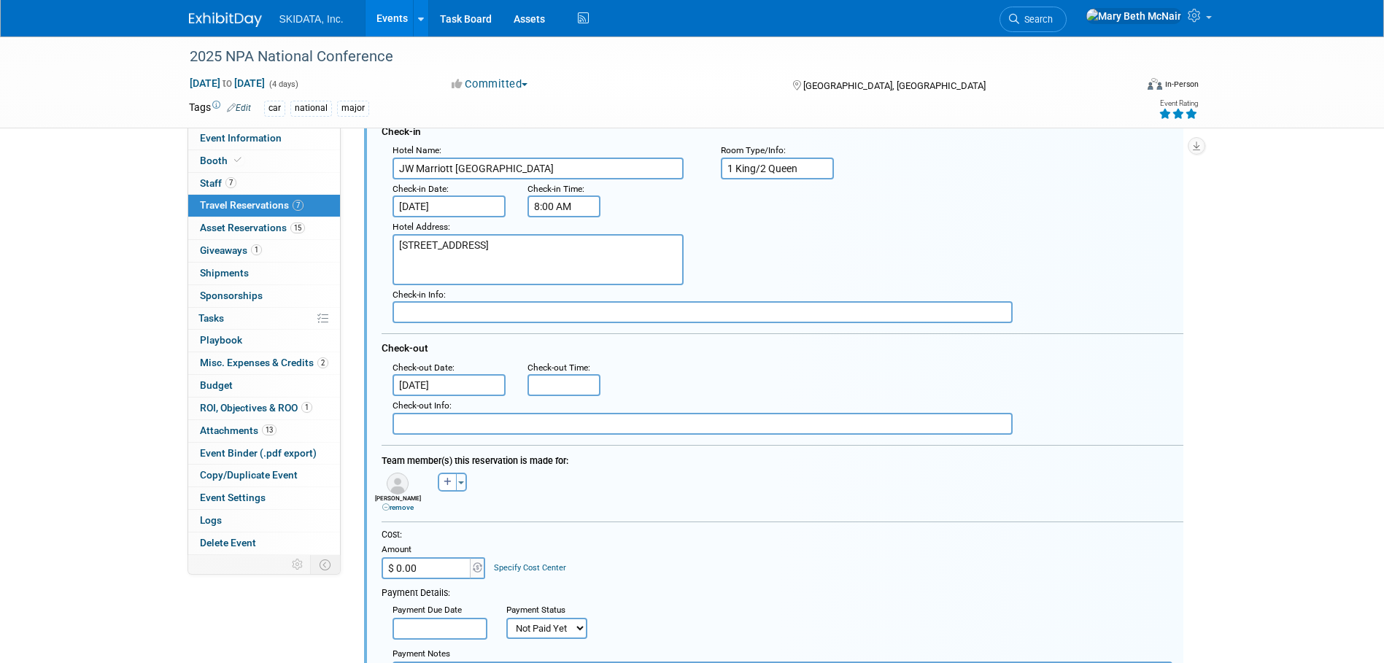
click at [470, 381] on input "[DATE]" at bounding box center [449, 385] width 114 height 22
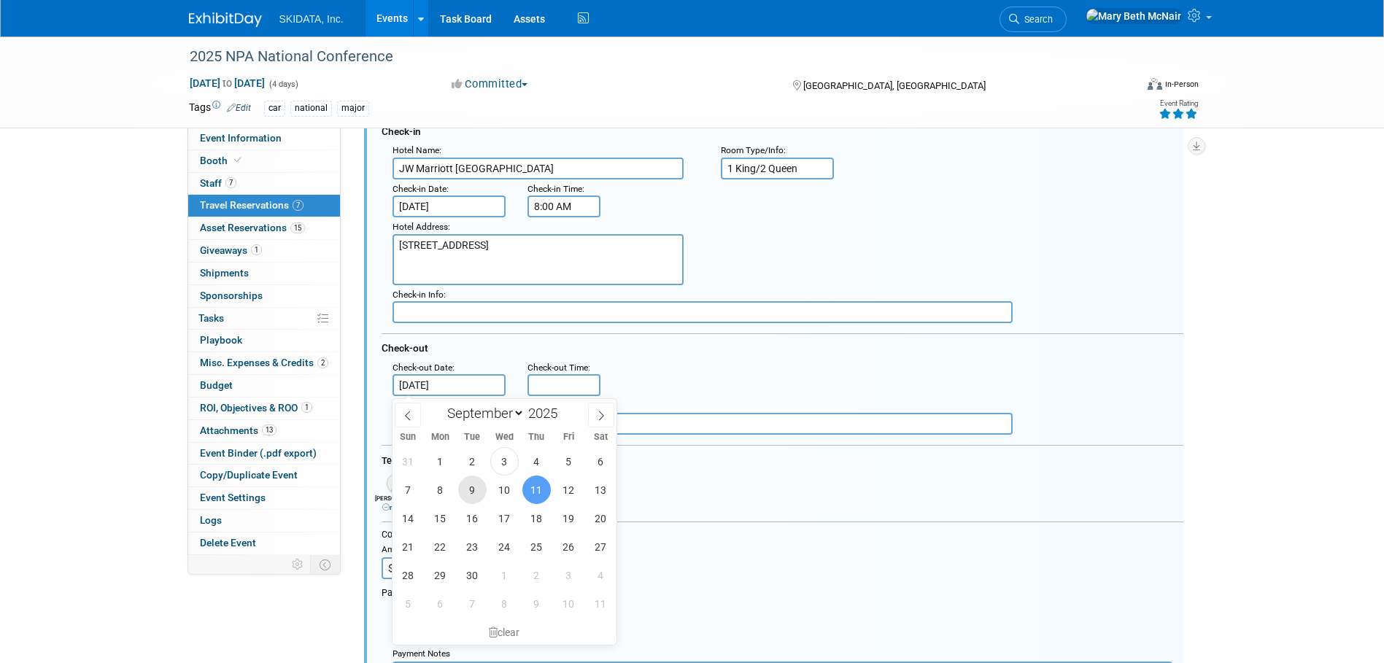
click at [476, 496] on span "9" at bounding box center [472, 490] width 28 height 28
type input "[DATE]"
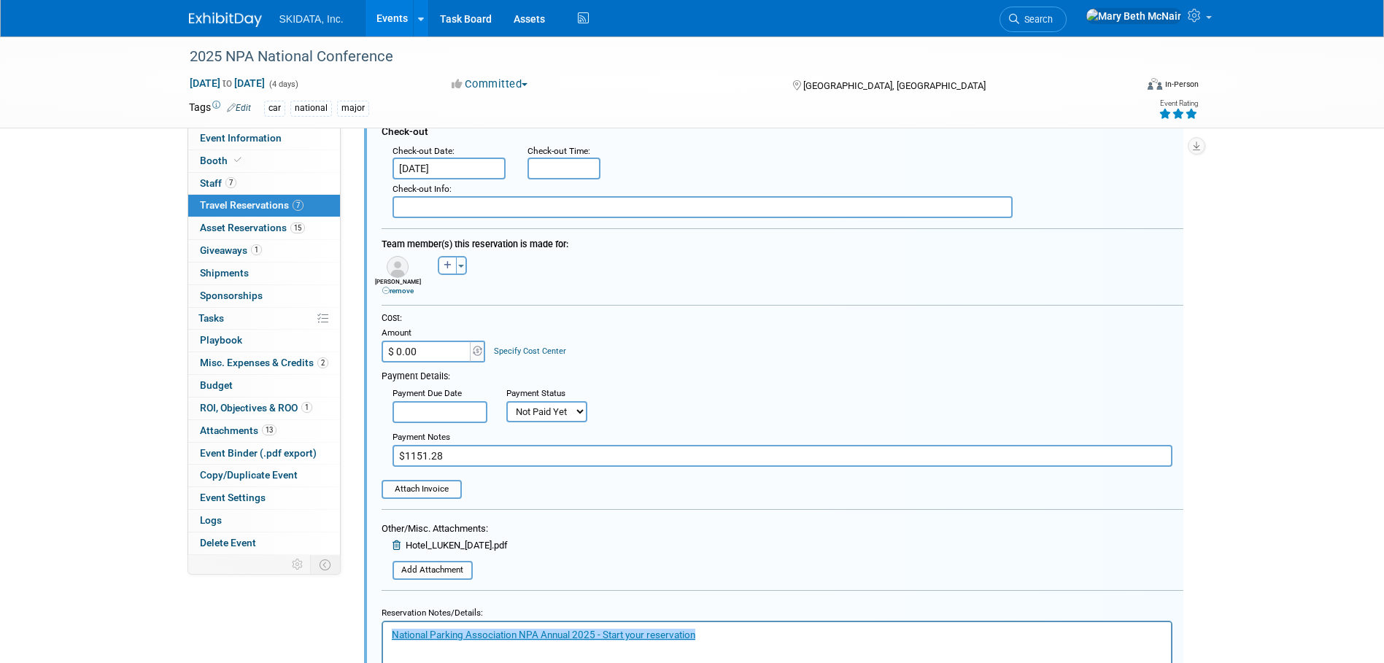
scroll to position [1005, 0]
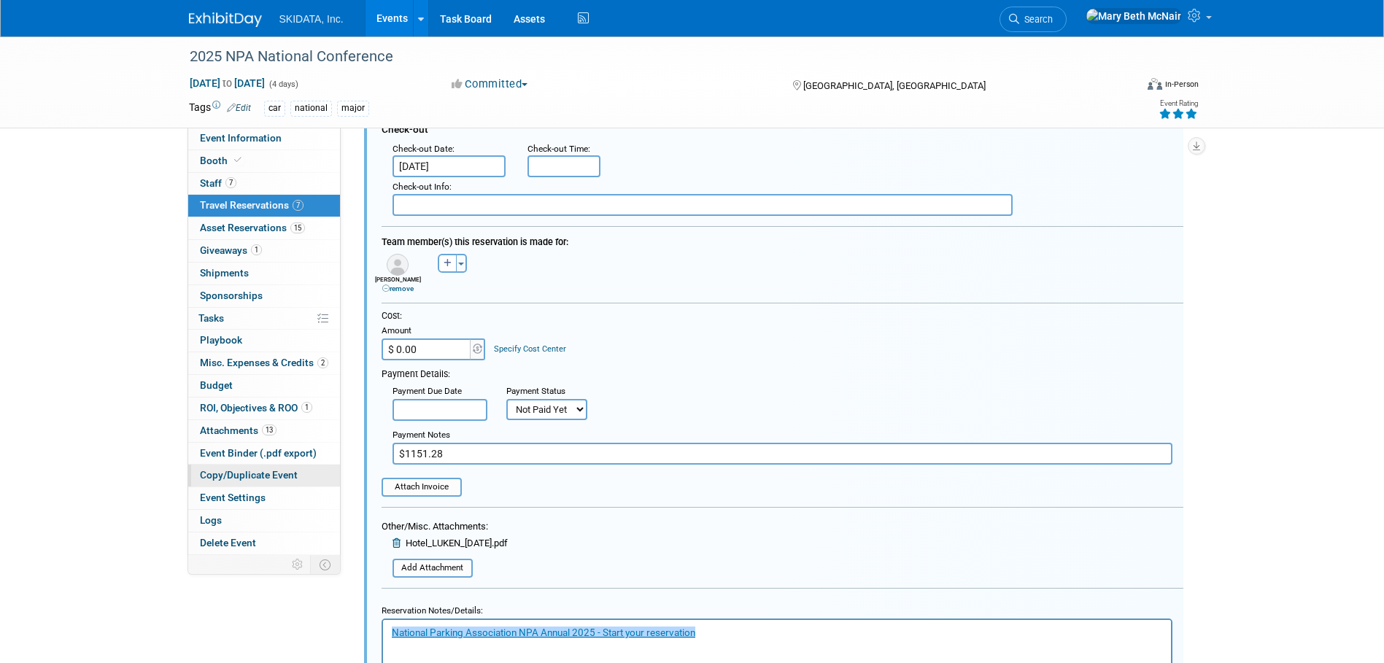
drag, startPoint x: 441, startPoint y: 452, endPoint x: 258, endPoint y: 478, distance: 184.9
click at [287, 473] on div "Event Information Event Info Booth Booth 7 Staff 7 Staff 7 Travel Reservations …" at bounding box center [692, 327] width 1029 height 2592
type input "$575.64"
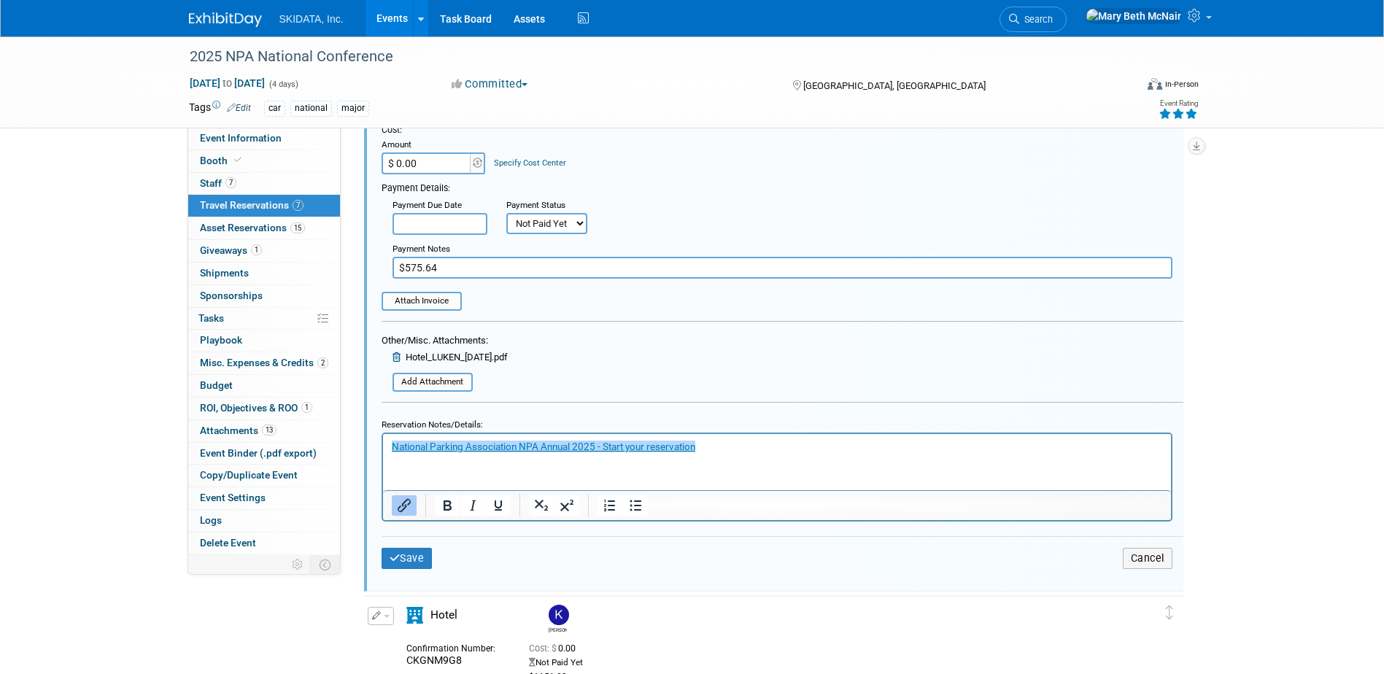
scroll to position [1224, 0]
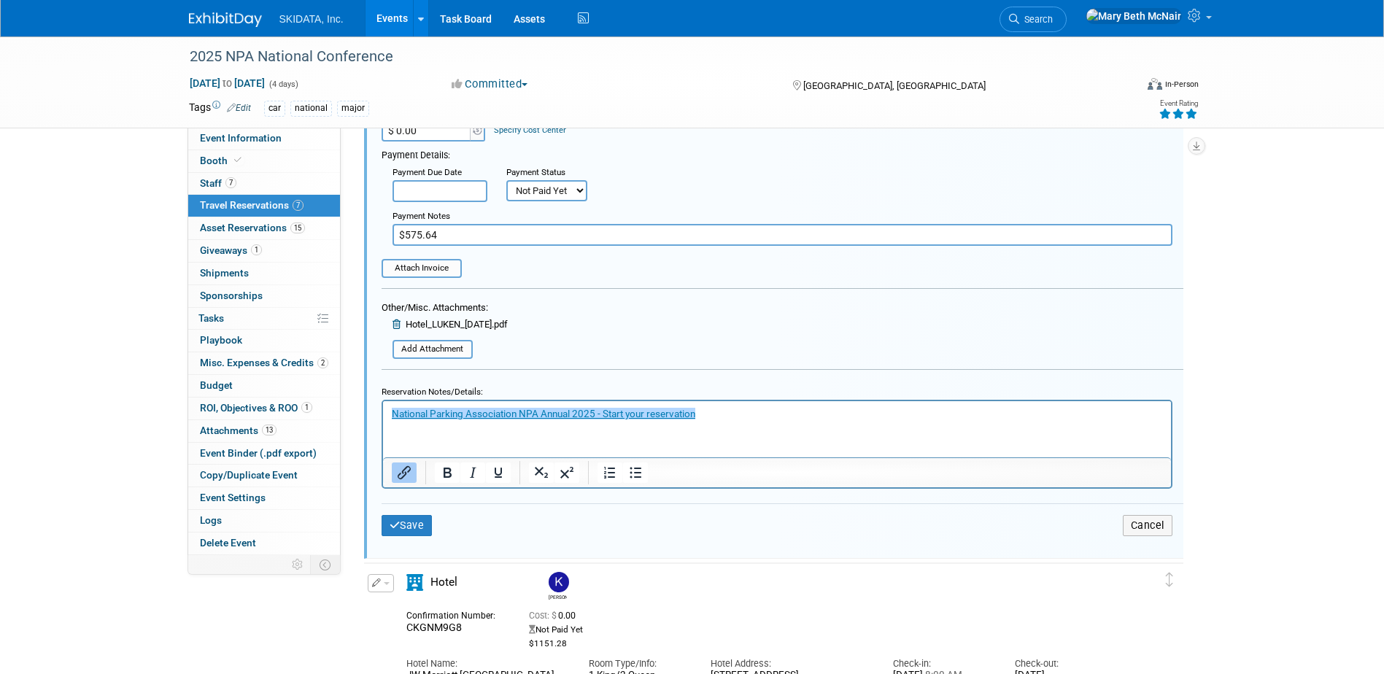
click at [394, 320] on link at bounding box center [398, 324] width 13 height 11
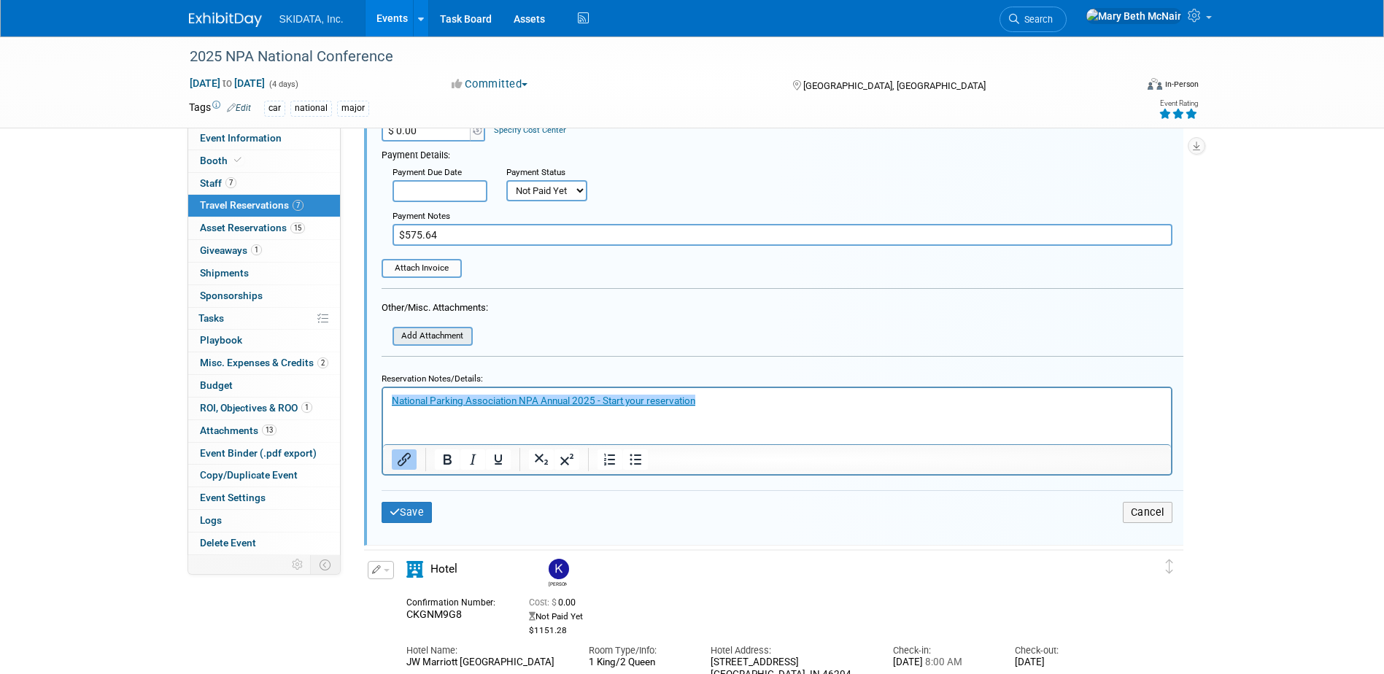
click at [417, 338] on input "file" at bounding box center [385, 336] width 174 height 16
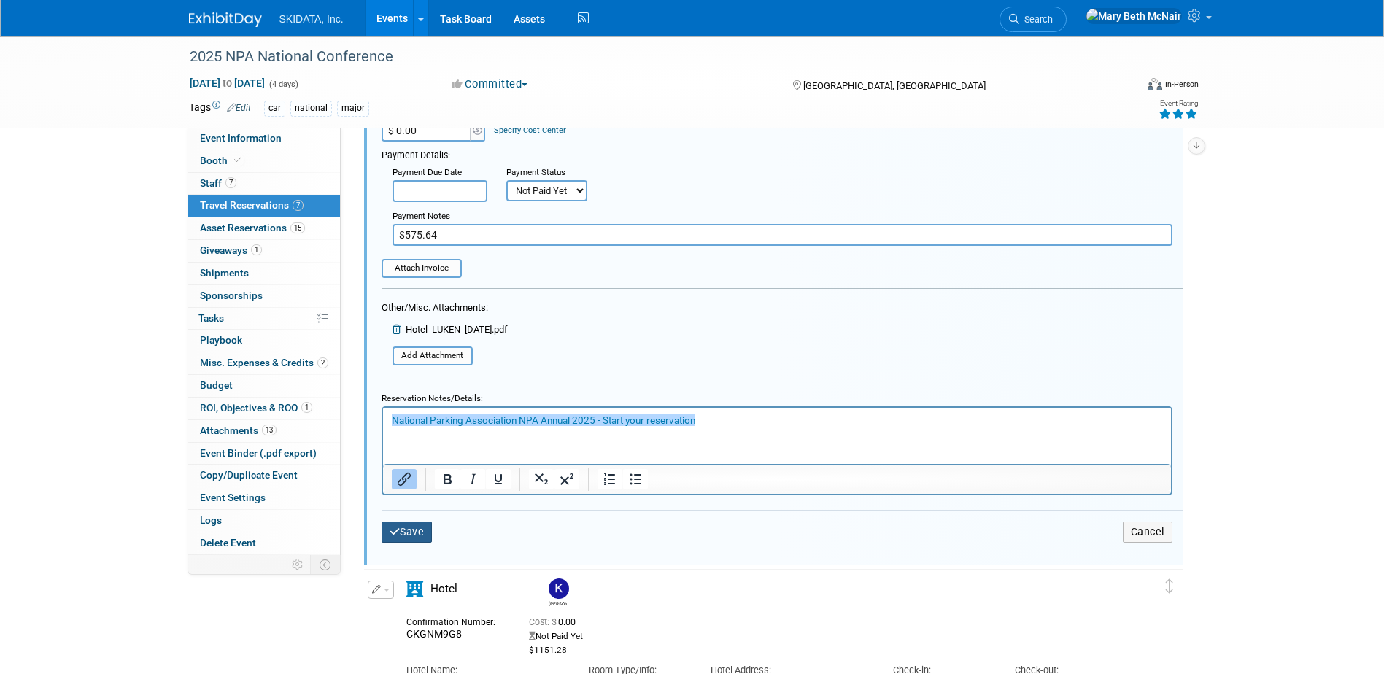
click at [409, 532] on button "Save" at bounding box center [406, 532] width 51 height 21
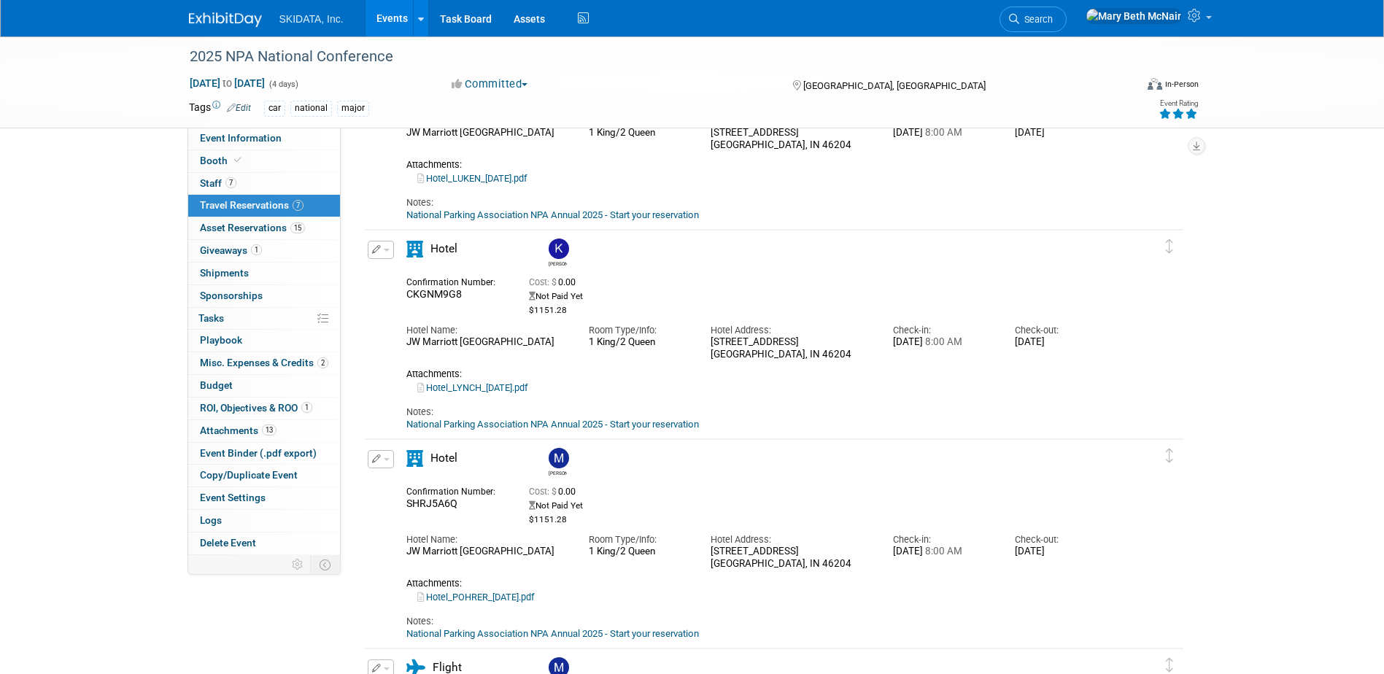
scroll to position [786, 0]
click at [508, 423] on link "National Parking Association NPA Annual 2025 - Start your reservation" at bounding box center [552, 422] width 293 height 11
click at [465, 289] on div "CKGNM9G8" at bounding box center [456, 292] width 101 height 13
drag, startPoint x: 460, startPoint y: 295, endPoint x: 406, endPoint y: 293, distance: 54.0
click at [406, 293] on span "CKGNM9G8" at bounding box center [433, 292] width 55 height 12
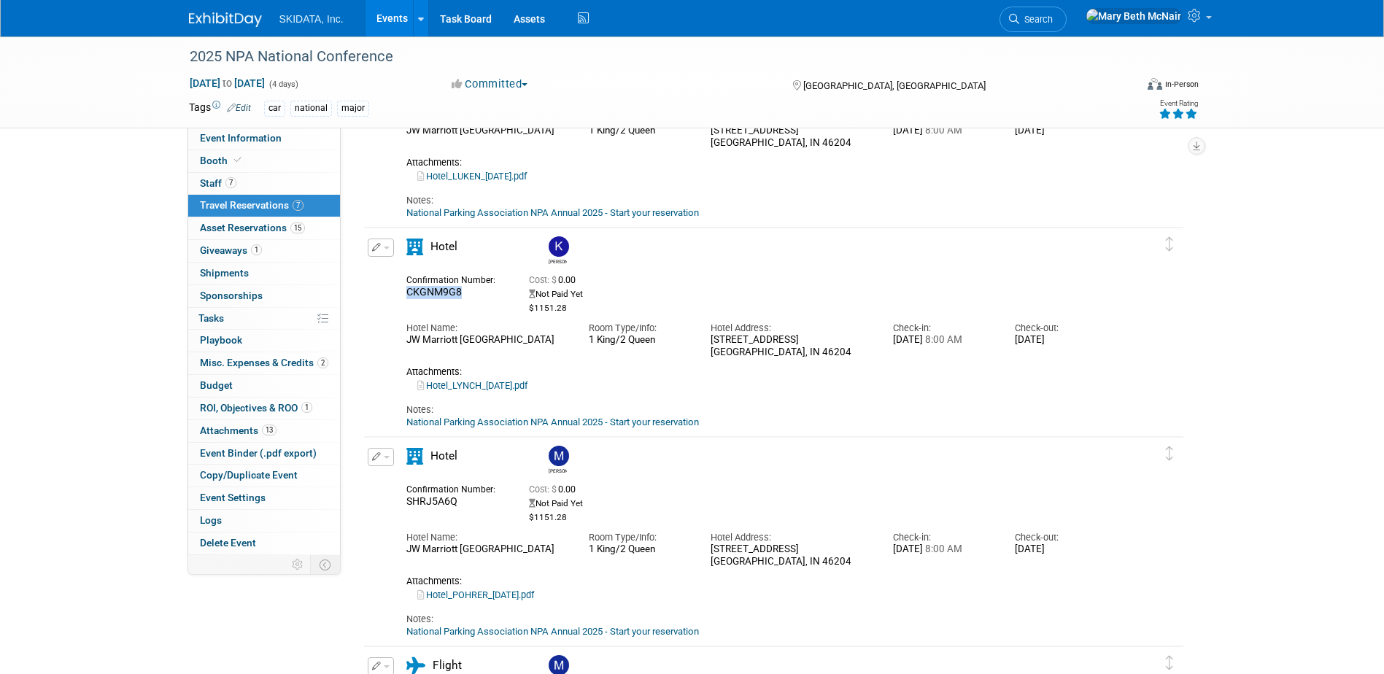
copy span "CKGNM9G8"
click at [379, 252] on icon "button" at bounding box center [376, 247] width 9 height 9
click at [397, 274] on button "Edit Reservation" at bounding box center [429, 273] width 123 height 21
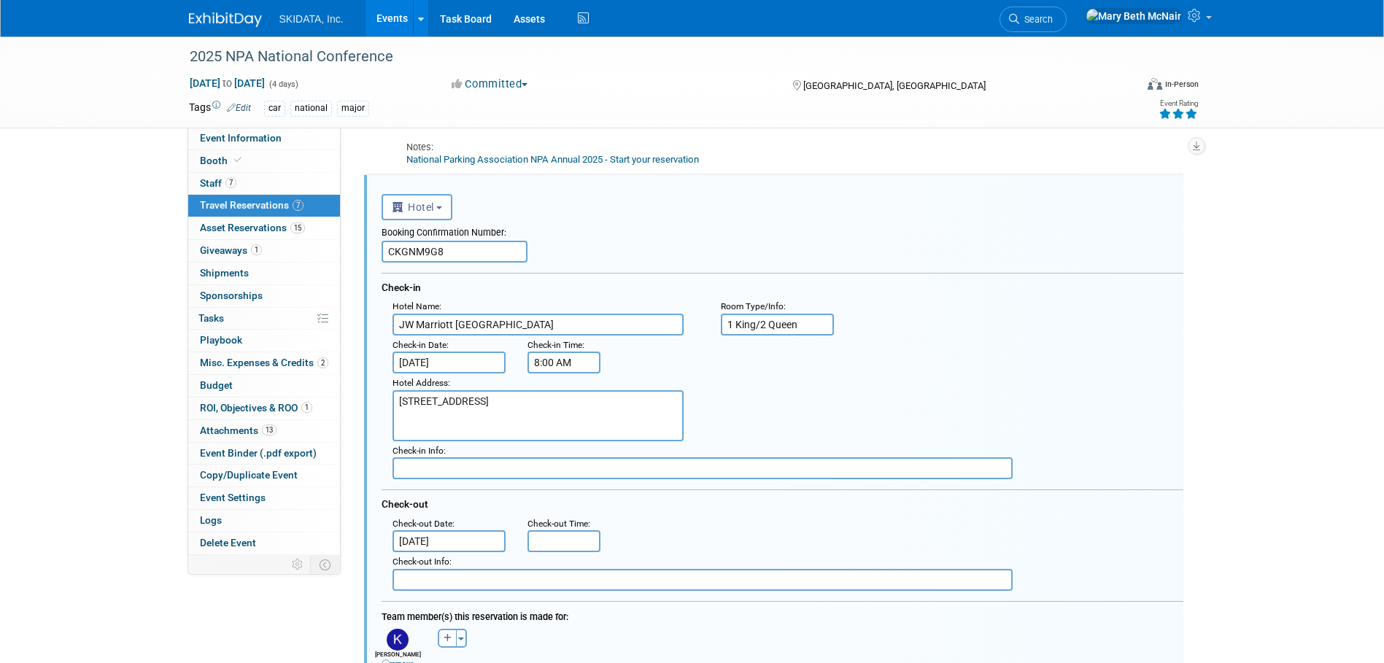
scroll to position [850, 0]
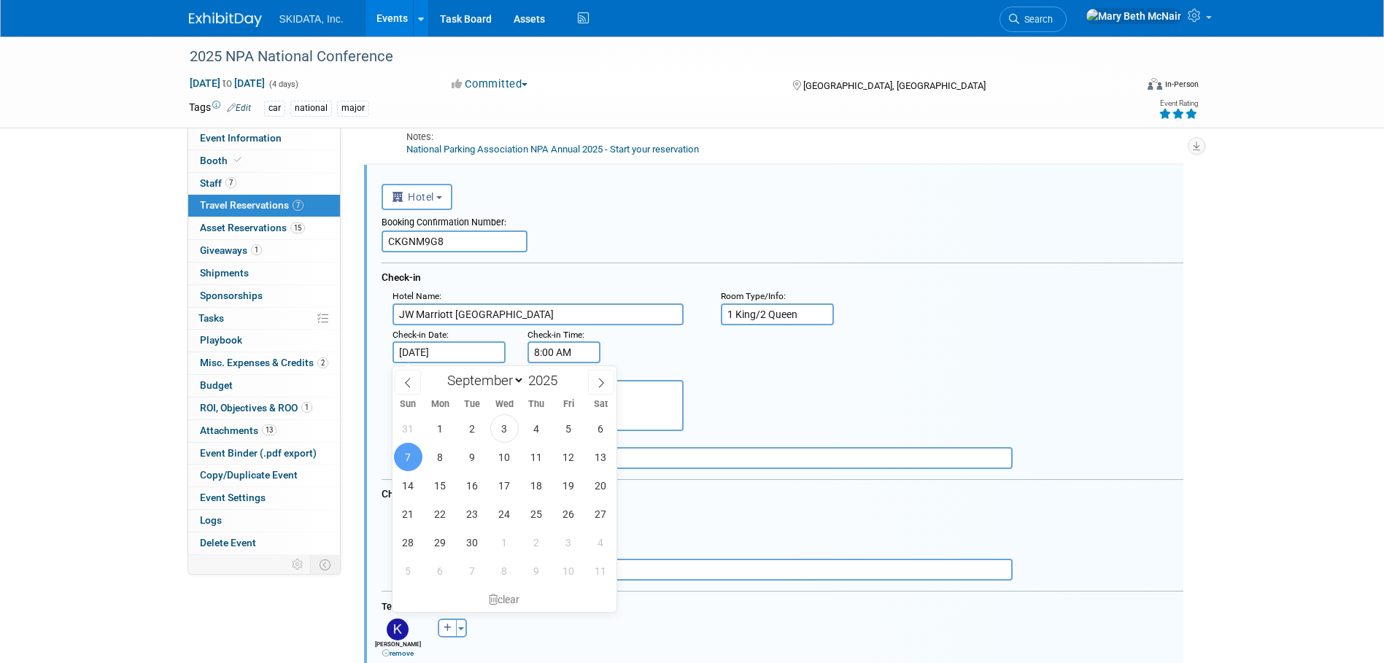
click at [437, 357] on input "[DATE]" at bounding box center [449, 352] width 114 height 22
click at [442, 454] on span "8" at bounding box center [440, 457] width 28 height 28
type input "[DATE]"
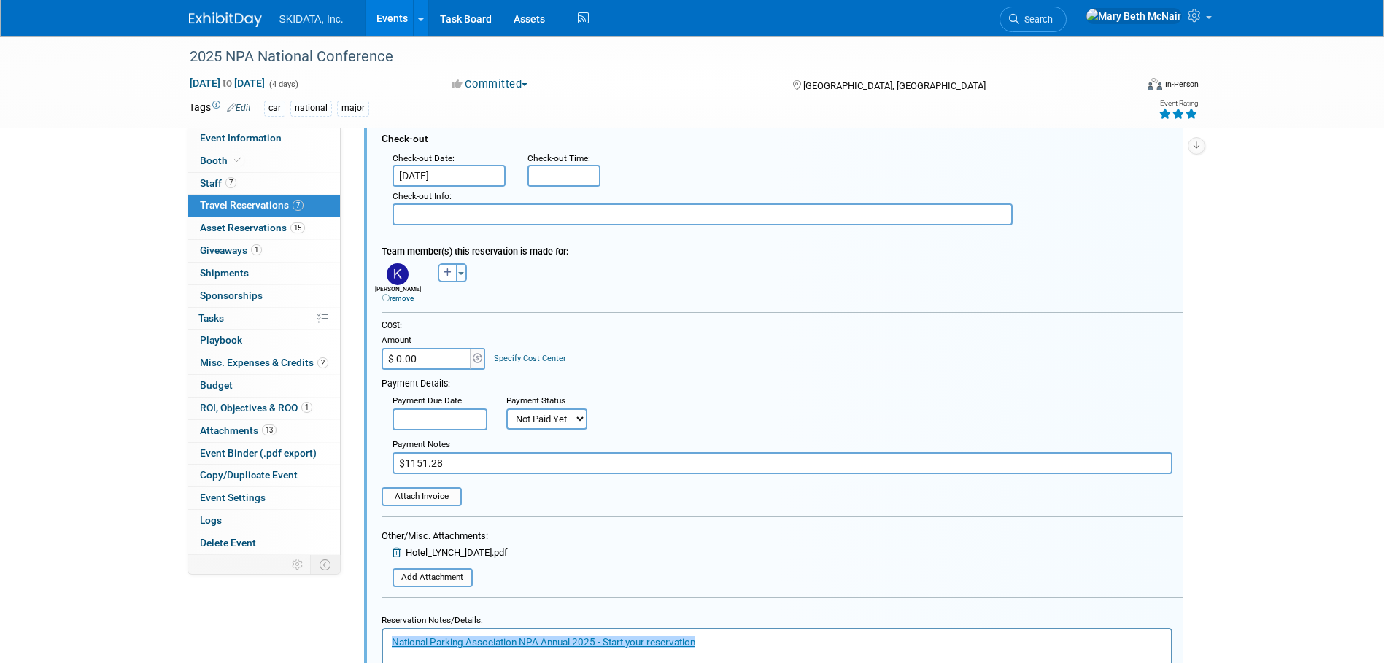
scroll to position [1215, 0]
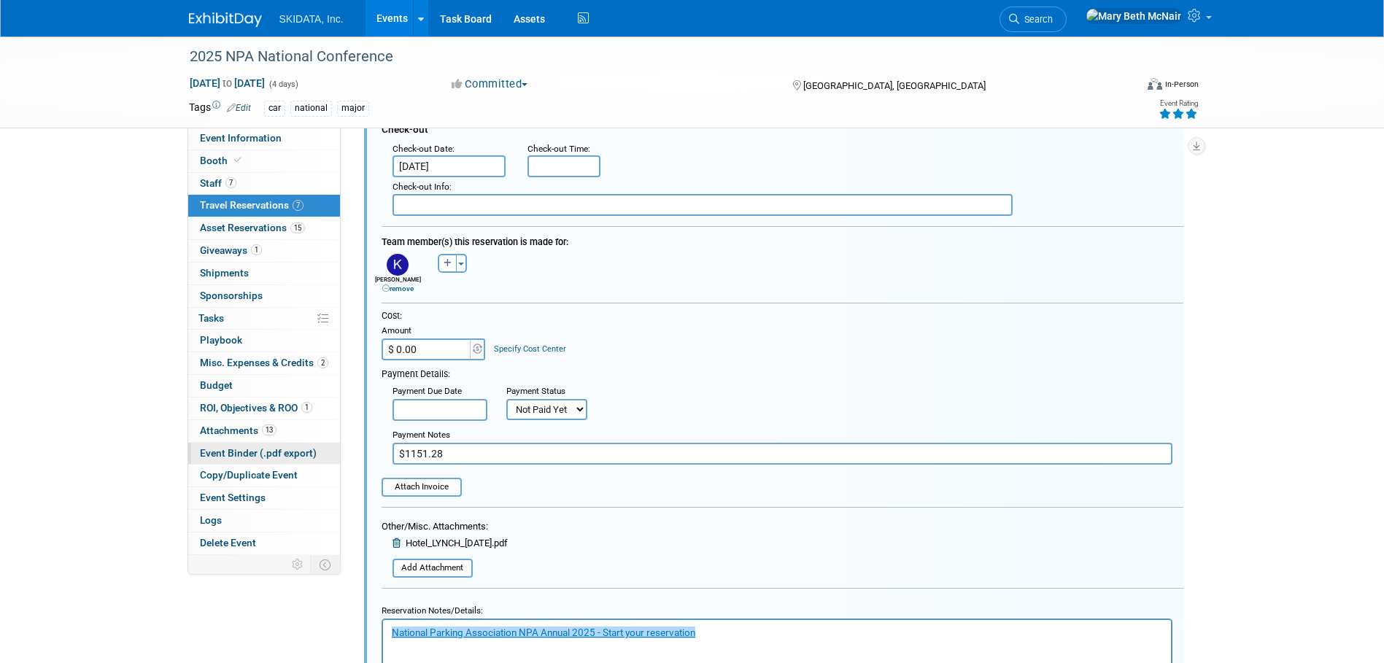
drag, startPoint x: 454, startPoint y: 454, endPoint x: 258, endPoint y: 454, distance: 195.5
click at [258, 454] on div "Event Information Event Info Booth Booth 7 Staff 7 Staff 7 Travel Reservations …" at bounding box center [692, 118] width 1029 height 2592
click at [442, 459] on input "$" at bounding box center [782, 454] width 780 height 22
type input "$863.46"
click at [396, 542] on icon at bounding box center [397, 542] width 11 height 9
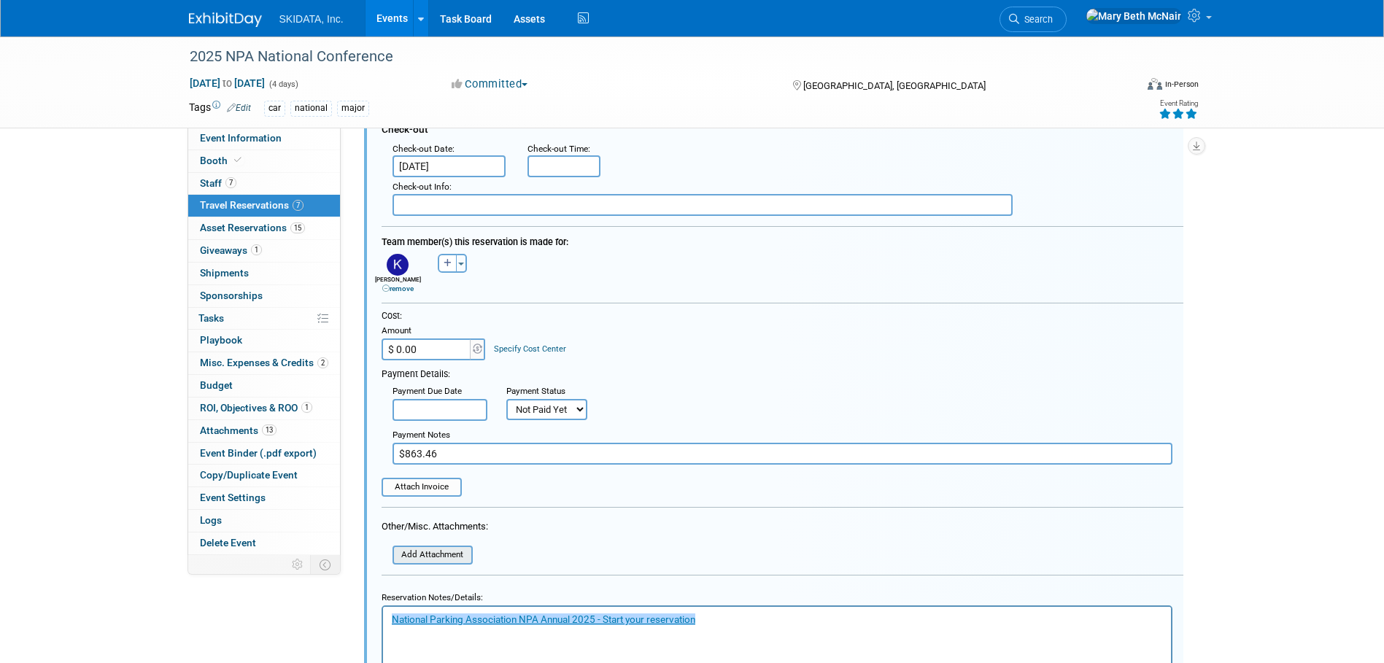
click at [418, 557] on input "file" at bounding box center [385, 555] width 174 height 16
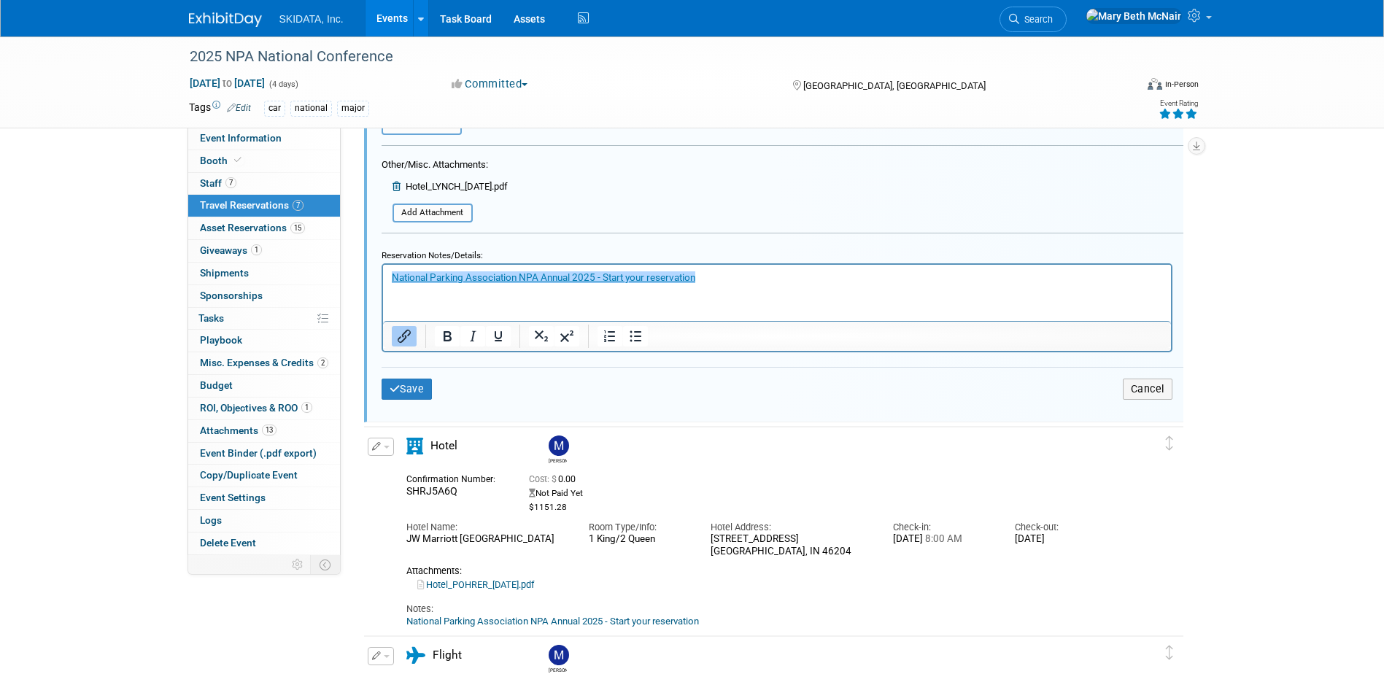
scroll to position [1579, 0]
click at [425, 388] on button "Save" at bounding box center [406, 386] width 51 height 21
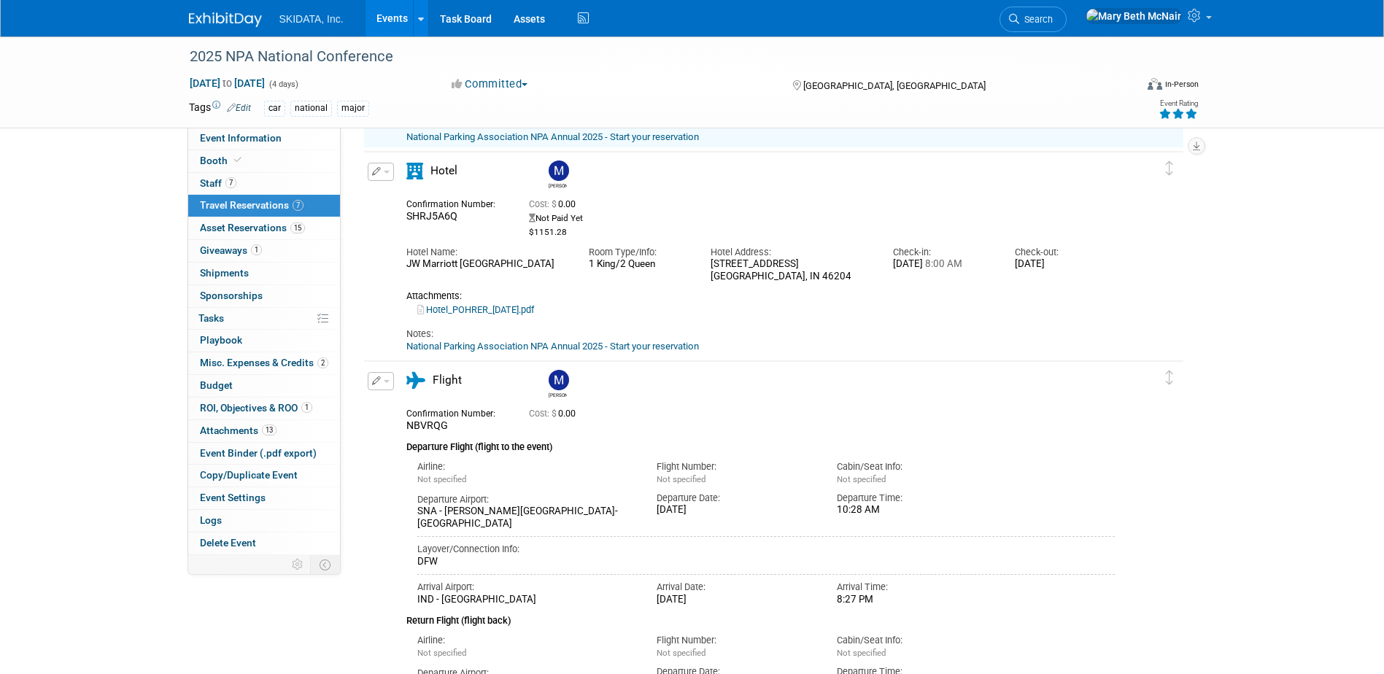
scroll to position [850, 0]
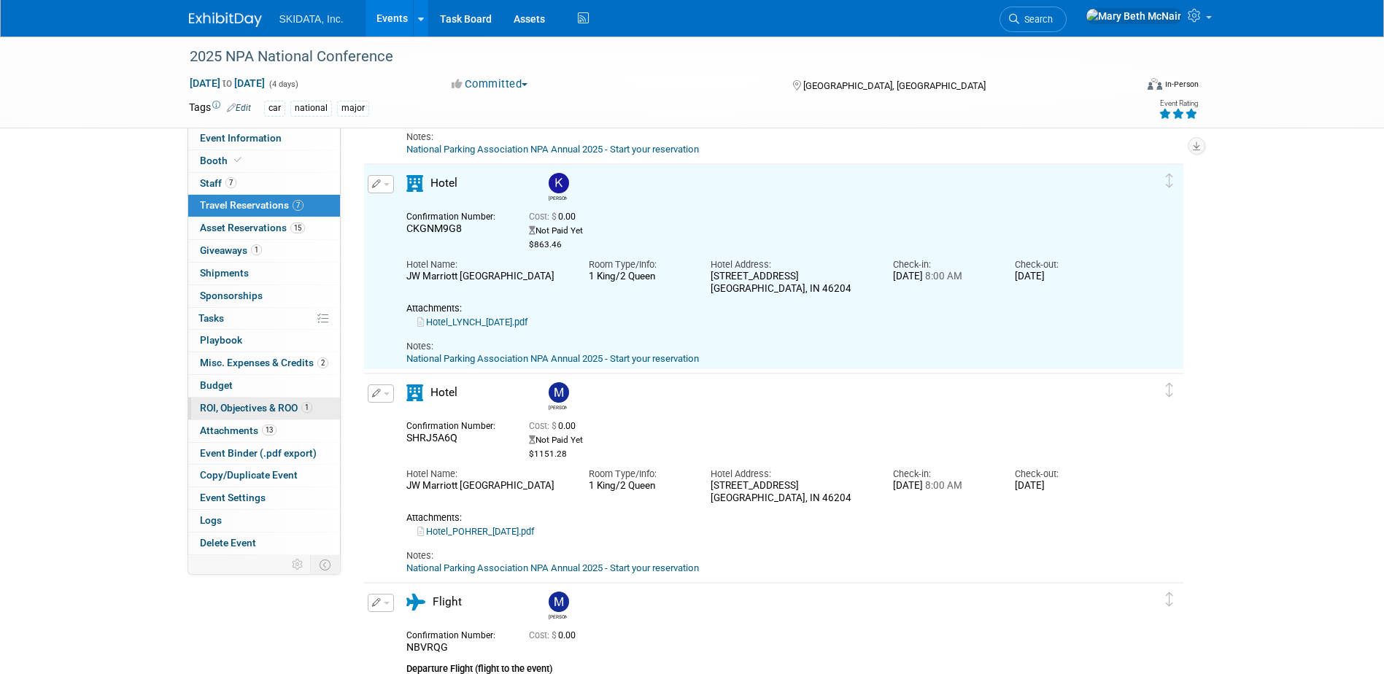
click at [204, 412] on span "ROI, Objectives & ROO 1" at bounding box center [256, 408] width 112 height 12
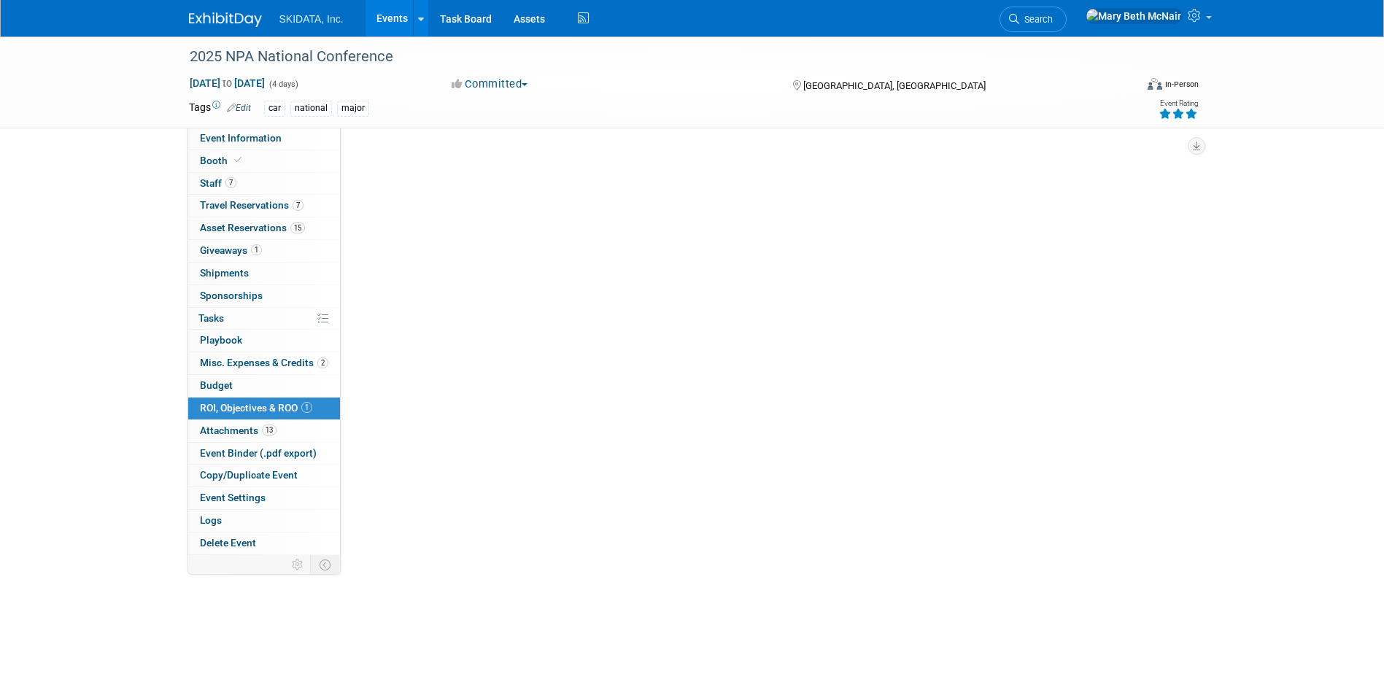
scroll to position [0, 0]
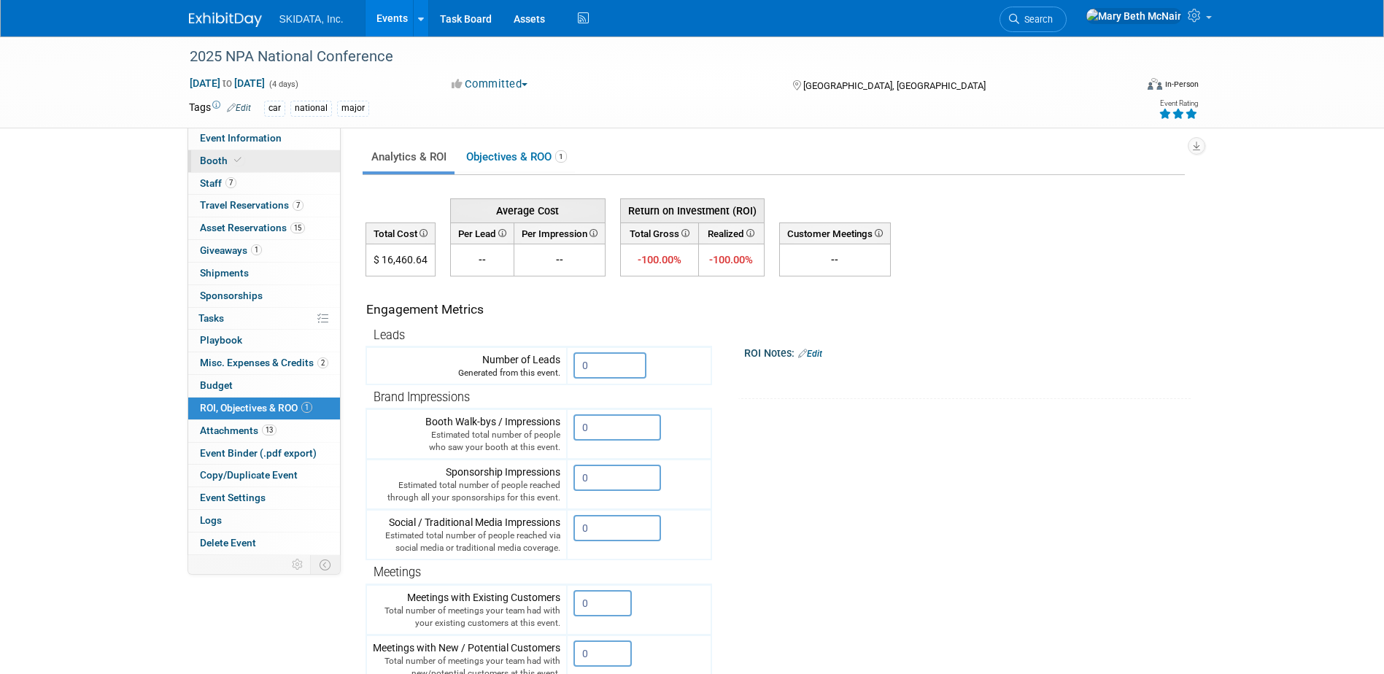
click at [222, 160] on span "Booth" at bounding box center [222, 161] width 44 height 12
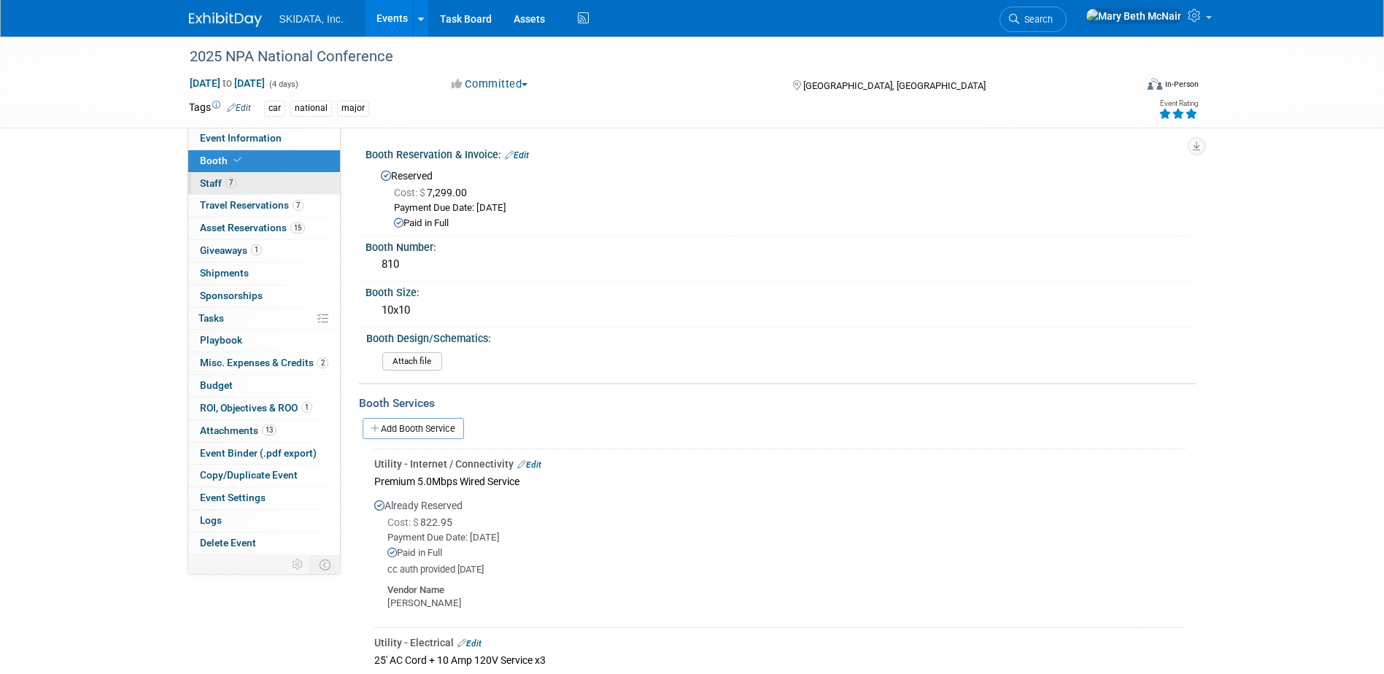
click at [217, 179] on span "Staff 7" at bounding box center [218, 183] width 36 height 12
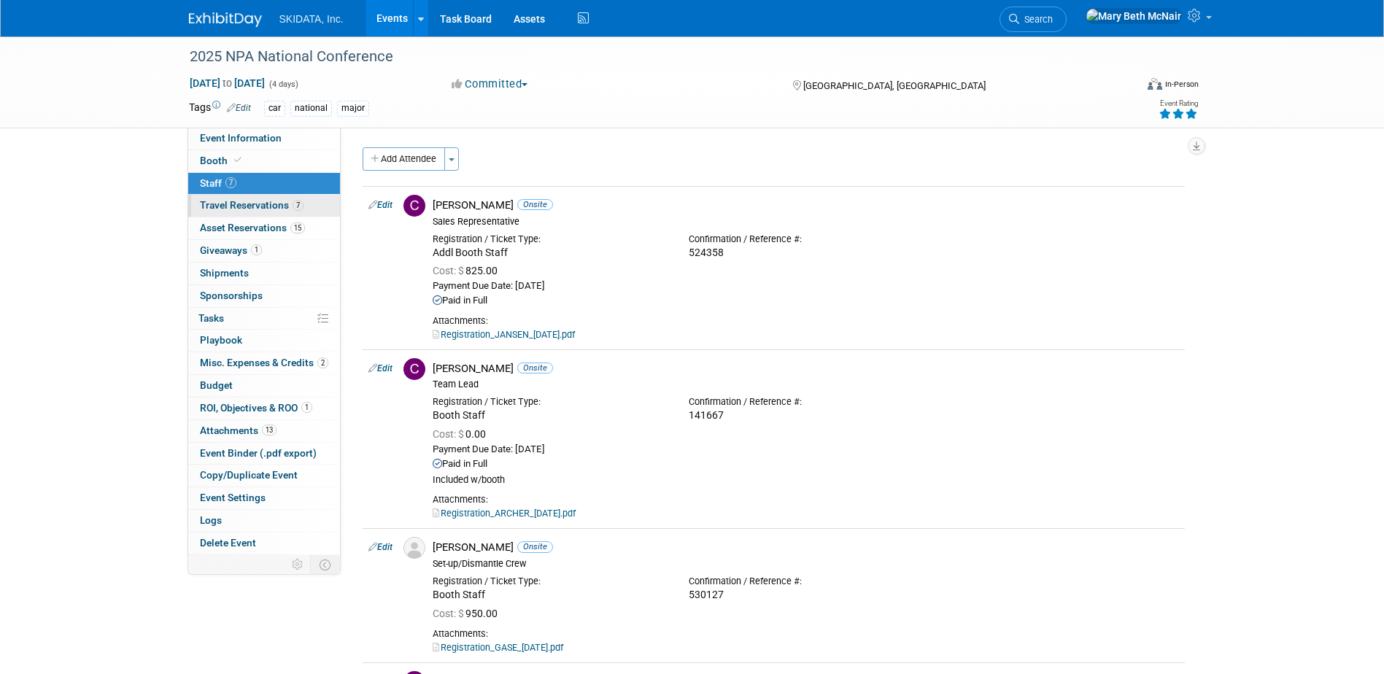
click at [249, 206] on span "Travel Reservations 7" at bounding box center [252, 205] width 104 height 12
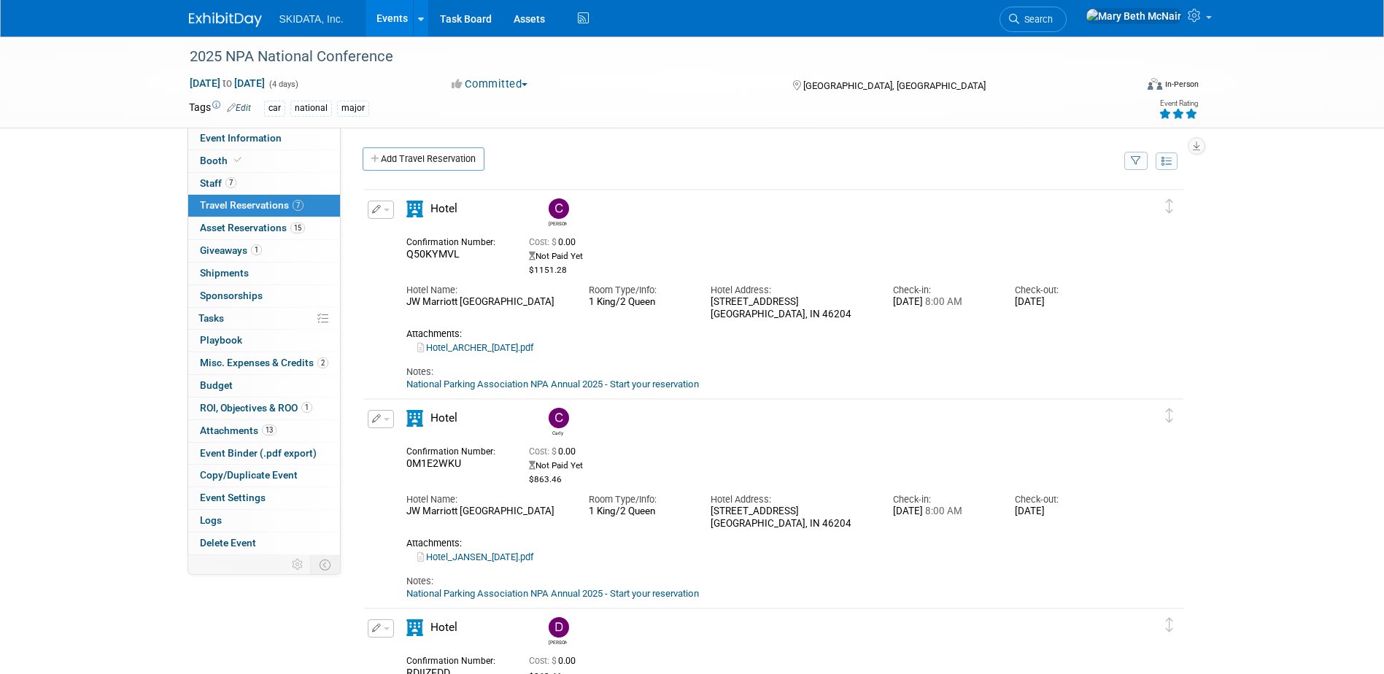
click at [497, 381] on link "National Parking Association NPA Annual 2025 - Start your reservation" at bounding box center [552, 384] width 293 height 11
click at [376, 215] on button "button" at bounding box center [381, 210] width 26 height 18
click at [408, 241] on button "Edit Reservation" at bounding box center [429, 235] width 123 height 21
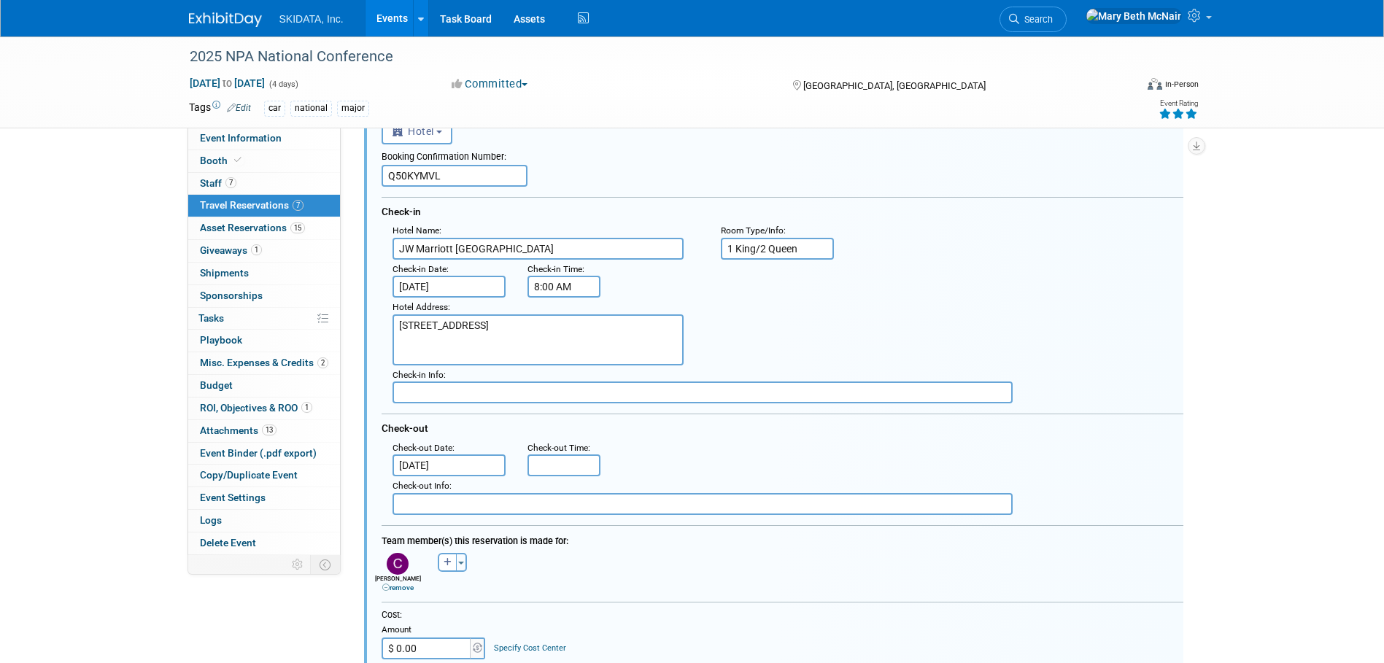
scroll to position [73, 0]
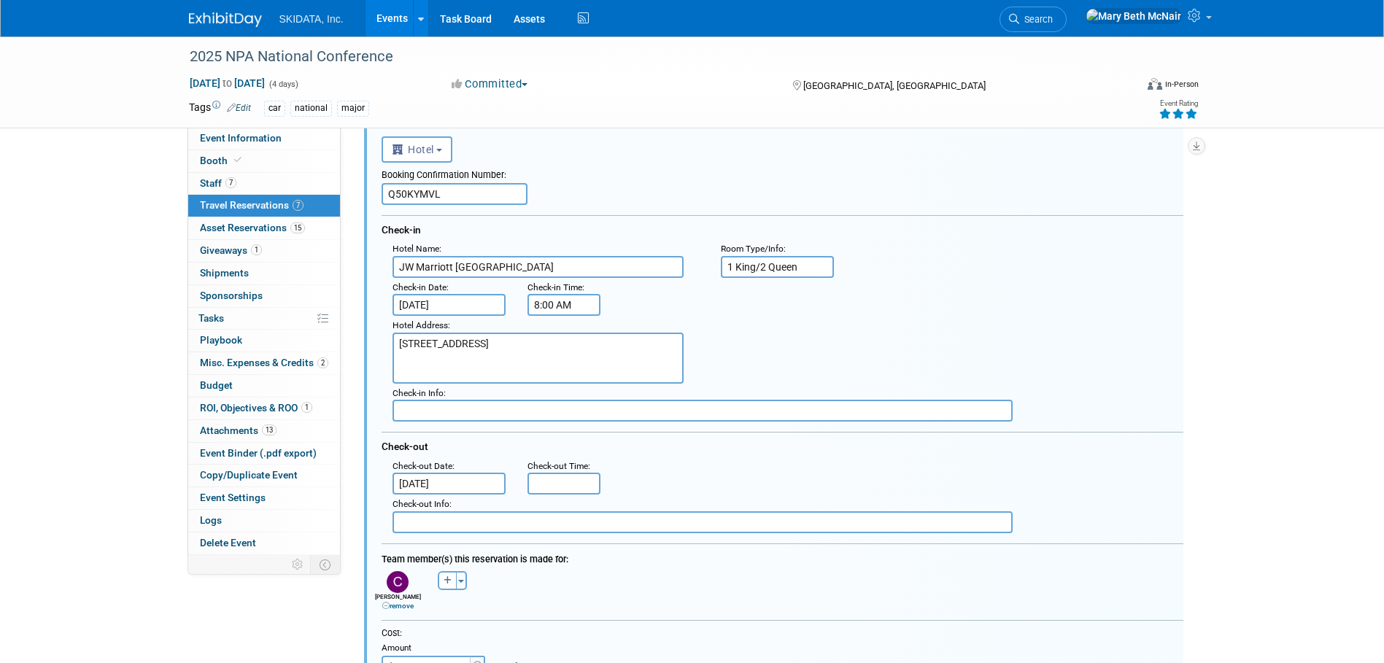
click at [443, 309] on input "[DATE]" at bounding box center [449, 305] width 114 height 22
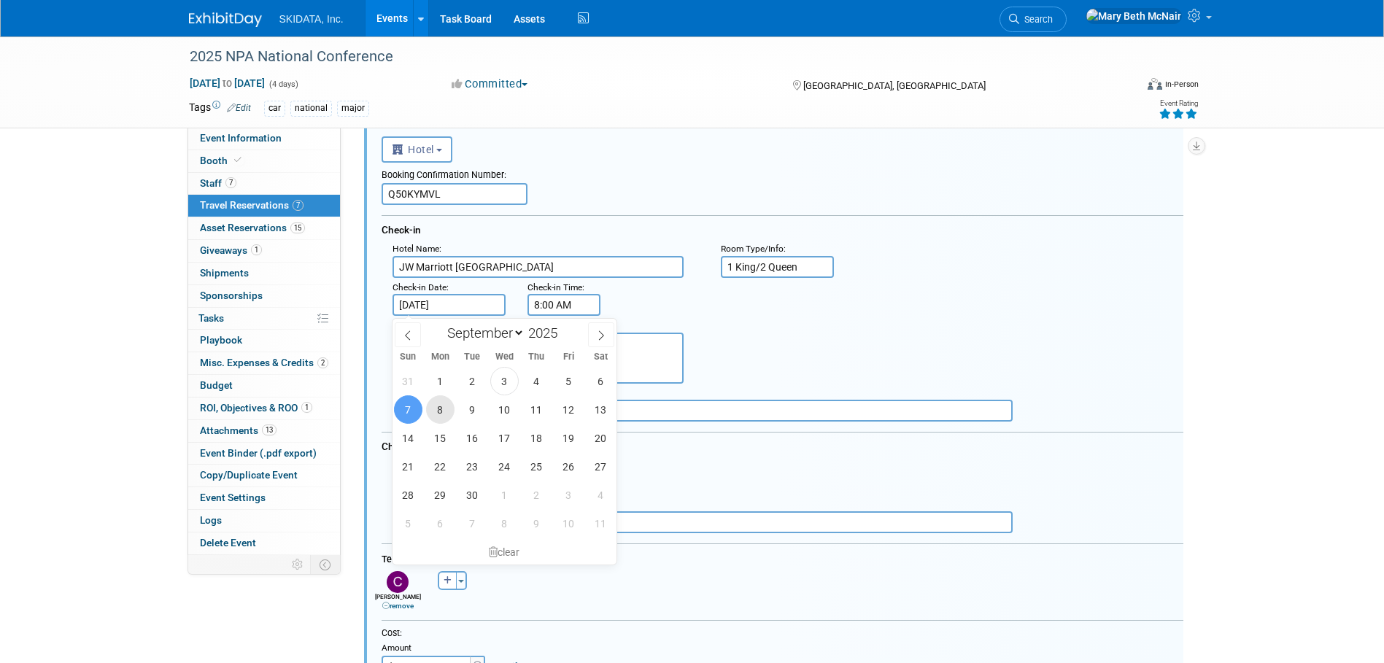
click at [438, 408] on span "8" at bounding box center [440, 409] width 28 height 28
type input "[DATE]"
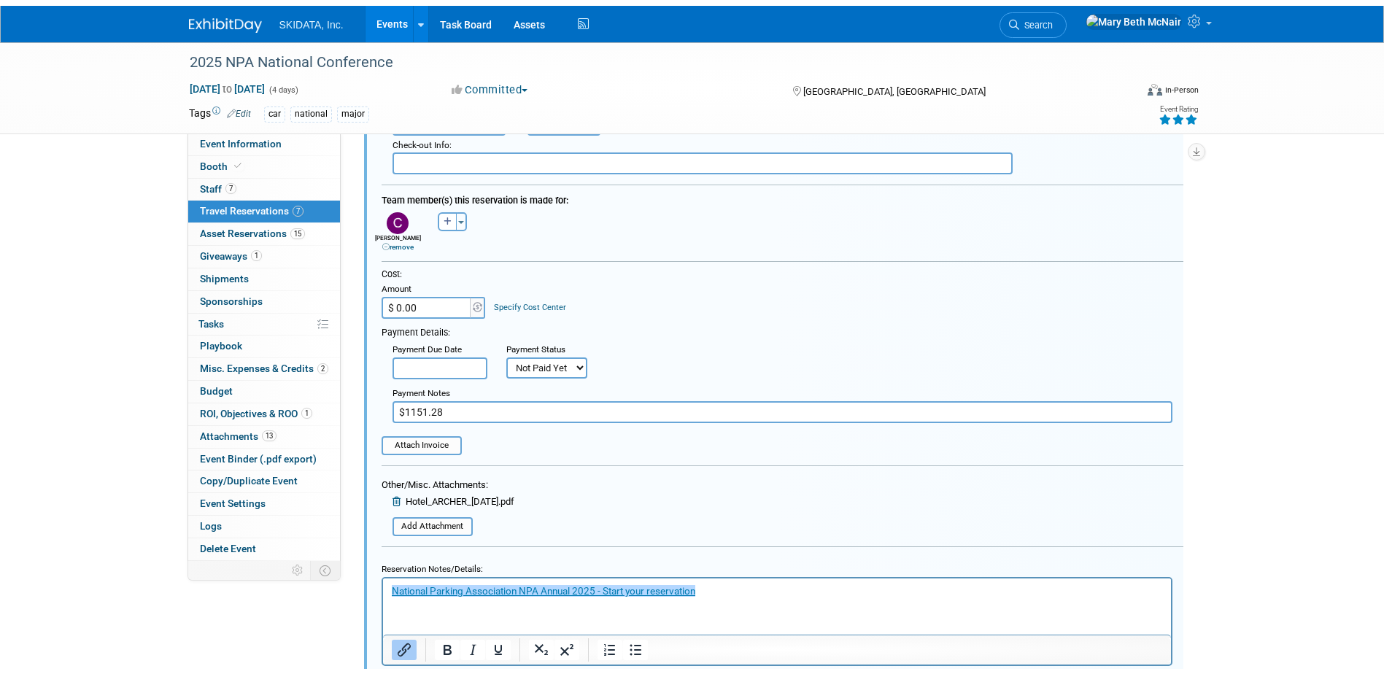
scroll to position [511, 0]
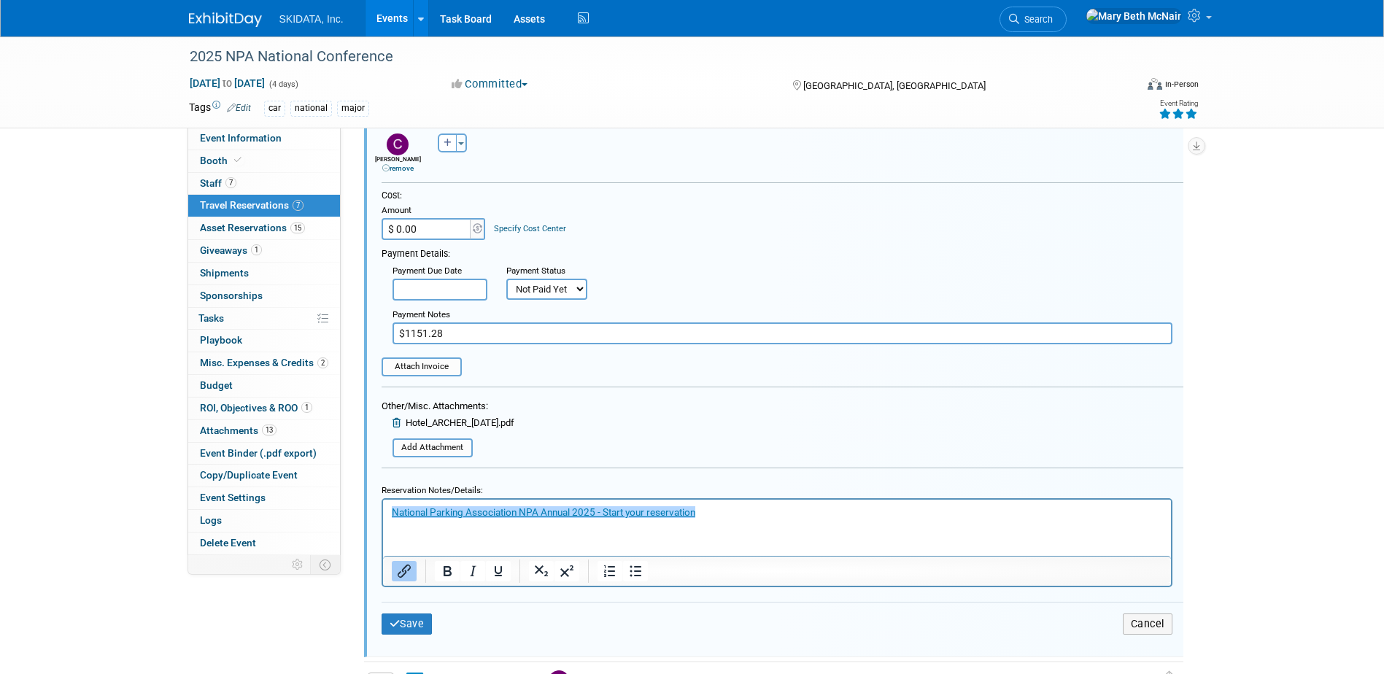
click at [392, 421] on icon at bounding box center [397, 422] width 11 height 9
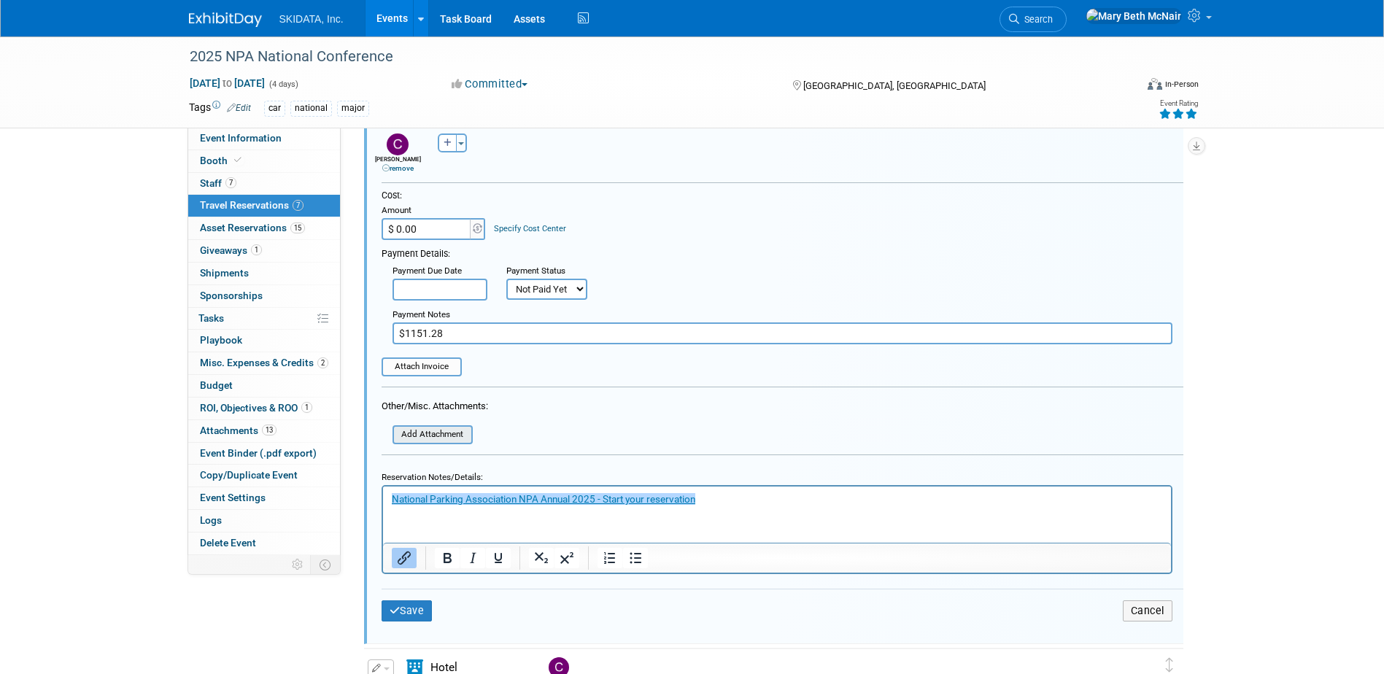
click at [416, 436] on input "file" at bounding box center [385, 435] width 174 height 16
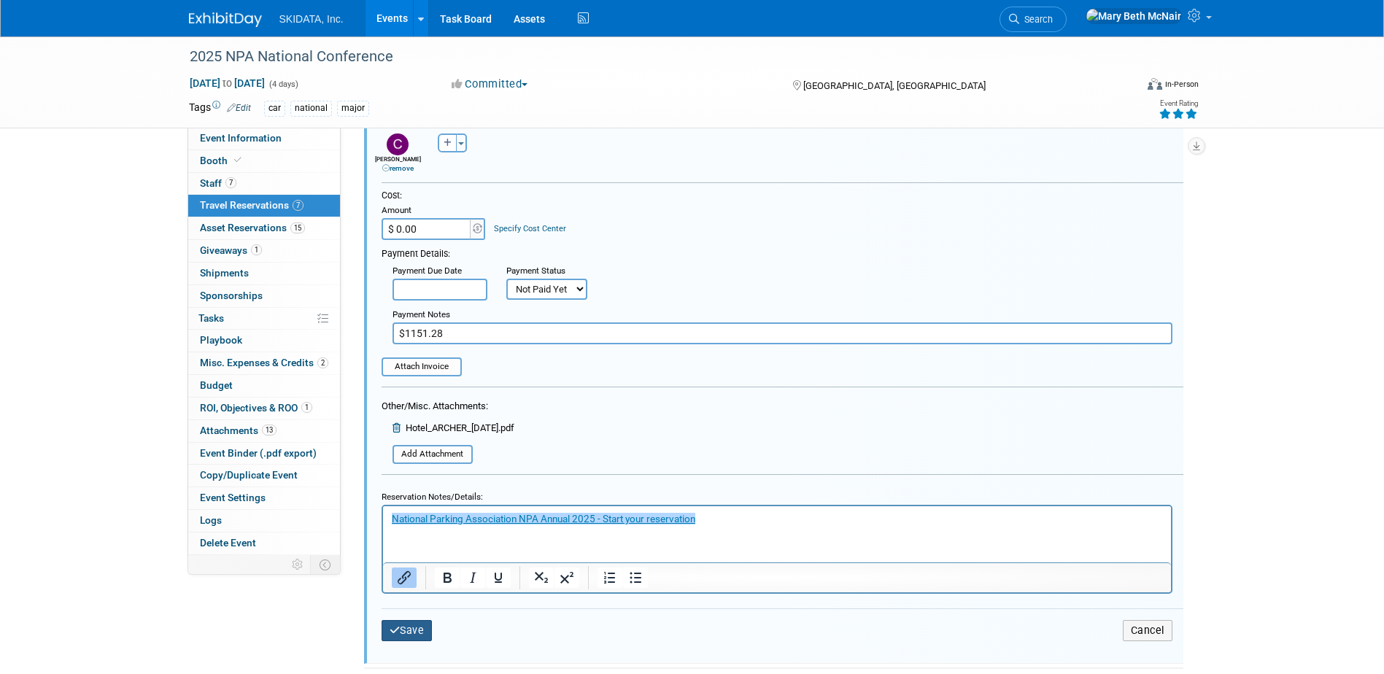
click at [427, 634] on button "Save" at bounding box center [406, 630] width 51 height 21
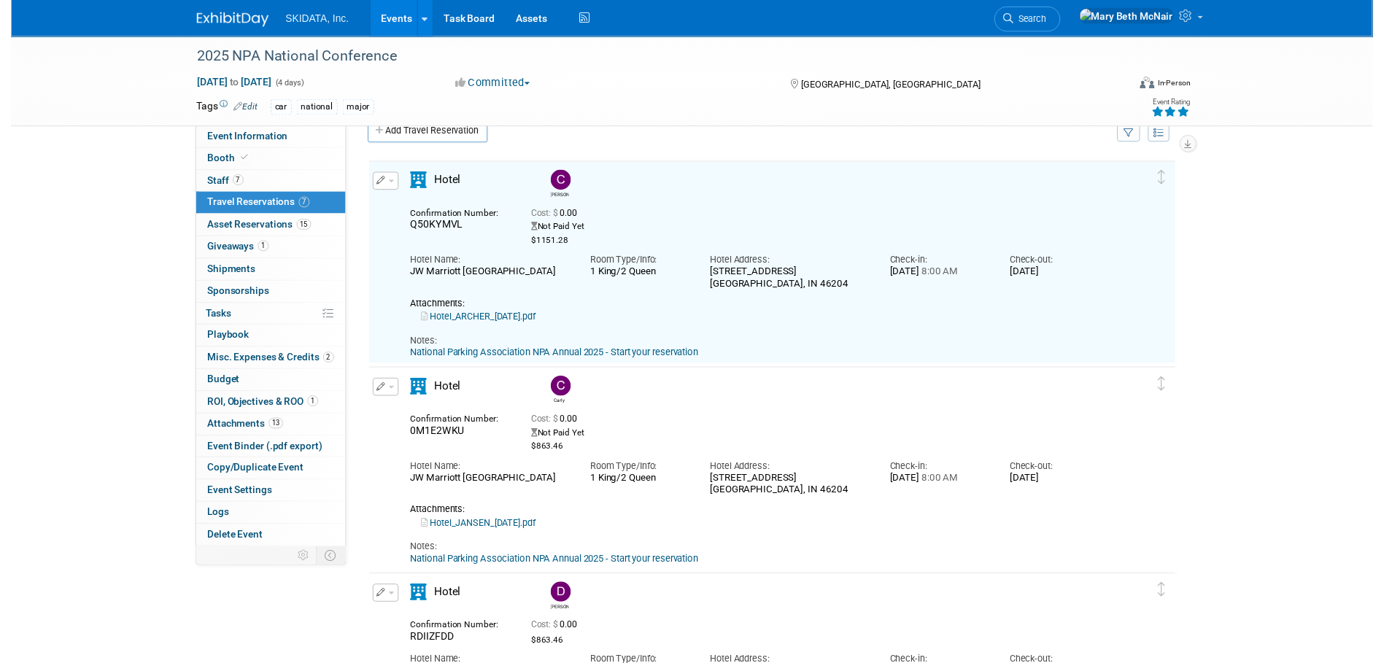
scroll to position [26, 0]
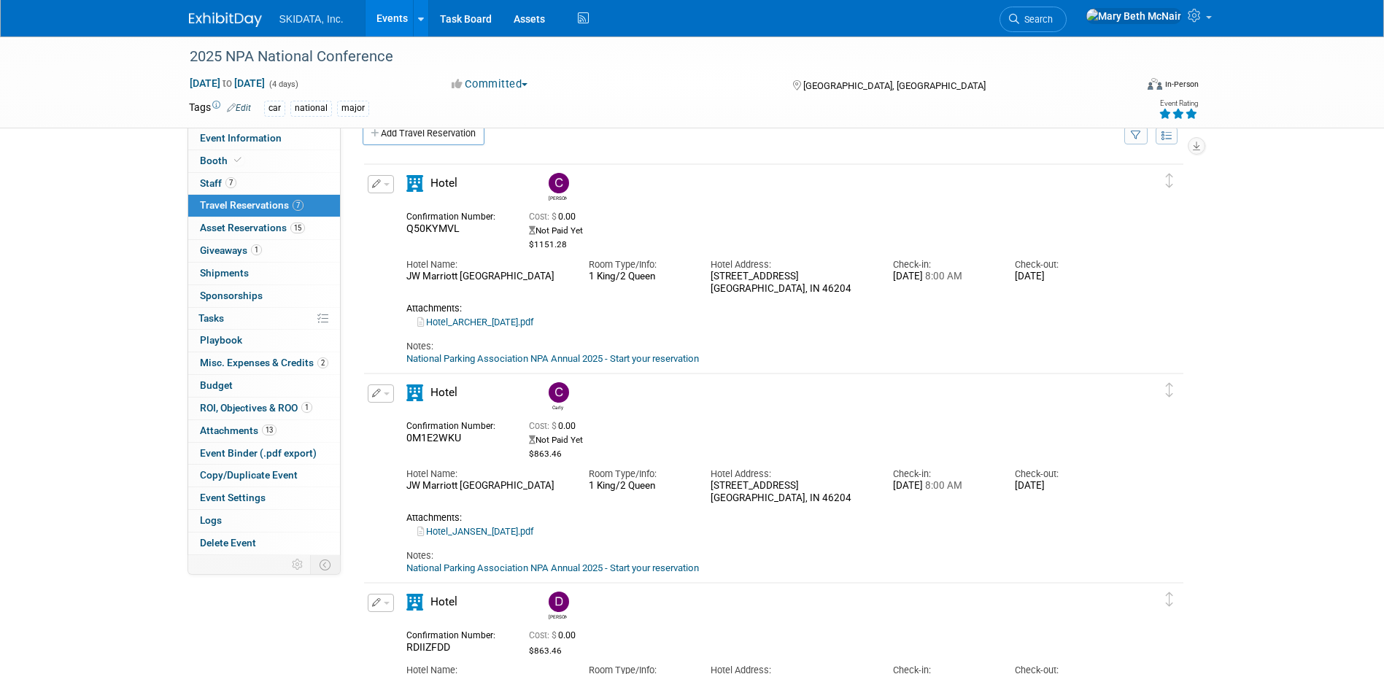
click at [384, 186] on span "button" at bounding box center [387, 184] width 6 height 3
click at [390, 217] on button "Edit Reservation" at bounding box center [429, 209] width 123 height 21
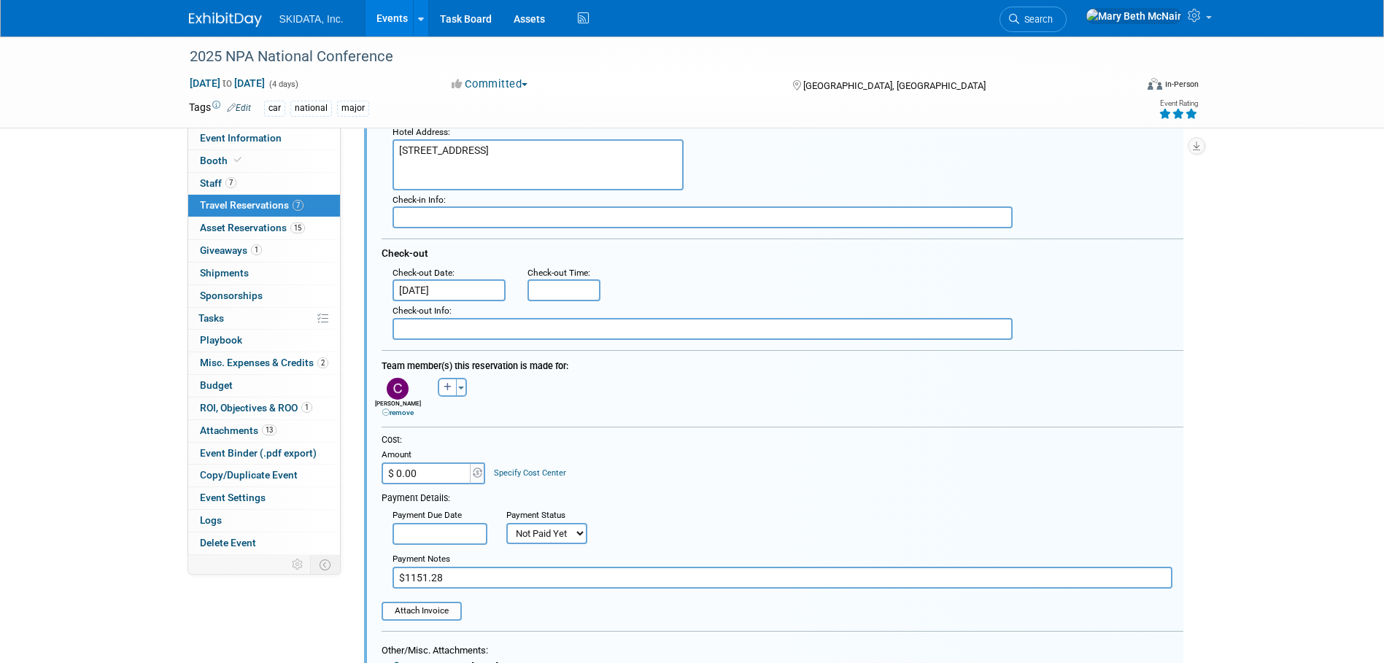
scroll to position [390, 0]
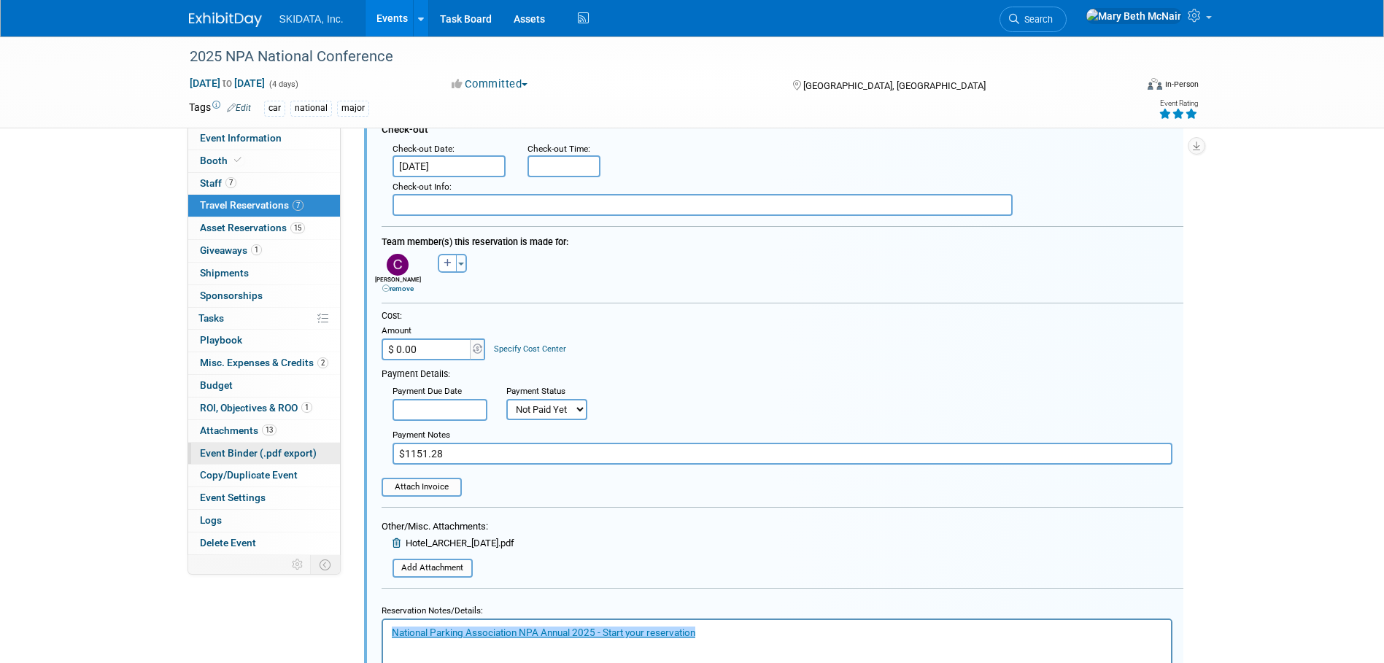
drag, startPoint x: 461, startPoint y: 455, endPoint x: 301, endPoint y: 460, distance: 160.6
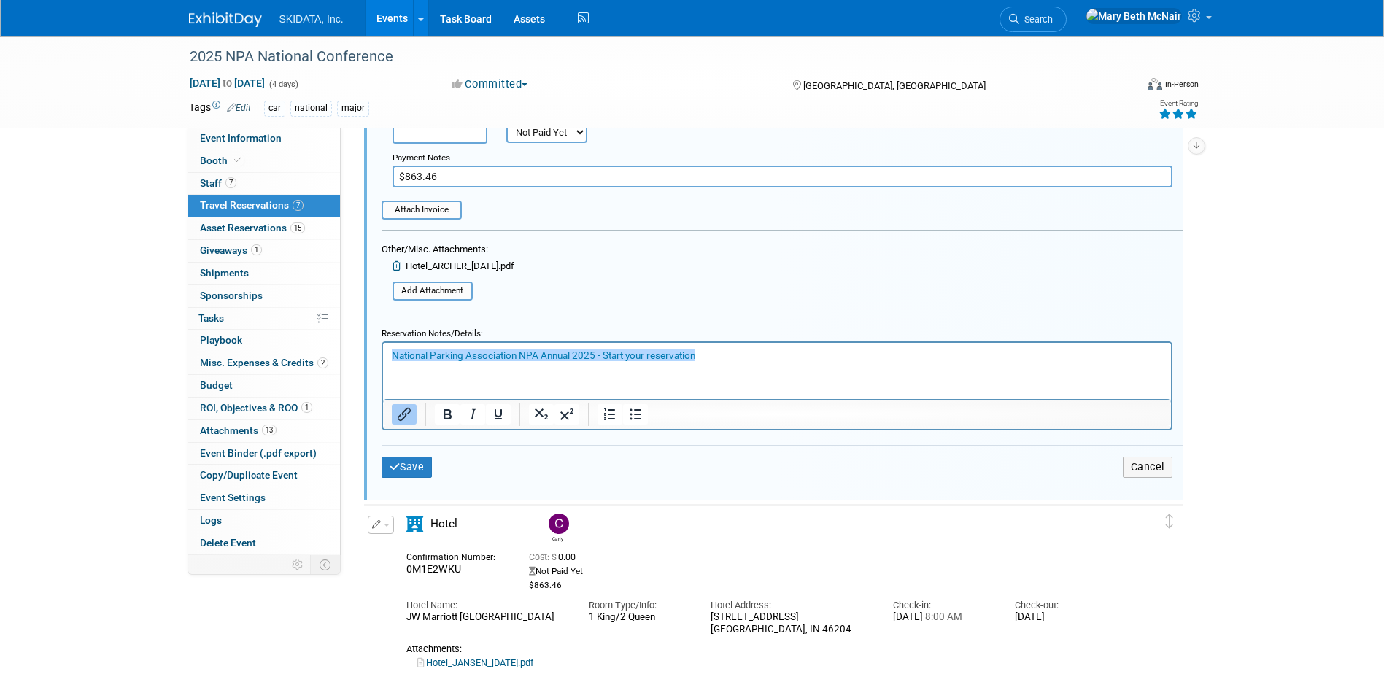
scroll to position [682, 0]
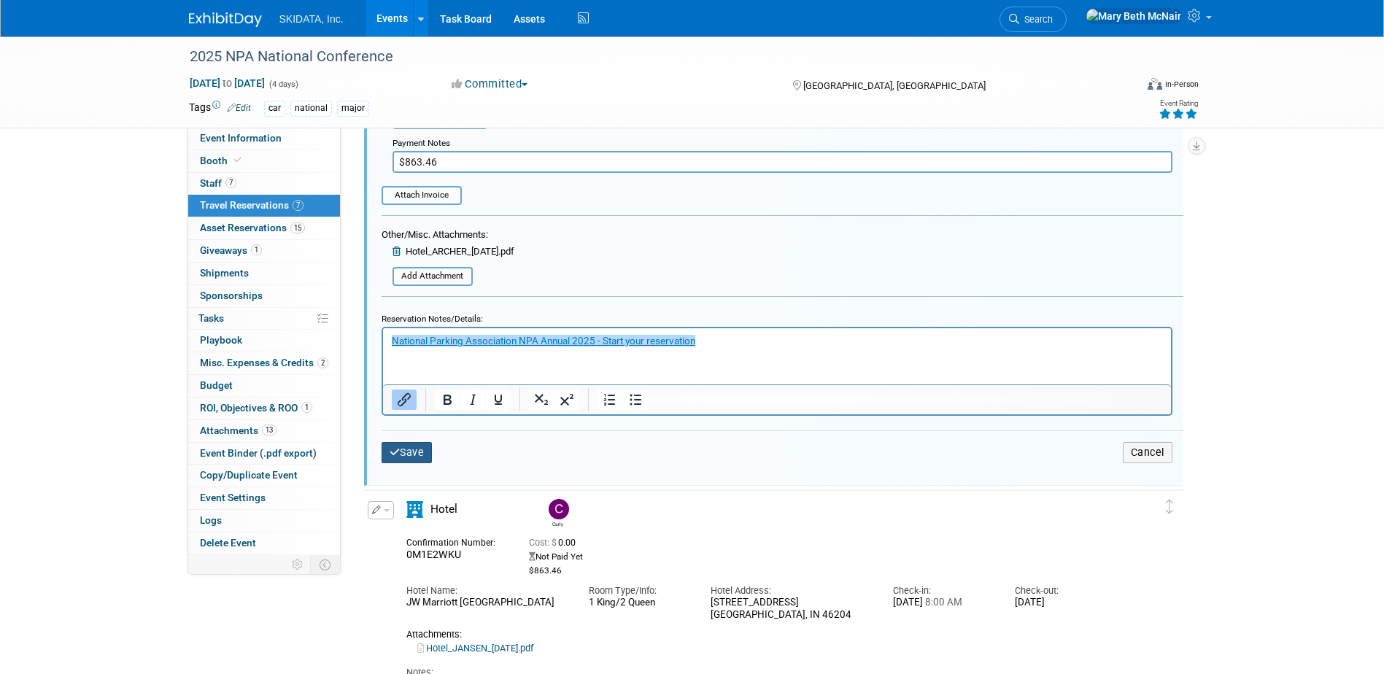
type input "$863.46"
click at [397, 457] on icon "submit" at bounding box center [395, 452] width 11 height 10
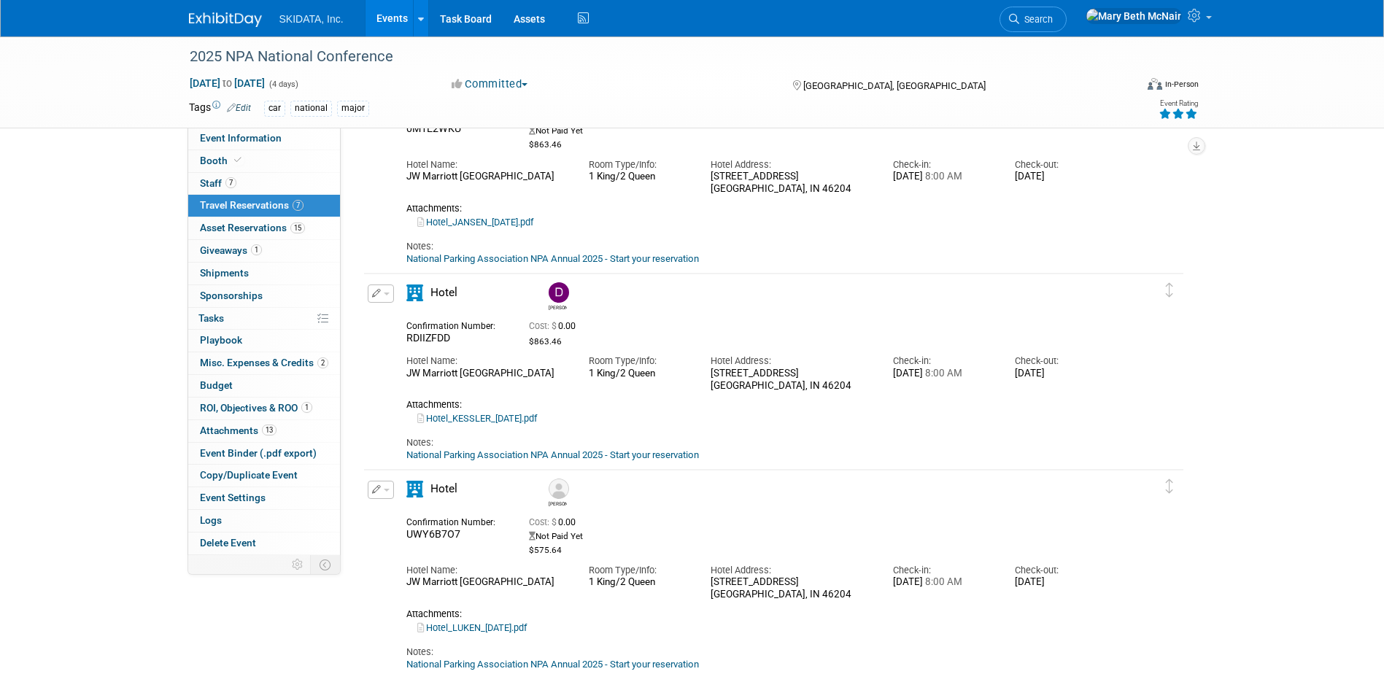
scroll to position [0, 0]
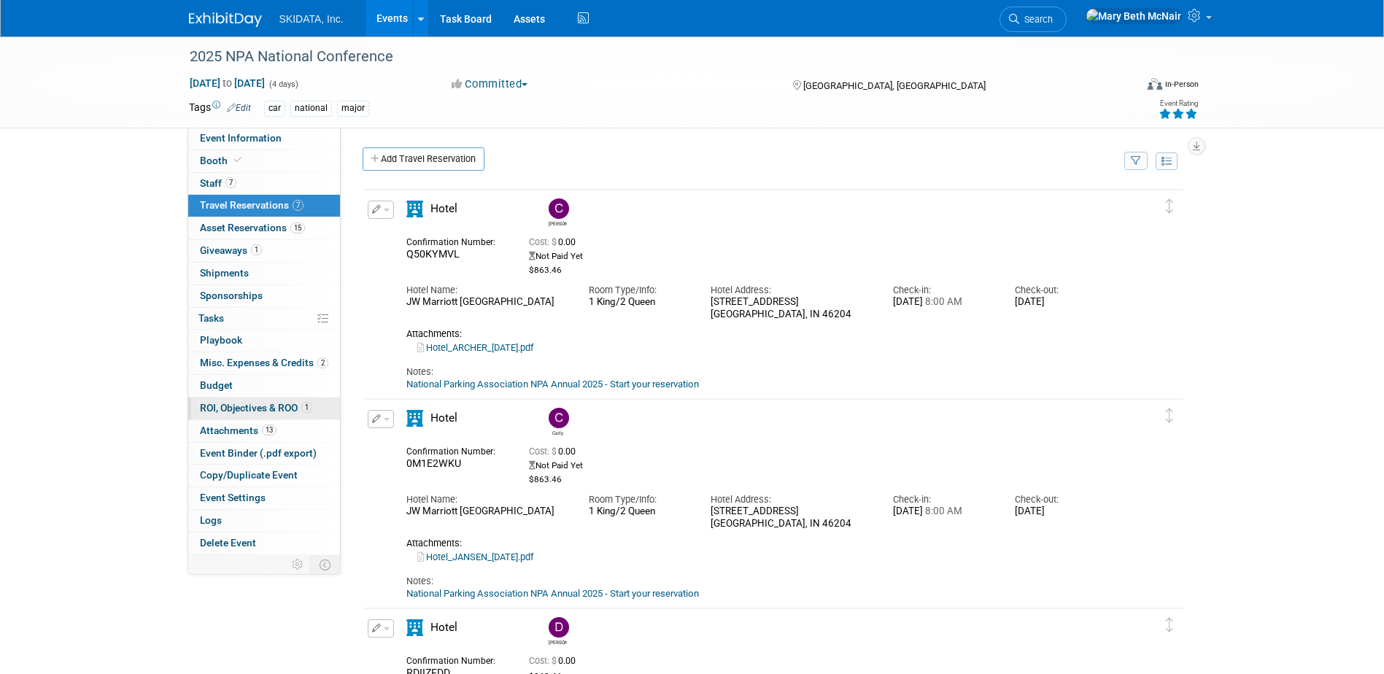
click at [248, 403] on span "ROI, Objectives & ROO 1" at bounding box center [256, 408] width 112 height 12
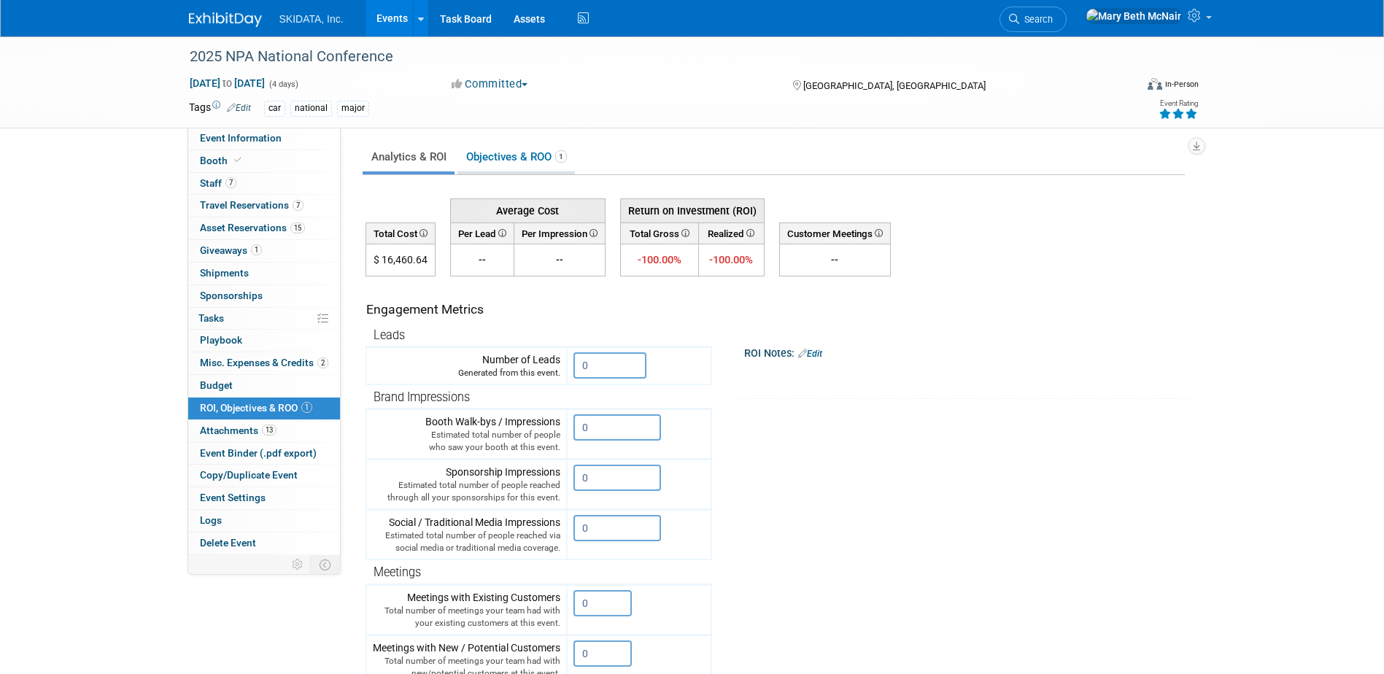
click at [474, 160] on link "Objectives & ROO 1" at bounding box center [515, 157] width 117 height 28
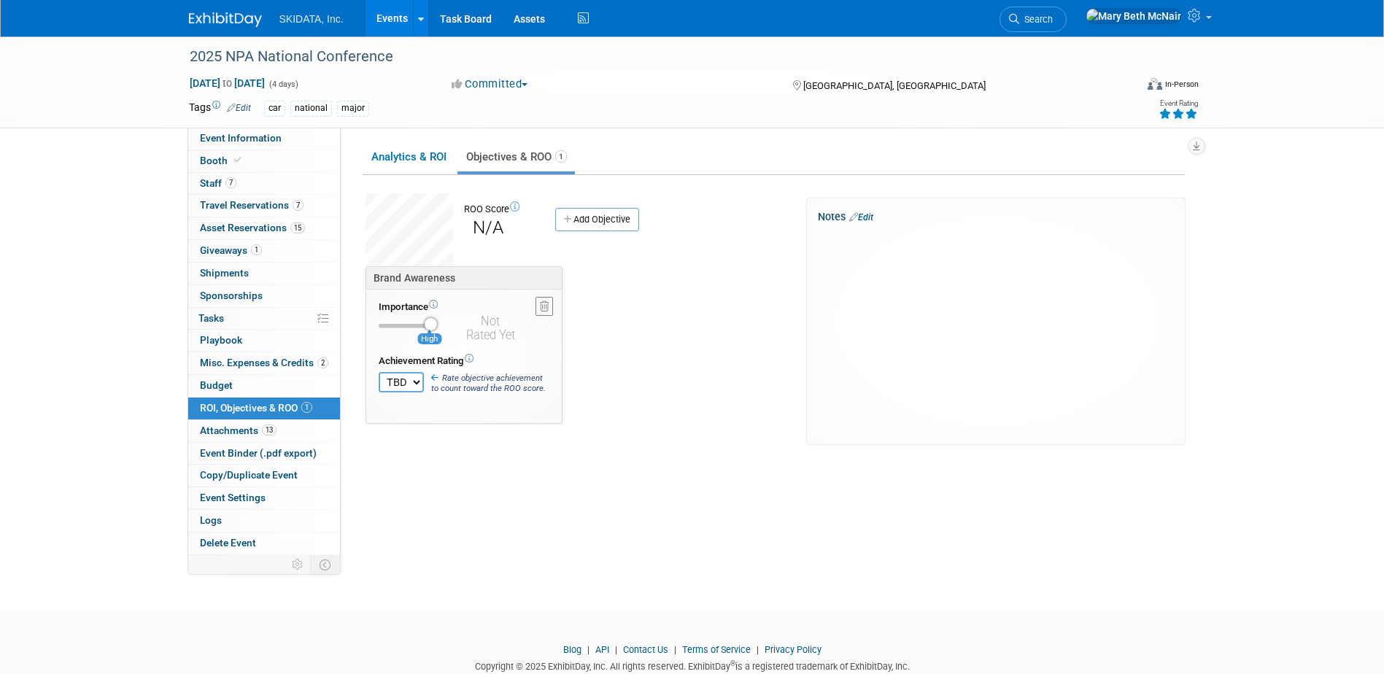
click at [545, 304] on icon at bounding box center [544, 306] width 9 height 10
click at [457, 319] on link "Yes" at bounding box center [450, 318] width 42 height 23
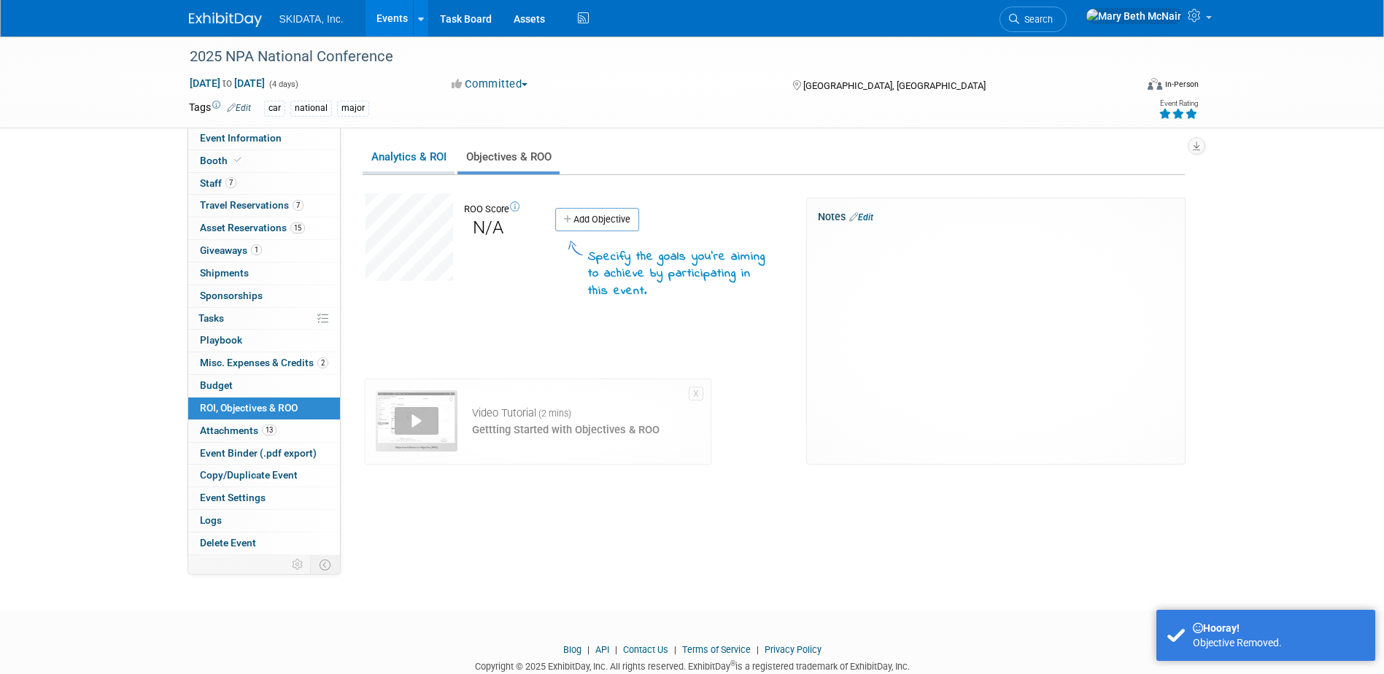
click at [406, 150] on link "Analytics & ROI" at bounding box center [409, 157] width 92 height 28
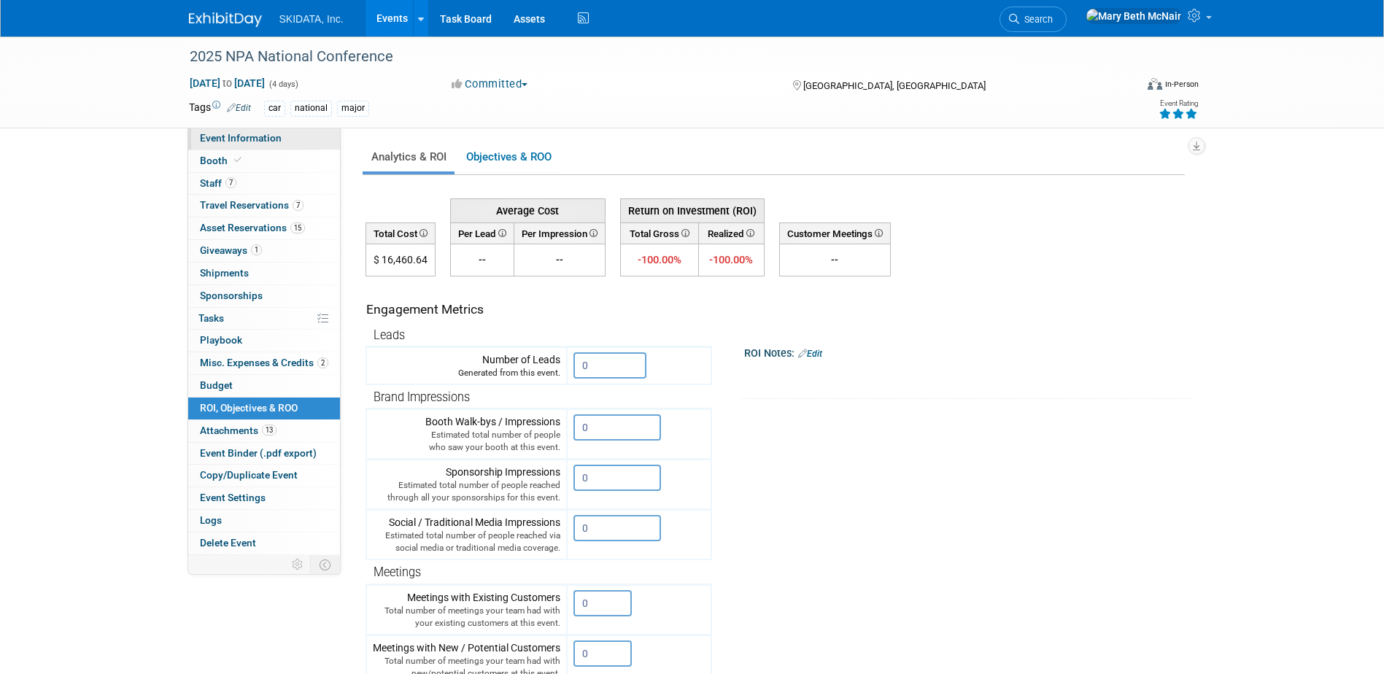
click at [254, 133] on span "Event Information" at bounding box center [241, 138] width 82 height 12
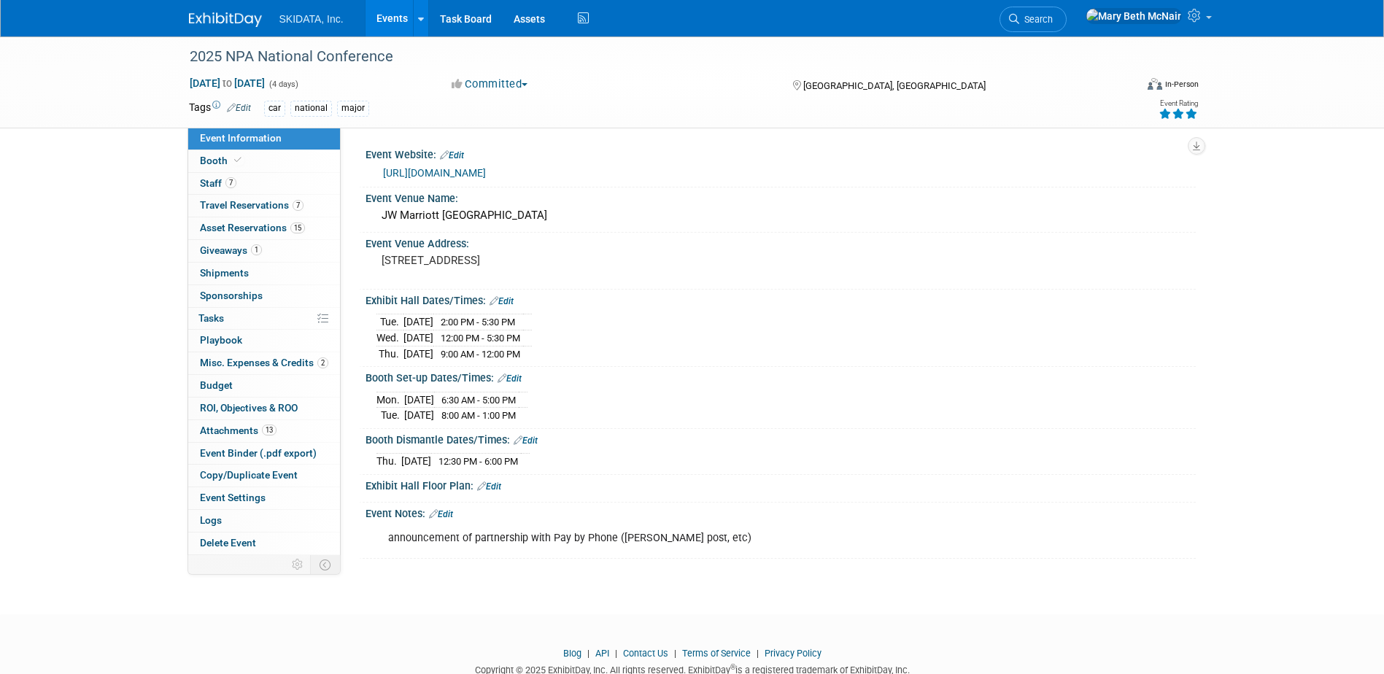
click at [408, 171] on link "[URL][DOMAIN_NAME]" at bounding box center [434, 173] width 103 height 12
